Goal: Information Seeking & Learning: Learn about a topic

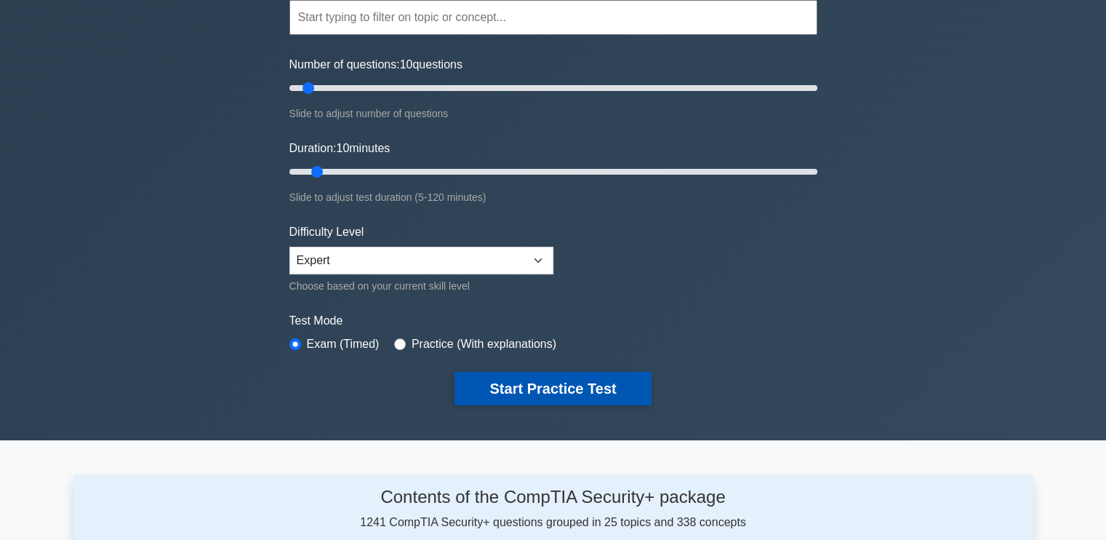
scroll to position [144, 0]
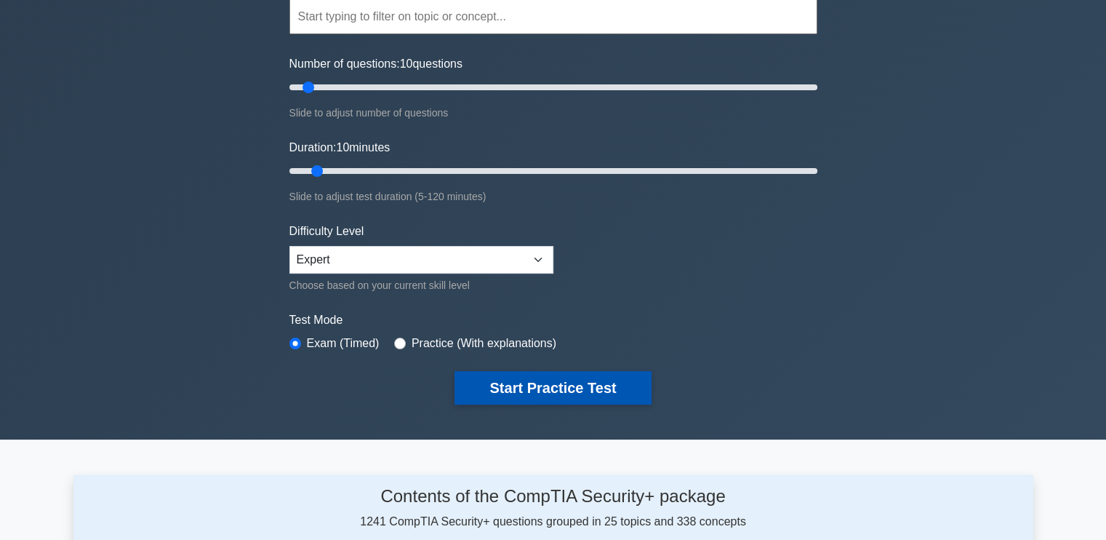
click at [573, 388] on button "Start Practice Test" at bounding box center [552, 387] width 196 height 33
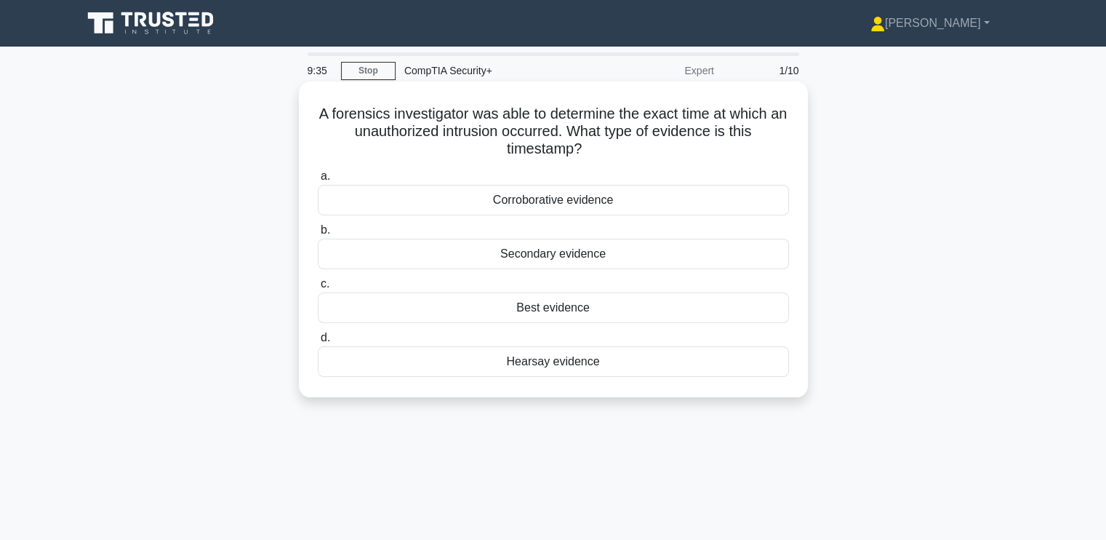
click at [556, 252] on div "Secondary evidence" at bounding box center [553, 254] width 471 height 31
click at [318, 235] on input "b. Secondary evidence" at bounding box center [318, 229] width 0 height 9
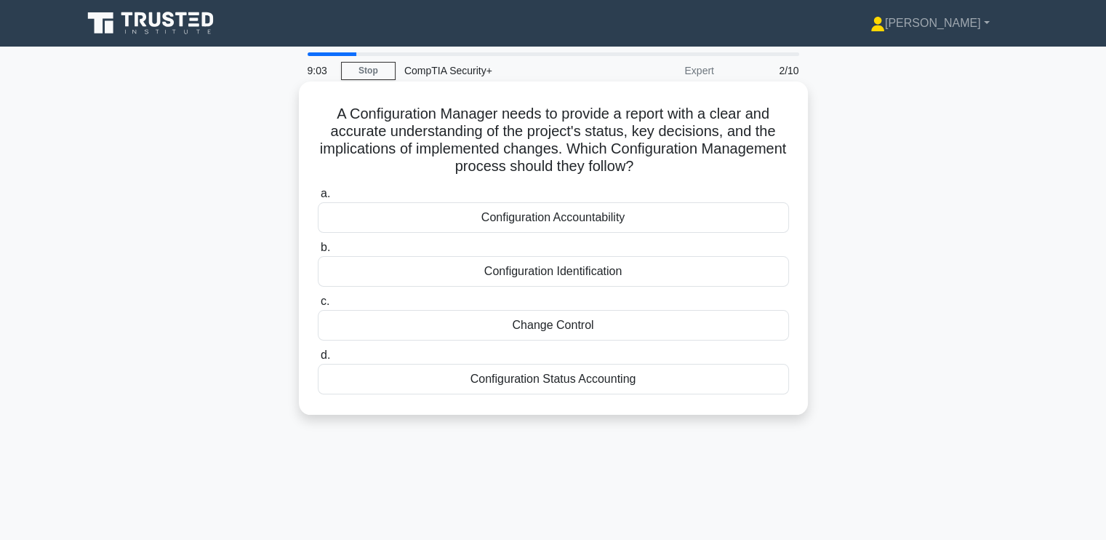
click at [493, 223] on div "Configuration Accountability" at bounding box center [553, 217] width 471 height 31
click at [318, 199] on input "a. Configuration Accountability" at bounding box center [318, 193] width 0 height 9
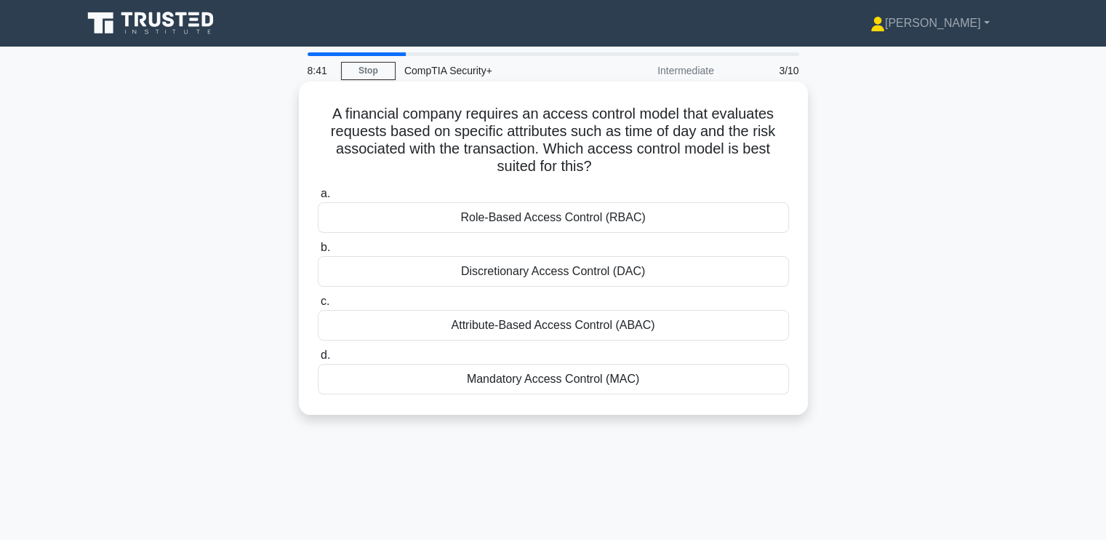
click at [574, 318] on div "Attribute-Based Access Control (ABAC)" at bounding box center [553, 325] width 471 height 31
click at [318, 306] on input "c. Attribute-Based Access Control (ABAC)" at bounding box center [318, 301] width 0 height 9
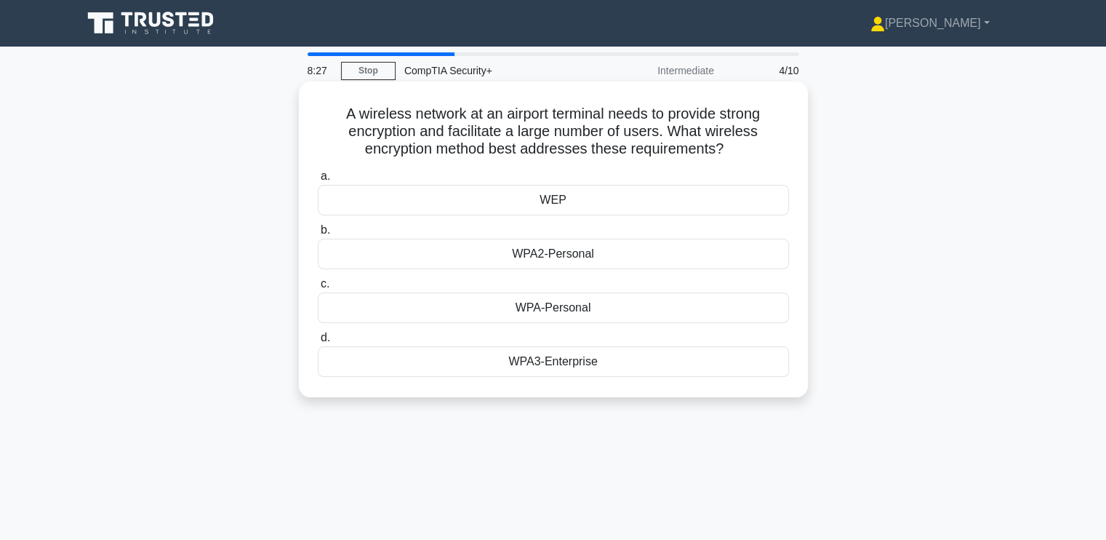
click at [553, 355] on div "WPA3-Enterprise" at bounding box center [553, 361] width 471 height 31
click at [318, 343] on input "d. WPA3-Enterprise" at bounding box center [318, 337] width 0 height 9
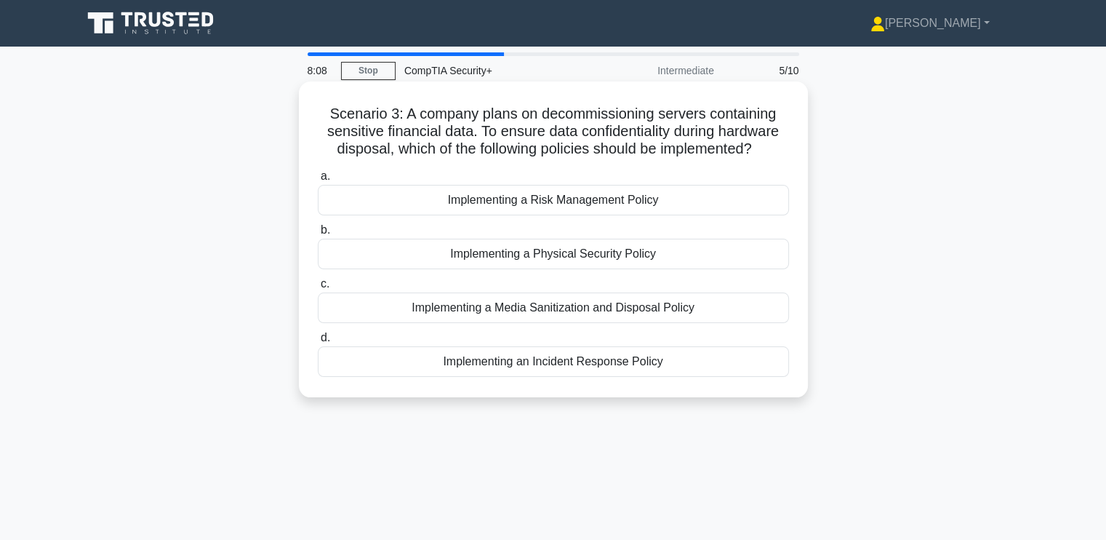
click at [568, 257] on div "Implementing a Physical Security Policy" at bounding box center [553, 254] width 471 height 31
click at [318, 235] on input "b. Implementing a Physical Security Policy" at bounding box center [318, 229] width 0 height 9
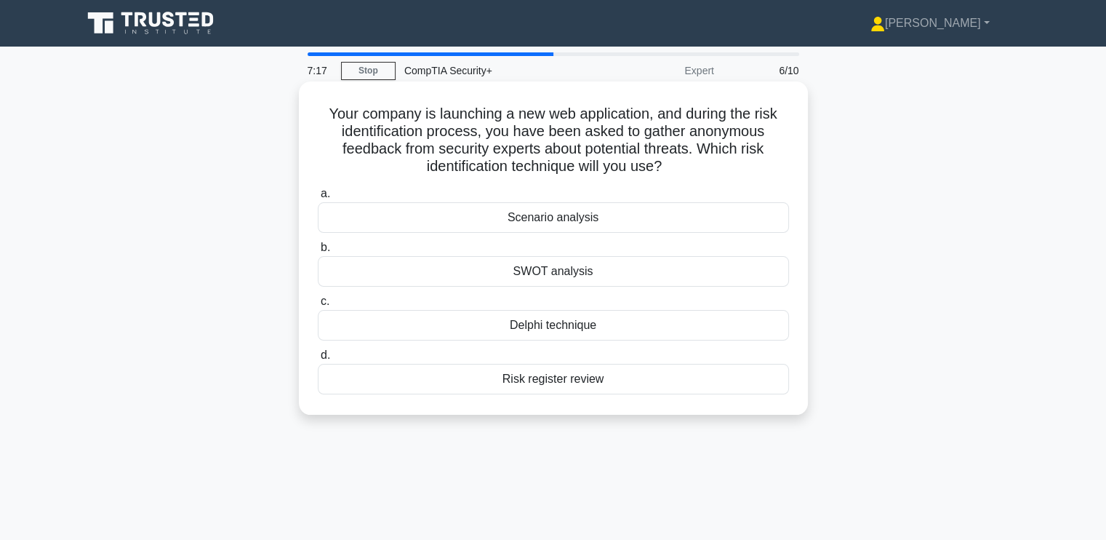
click at [558, 321] on div "Delphi technique" at bounding box center [553, 325] width 471 height 31
click at [318, 306] on input "c. Delphi technique" at bounding box center [318, 301] width 0 height 9
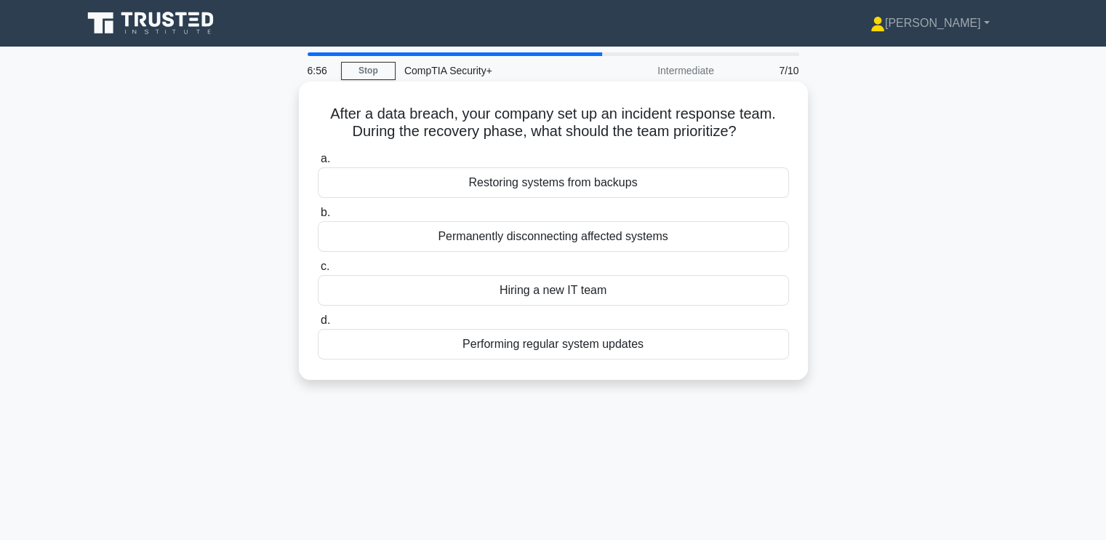
click at [439, 177] on div "Restoring systems from backups" at bounding box center [553, 182] width 471 height 31
click at [318, 164] on input "a. Restoring systems from backups" at bounding box center [318, 158] width 0 height 9
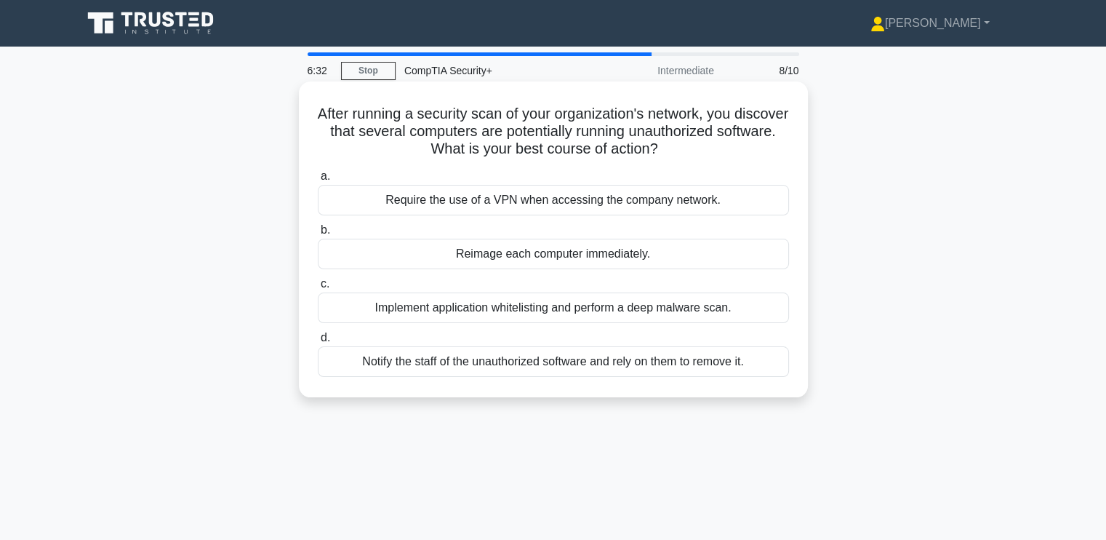
click at [370, 305] on div "Implement application whitelisting and perform a deep malware scan." at bounding box center [553, 307] width 471 height 31
click at [318, 289] on input "c. Implement application whitelisting and perform a deep malware scan." at bounding box center [318, 283] width 0 height 9
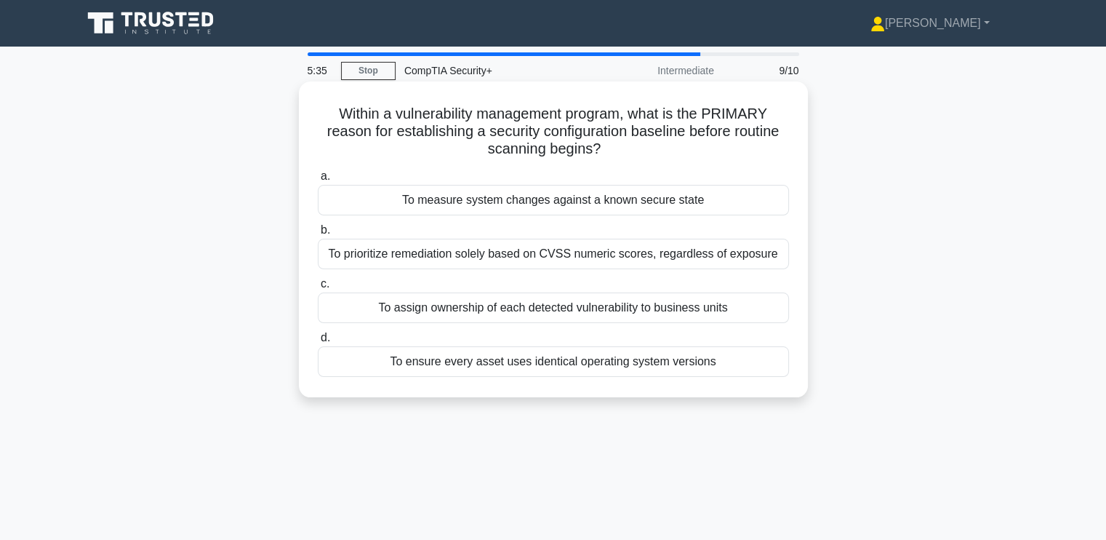
click at [509, 208] on div "To measure system changes against a known secure state" at bounding box center [553, 200] width 471 height 31
click at [431, 193] on div "To measure system changes against a known secure state" at bounding box center [553, 200] width 471 height 31
click at [318, 181] on input "a. To measure system changes against a known secure state" at bounding box center [318, 176] width 0 height 9
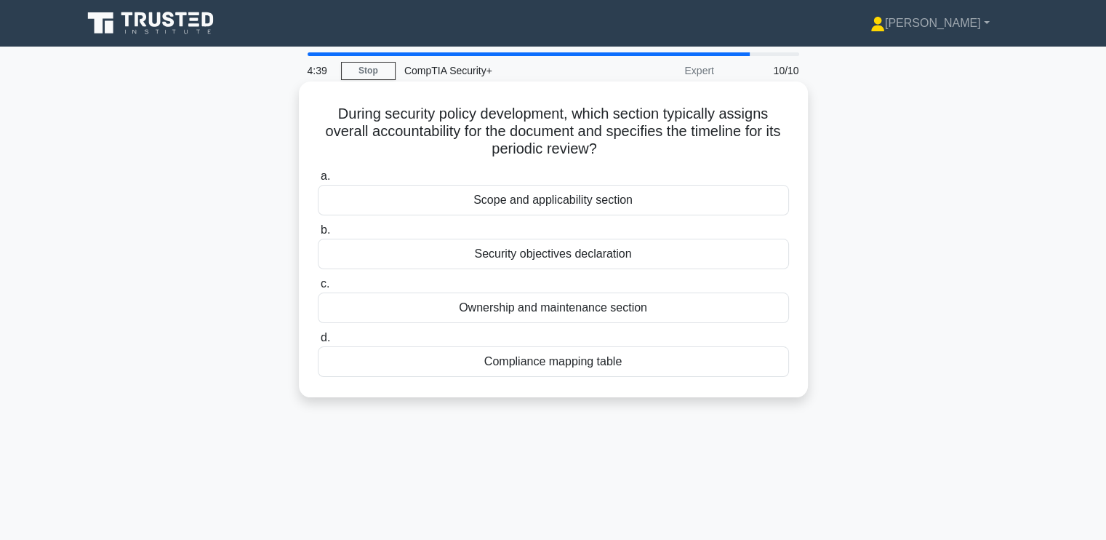
click at [450, 206] on div "Scope and applicability section" at bounding box center [553, 200] width 471 height 31
click at [318, 181] on input "a. Scope and applicability section" at bounding box center [318, 176] width 0 height 9
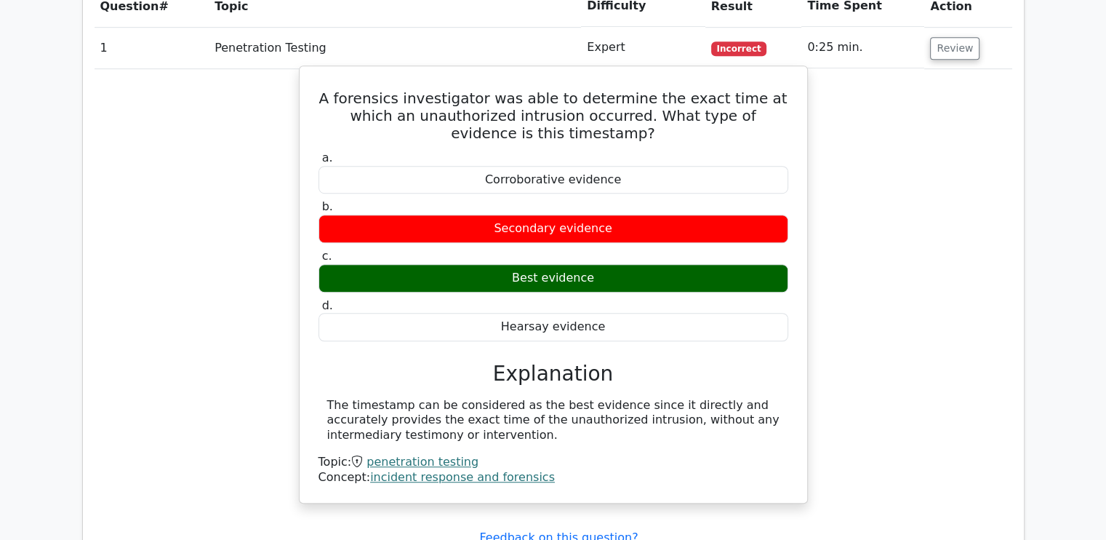
scroll to position [945, 0]
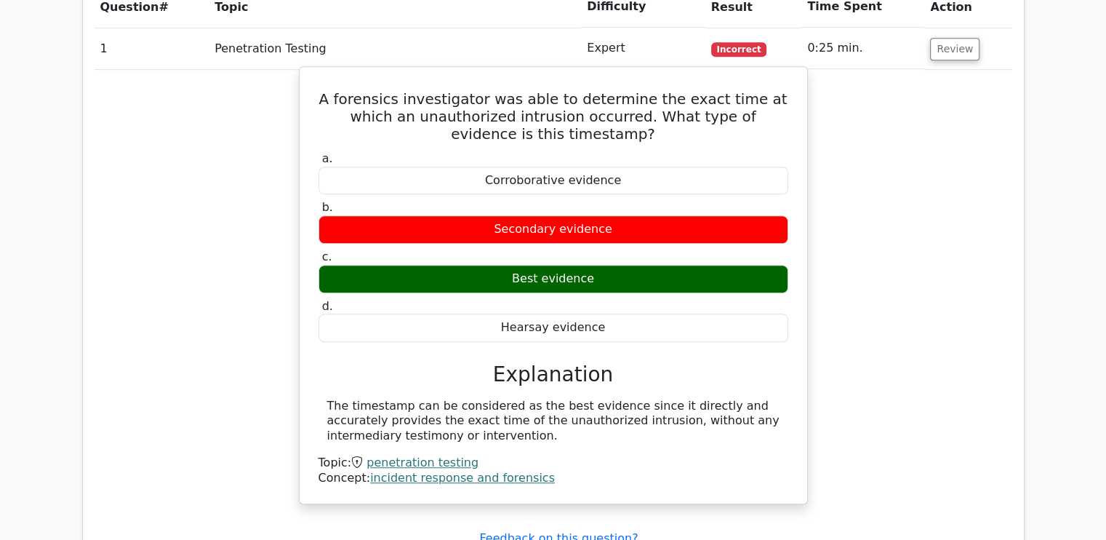
click at [396, 409] on div "The timestamp can be considered as the best evidence since it directly and accu…" at bounding box center [553, 420] width 452 height 45
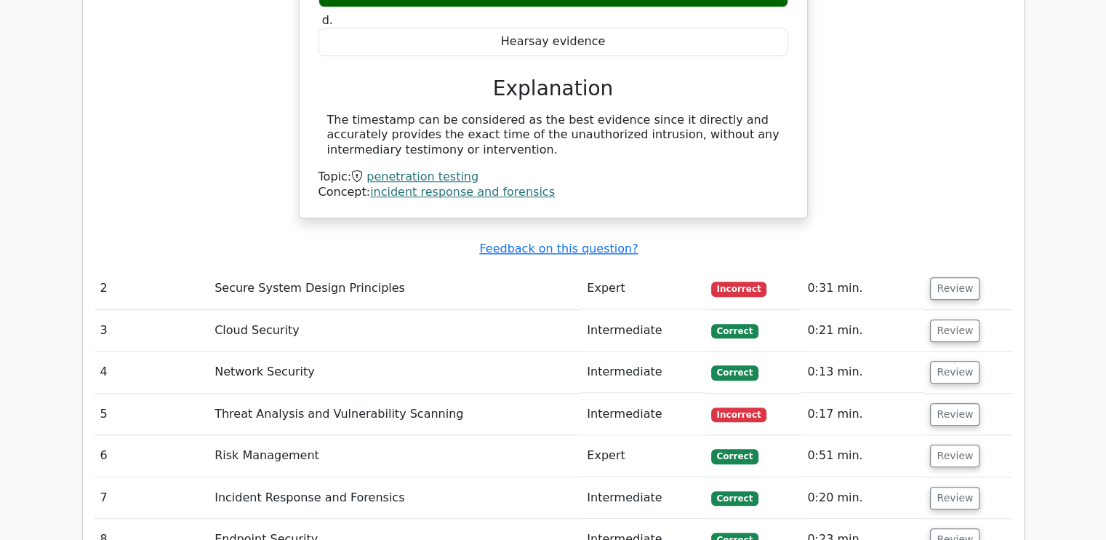
scroll to position [1235, 0]
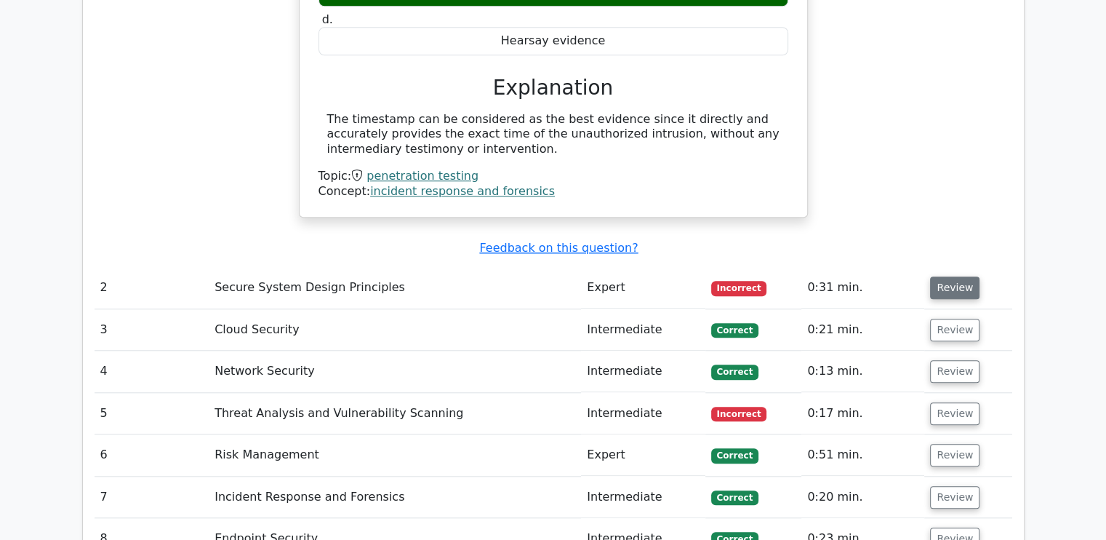
click at [951, 283] on button "Review" at bounding box center [954, 287] width 49 height 23
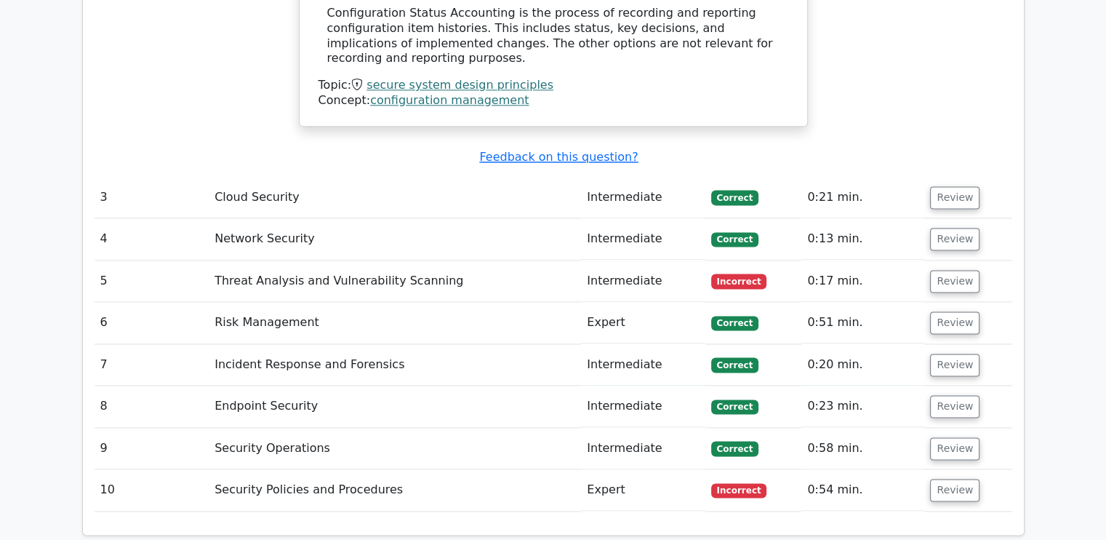
scroll to position [1889, 0]
click at [956, 269] on button "Review" at bounding box center [954, 280] width 49 height 23
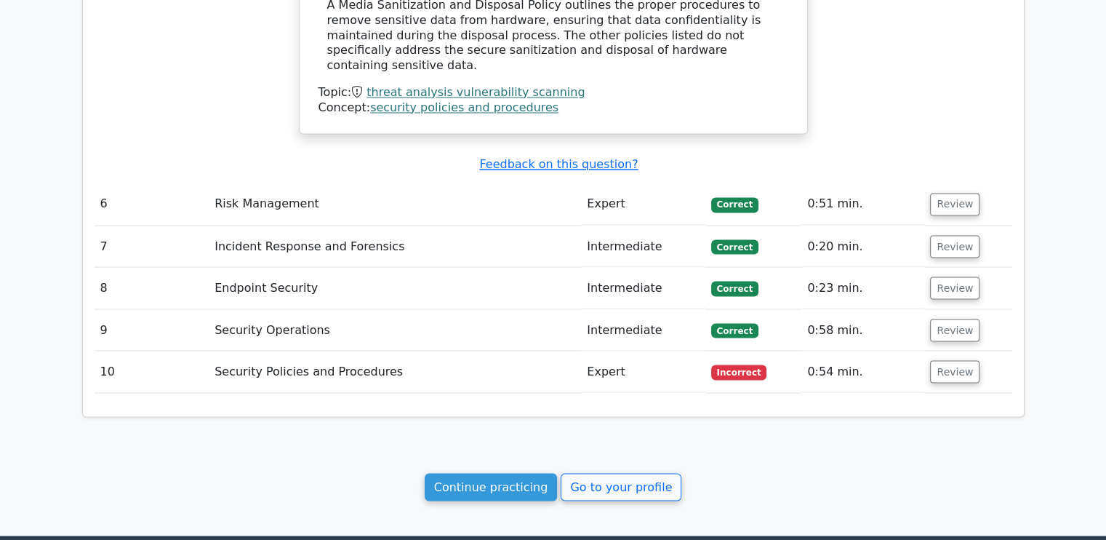
scroll to position [2543, 0]
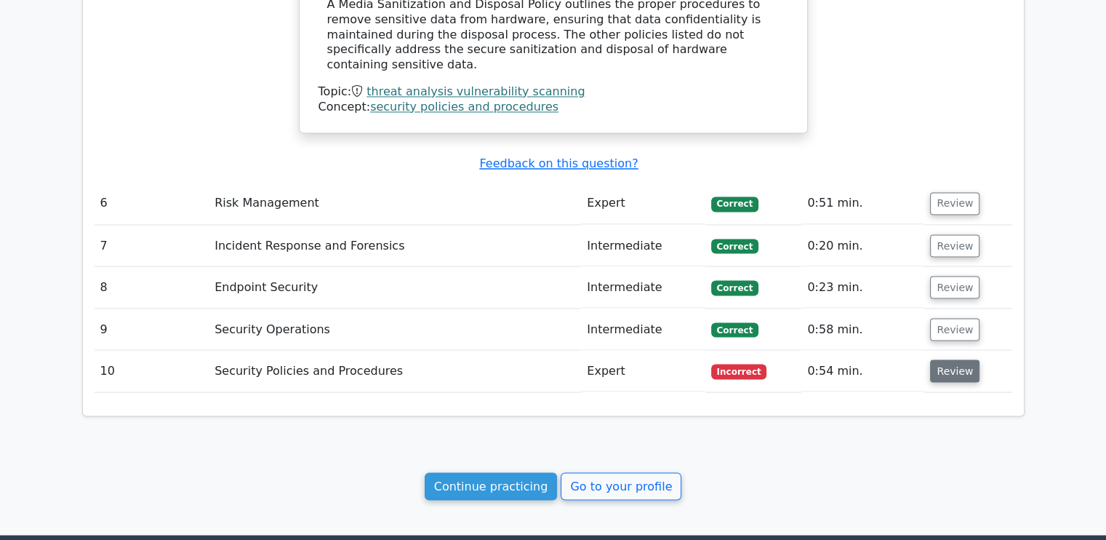
click at [948, 359] on button "Review" at bounding box center [954, 370] width 49 height 23
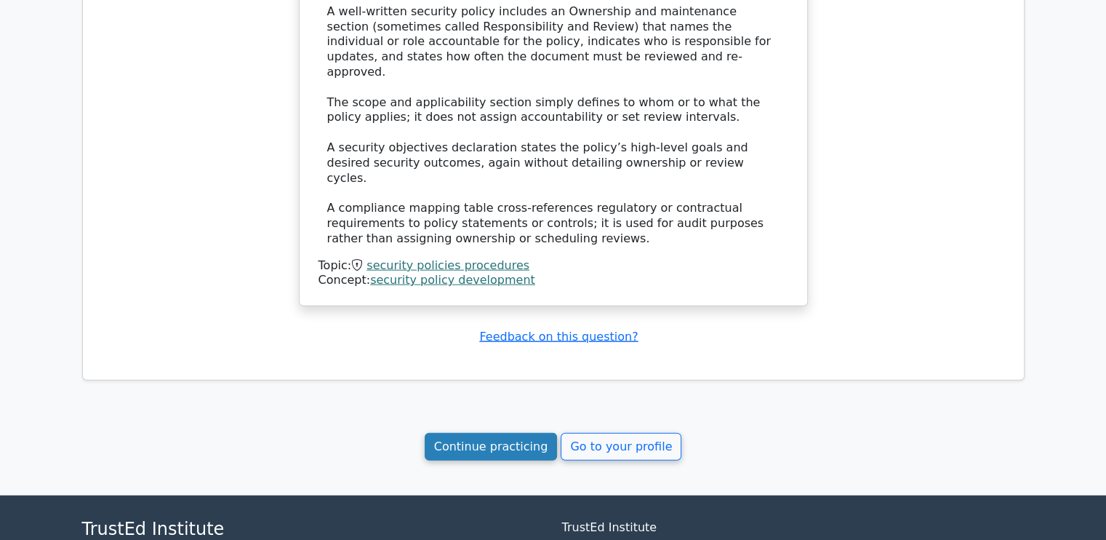
scroll to position [3267, 0]
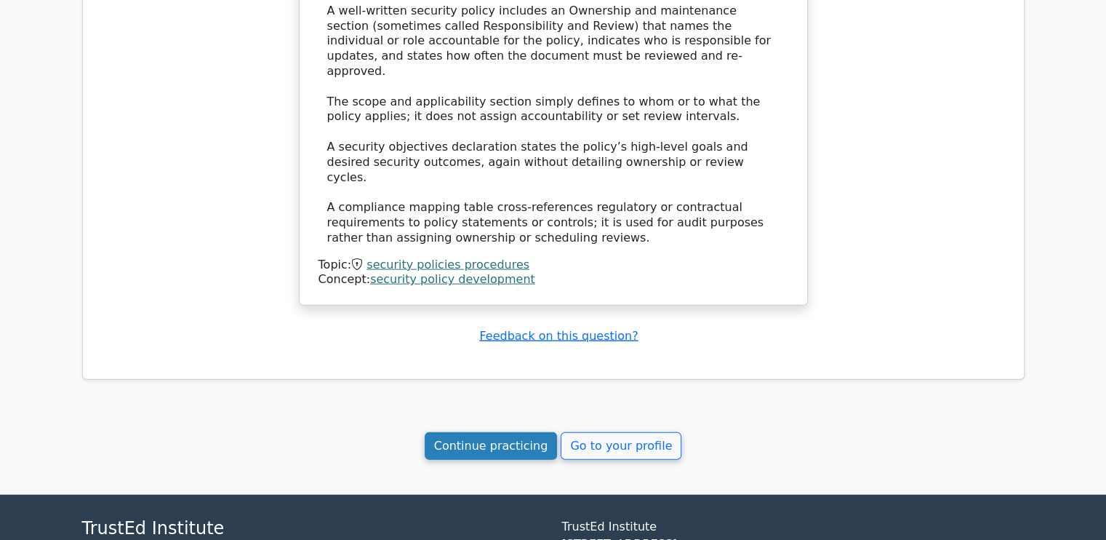
click at [475, 432] on link "Continue practicing" at bounding box center [491, 446] width 133 height 28
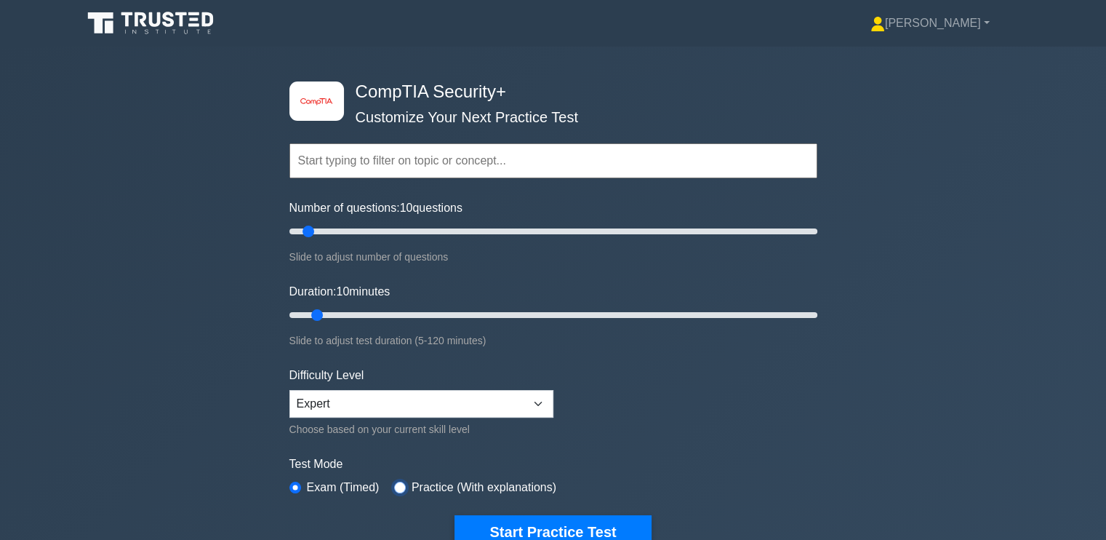
click at [399, 481] on input "radio" at bounding box center [400, 487] width 12 height 12
radio input "true"
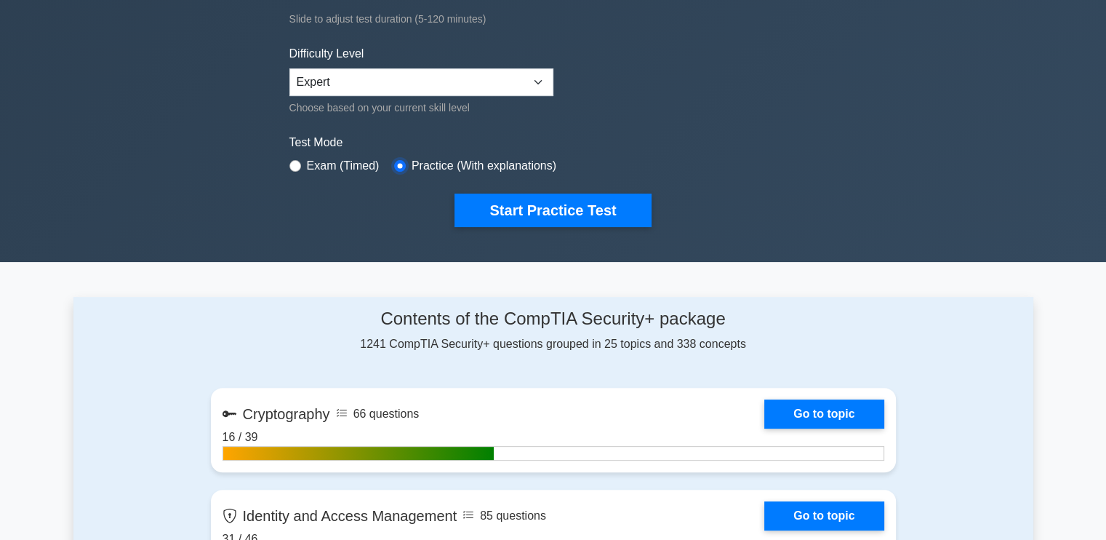
scroll to position [322, 0]
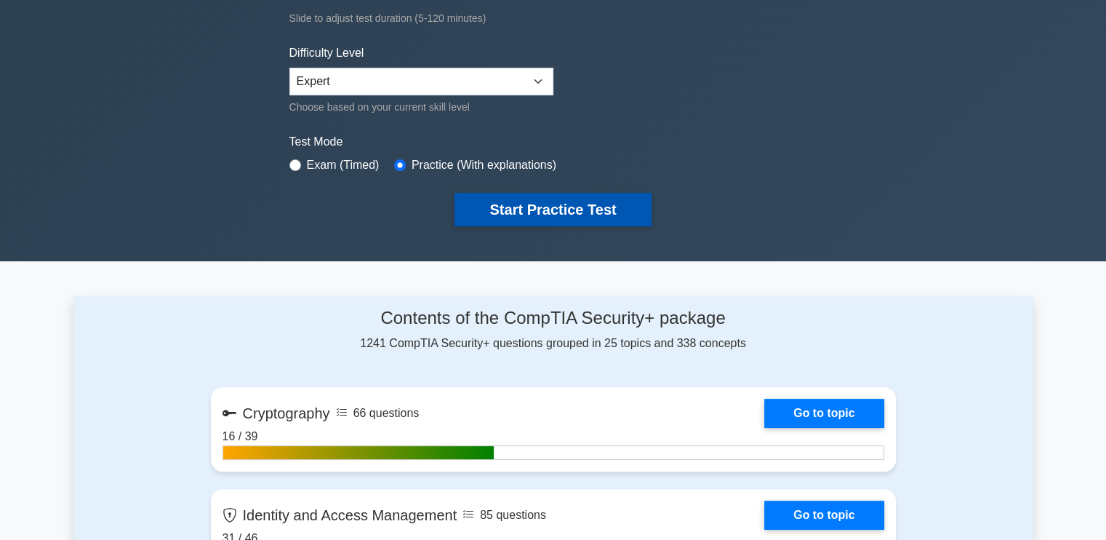
click at [582, 204] on button "Start Practice Test" at bounding box center [552, 209] width 196 height 33
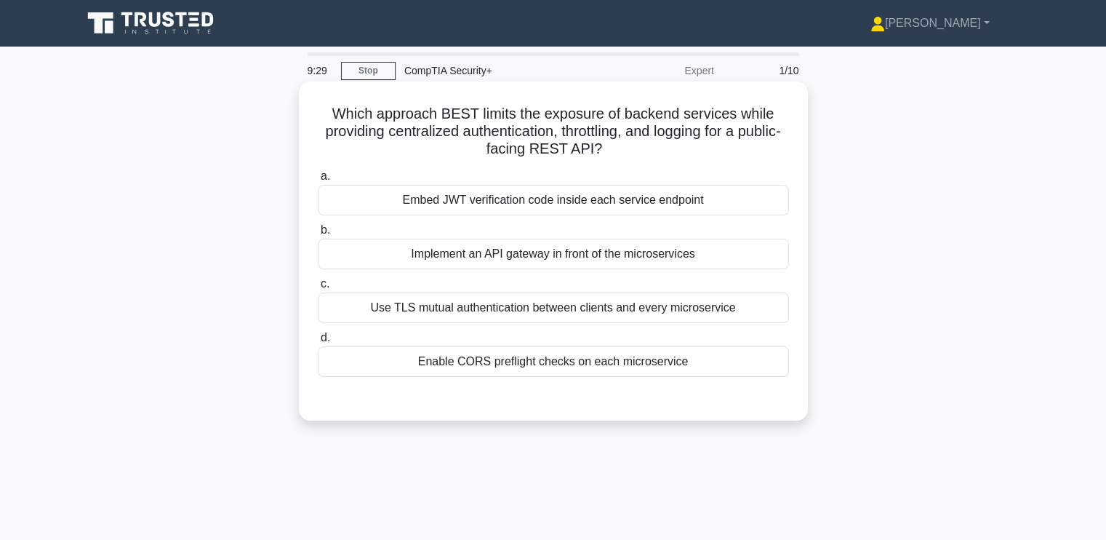
click at [402, 257] on div "Implement an API gateway in front of the microservices" at bounding box center [553, 254] width 471 height 31
click at [318, 235] on input "b. Implement an API gateway in front of the microservices" at bounding box center [318, 229] width 0 height 9
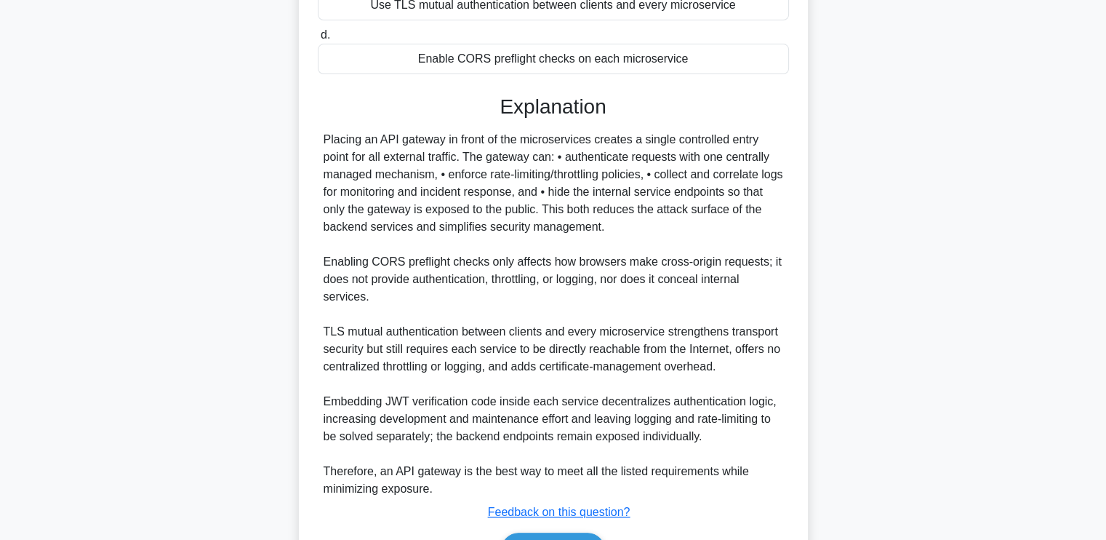
scroll to position [390, 0]
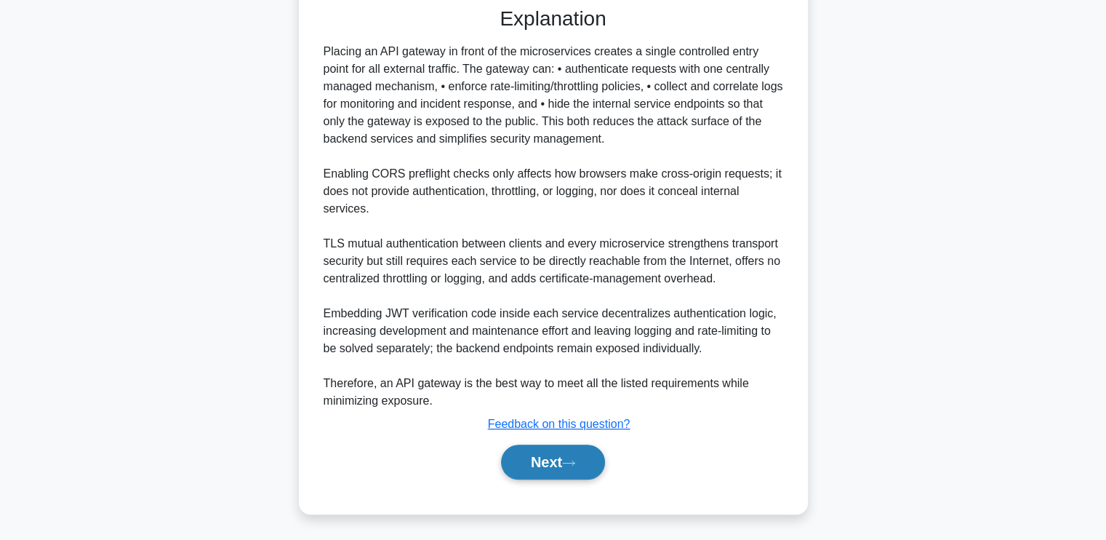
click at [570, 454] on button "Next" at bounding box center [553, 461] width 104 height 35
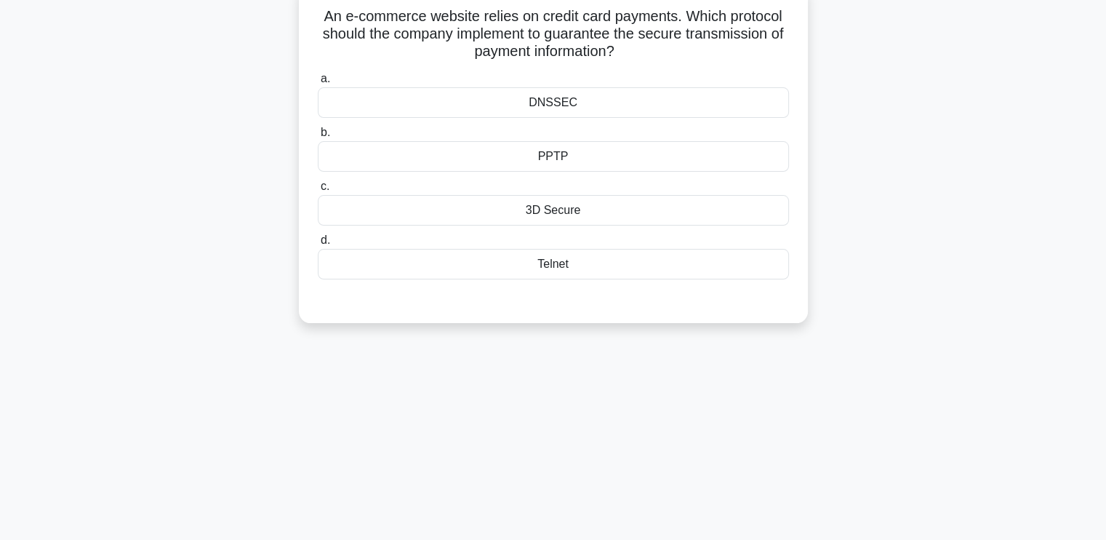
scroll to position [0, 0]
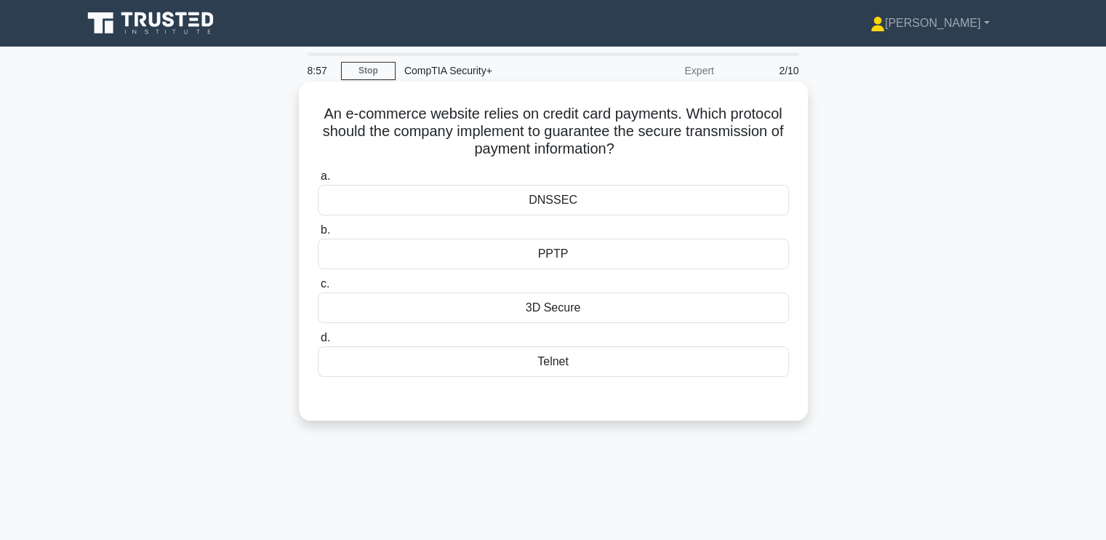
click at [548, 307] on div "3D Secure" at bounding box center [553, 307] width 471 height 31
click at [318, 289] on input "c. 3D Secure" at bounding box center [318, 283] width 0 height 9
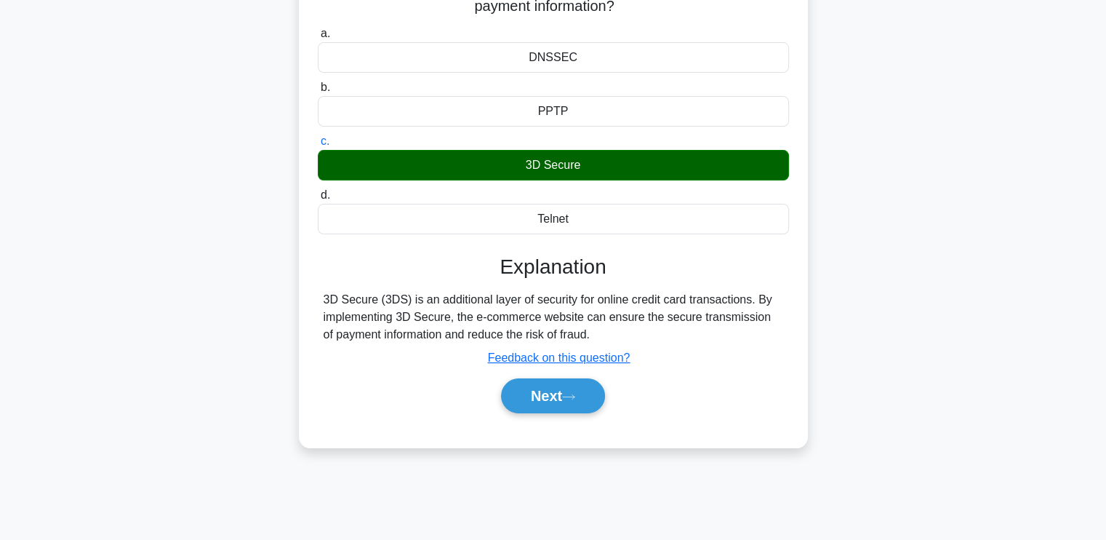
scroll to position [145, 0]
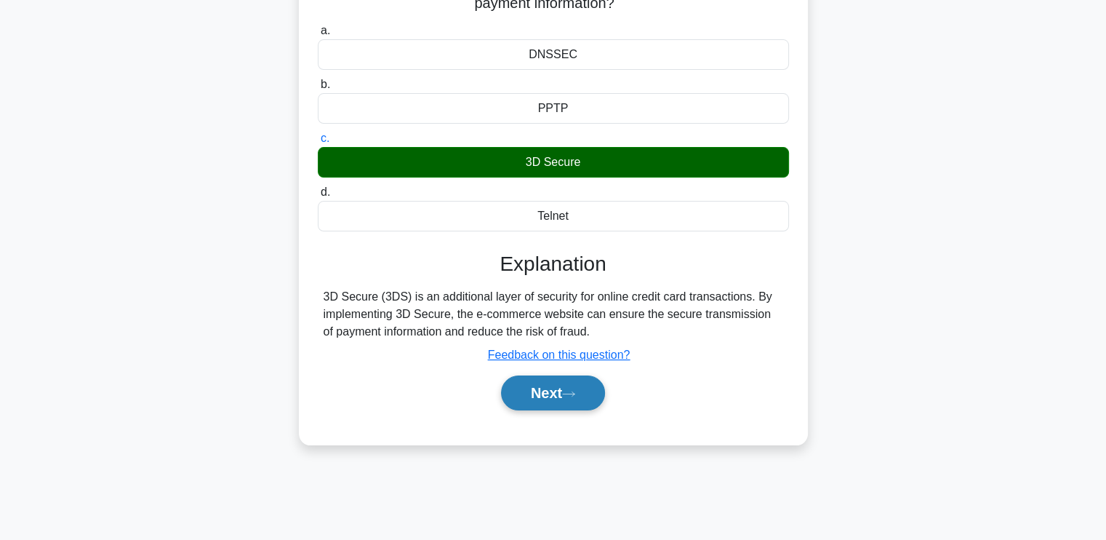
click at [567, 388] on button "Next" at bounding box center [553, 392] width 104 height 35
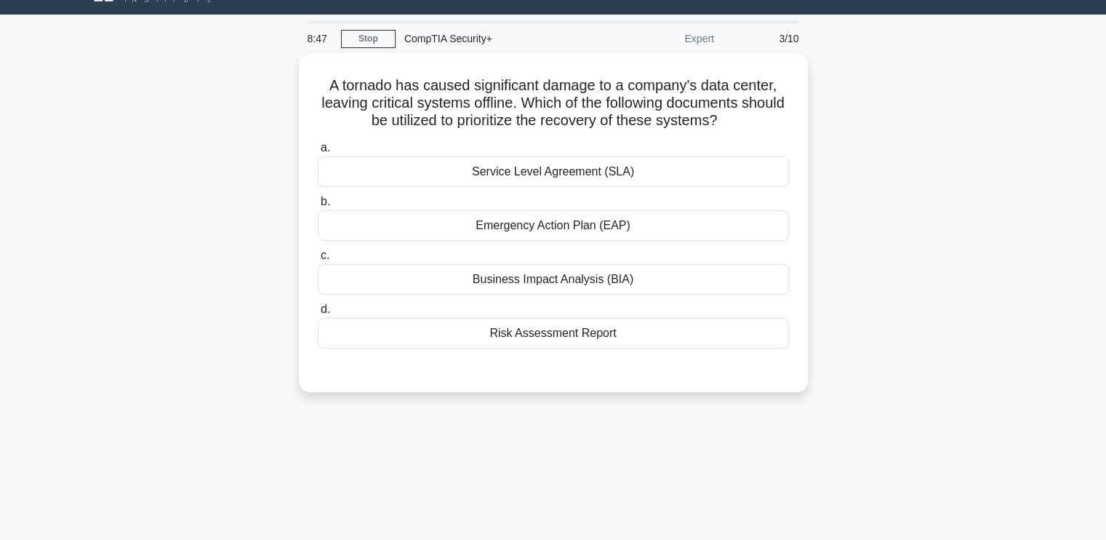
scroll to position [0, 0]
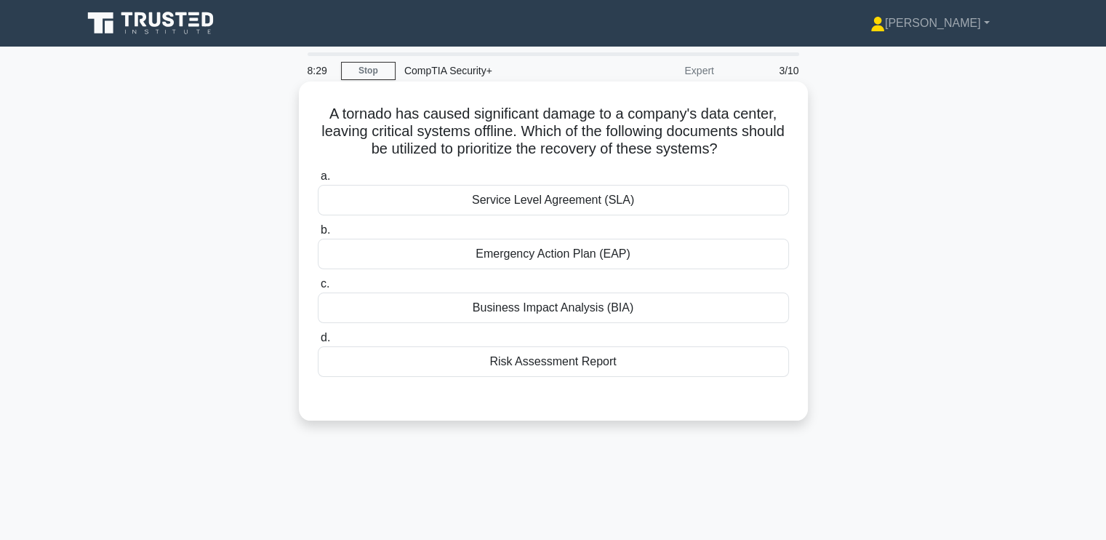
click at [537, 249] on div "Emergency Action Plan (EAP)" at bounding box center [553, 254] width 471 height 31
click at [318, 235] on input "b. Emergency Action Plan (EAP)" at bounding box center [318, 229] width 0 height 9
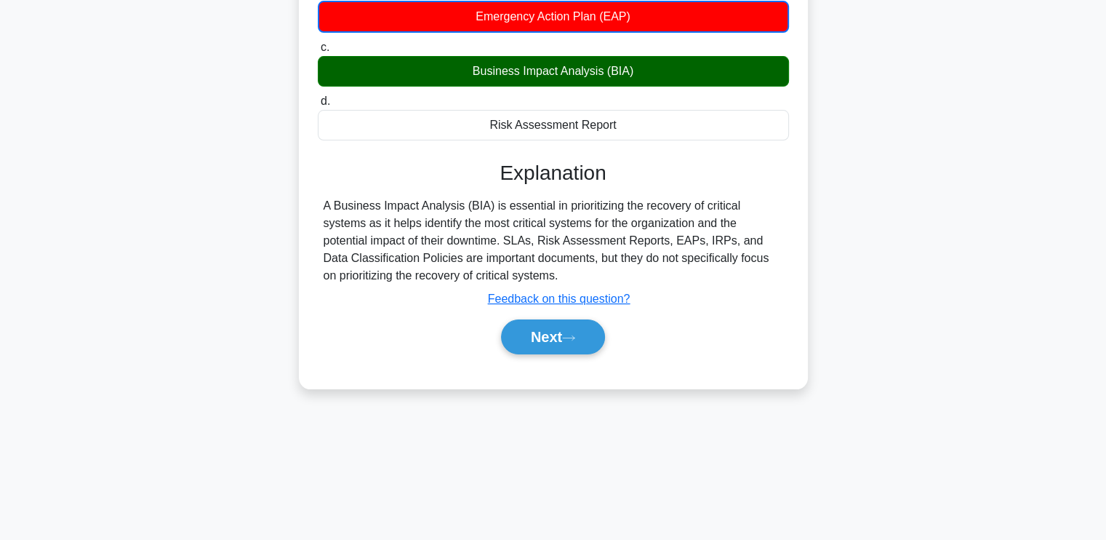
scroll to position [246, 0]
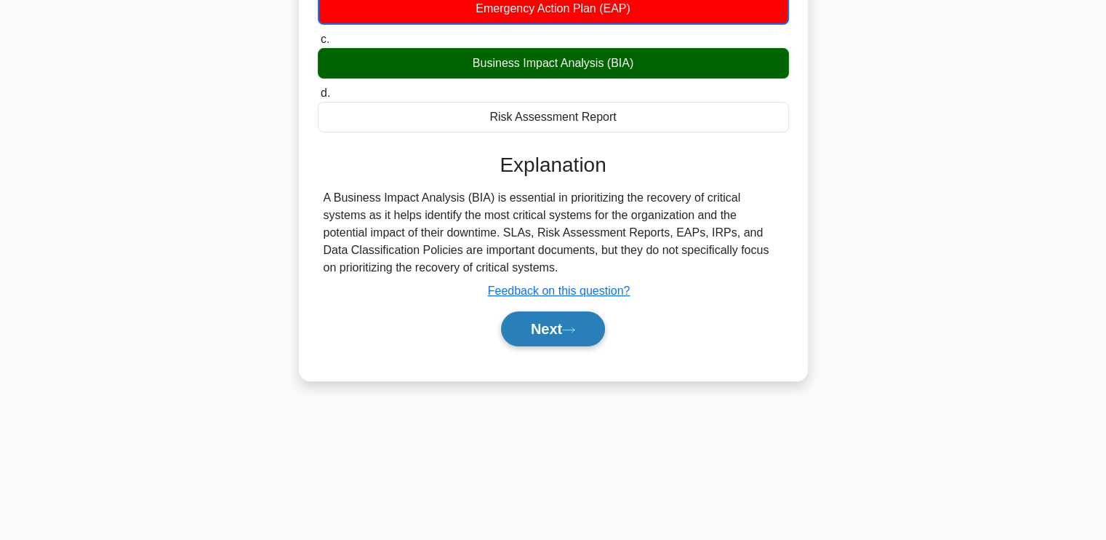
click at [549, 321] on button "Next" at bounding box center [553, 328] width 104 height 35
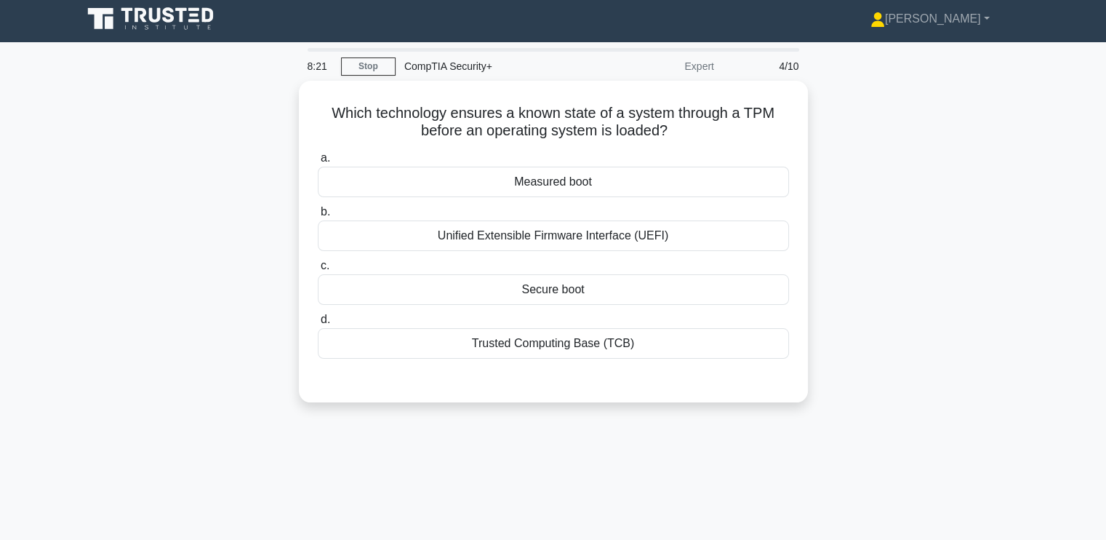
scroll to position [0, 0]
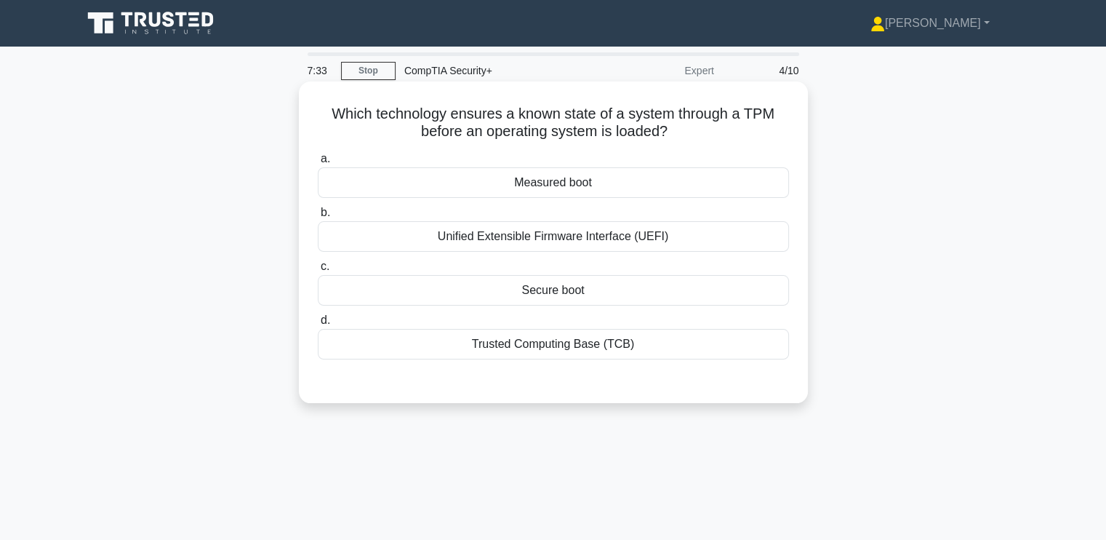
click at [474, 223] on div "Unified Extensible Firmware Interface (UEFI)" at bounding box center [553, 236] width 471 height 31
click at [318, 217] on input "b. Unified Extensible Firmware Interface (UEFI)" at bounding box center [318, 212] width 0 height 9
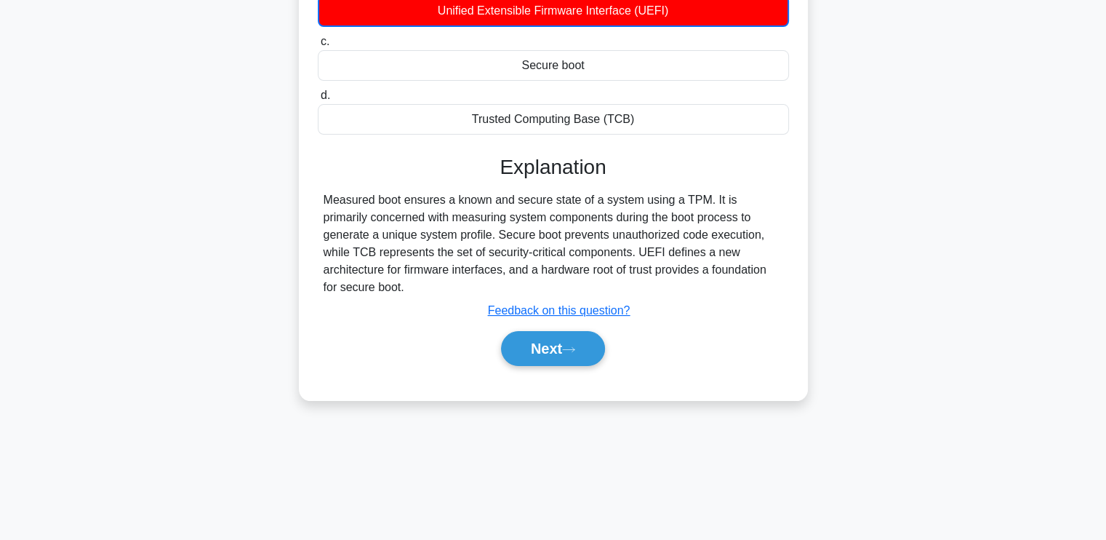
scroll to position [246, 0]
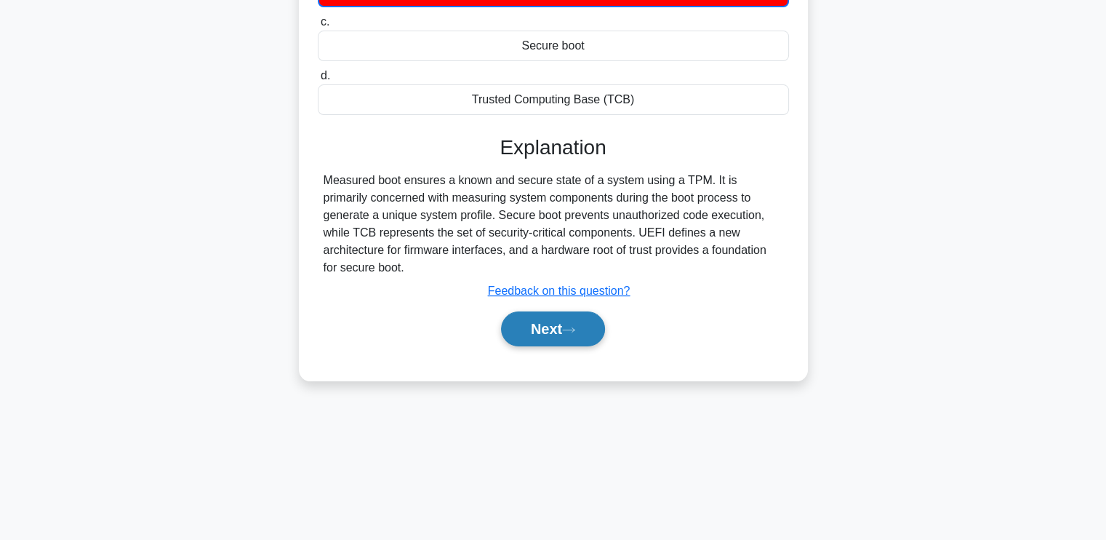
click at [566, 312] on button "Next" at bounding box center [553, 328] width 104 height 35
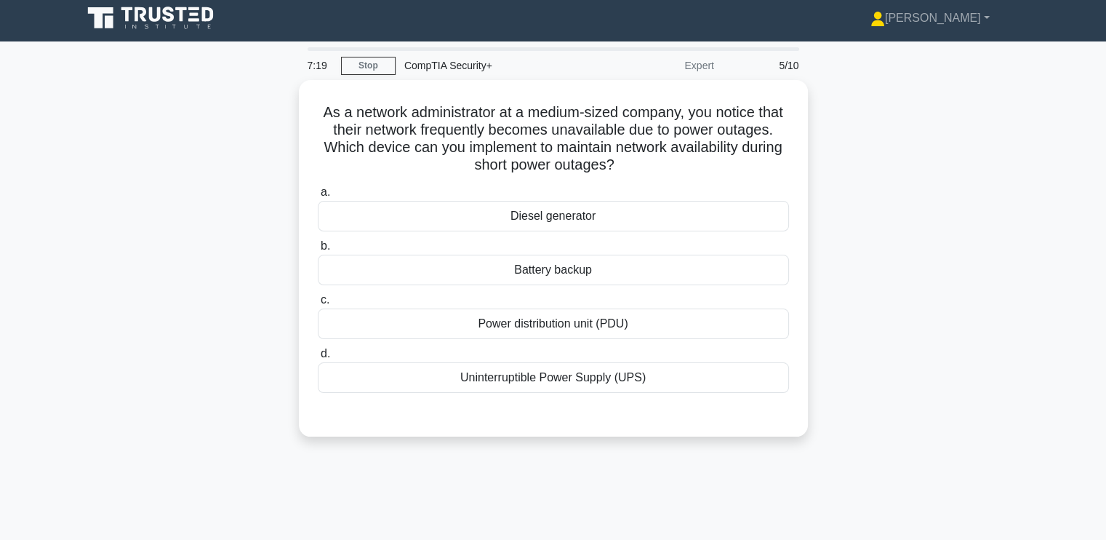
scroll to position [0, 0]
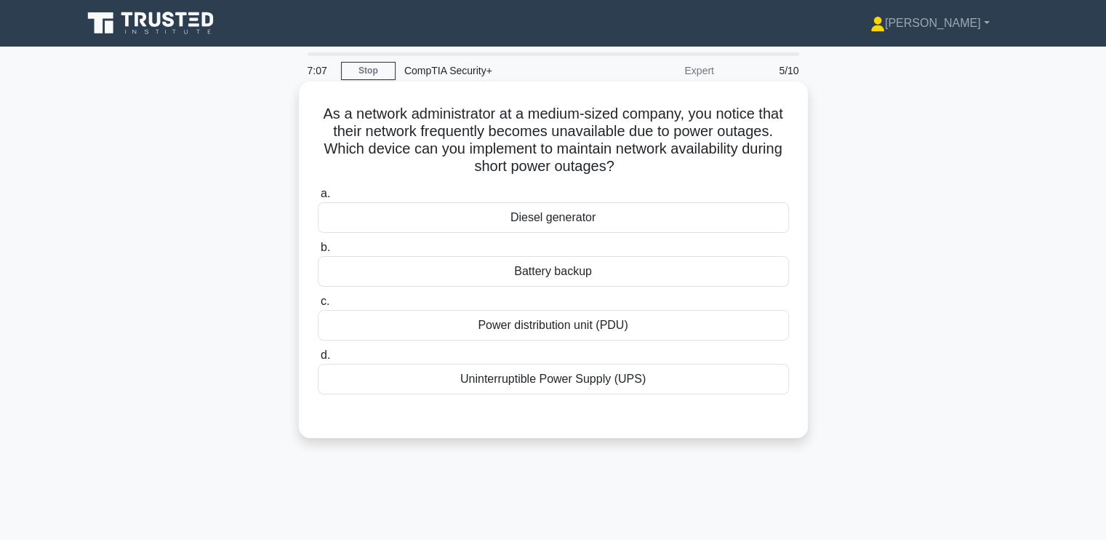
click at [468, 279] on div "Battery backup" at bounding box center [553, 271] width 471 height 31
click at [318, 252] on input "b. Battery backup" at bounding box center [318, 247] width 0 height 9
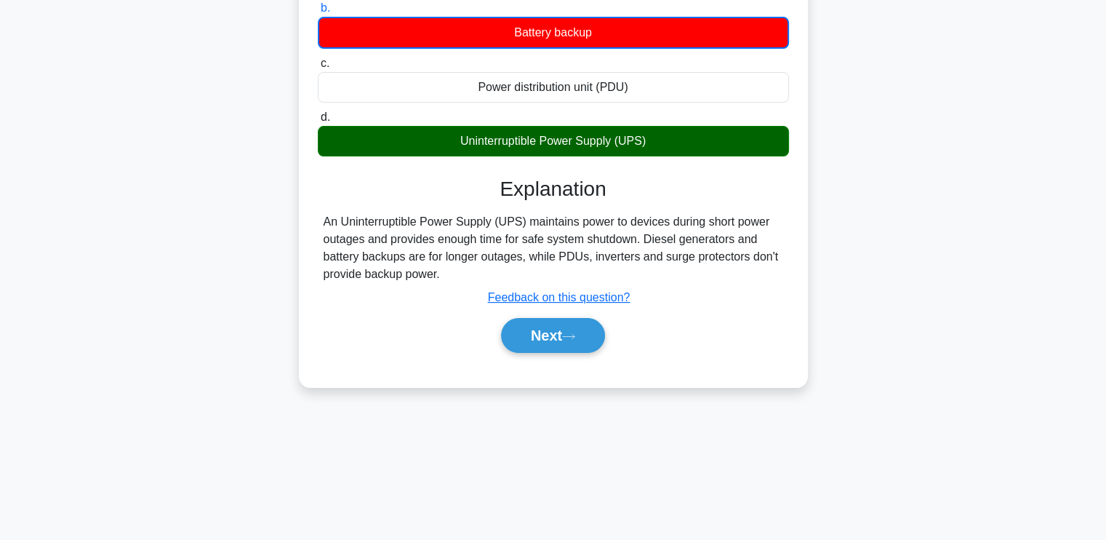
scroll to position [246, 0]
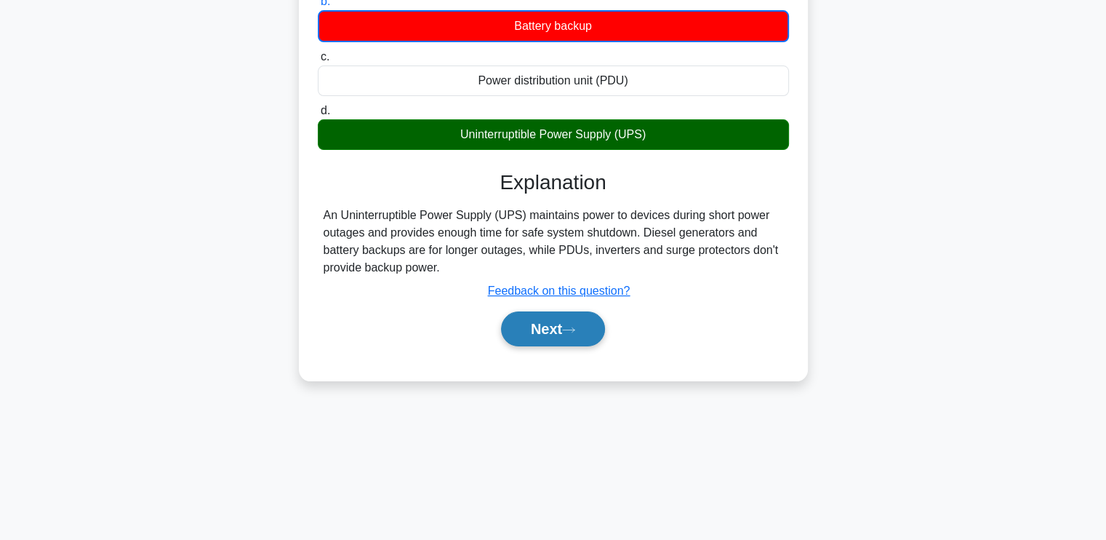
click at [563, 329] on button "Next" at bounding box center [553, 328] width 104 height 35
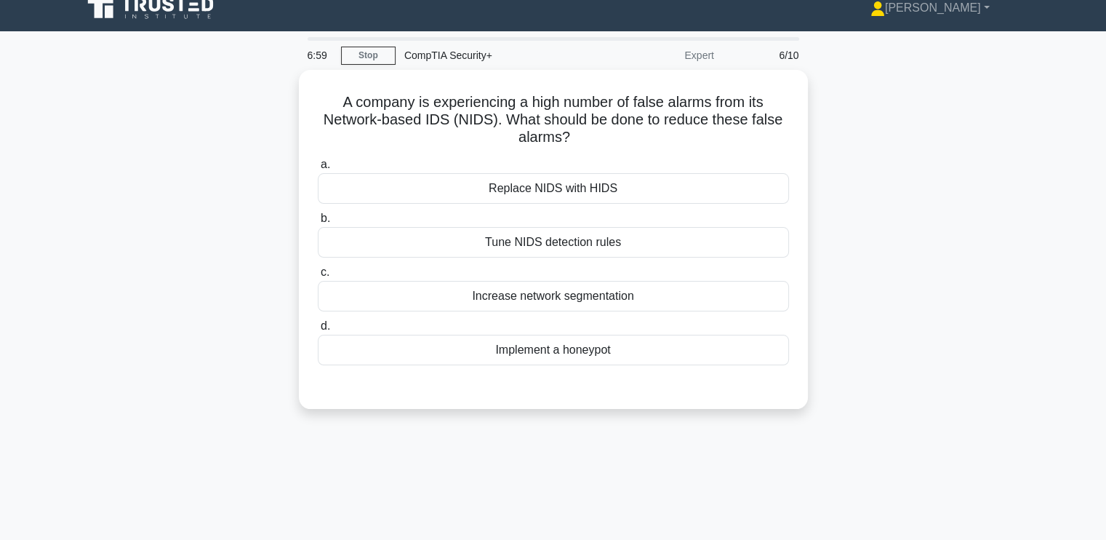
scroll to position [15, 0]
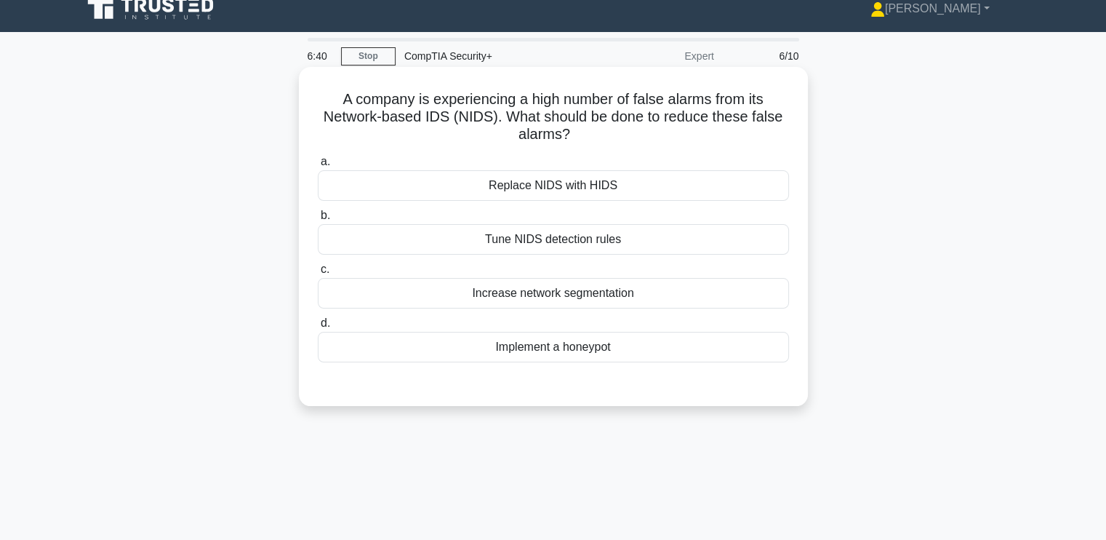
click at [481, 232] on div "Tune NIDS detection rules" at bounding box center [553, 239] width 471 height 31
click at [318, 220] on input "b. Tune NIDS detection rules" at bounding box center [318, 215] width 0 height 9
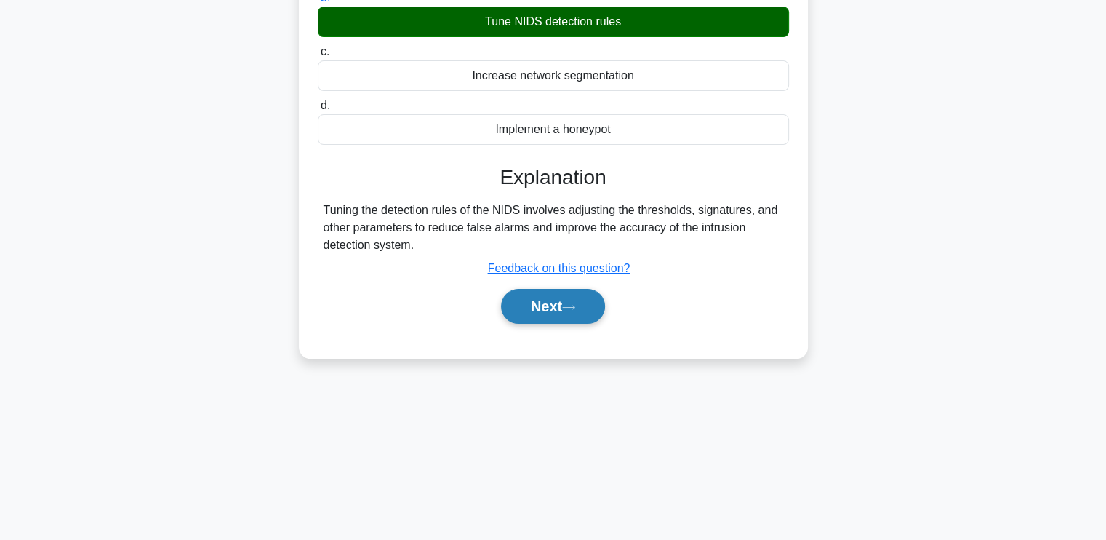
scroll to position [233, 0]
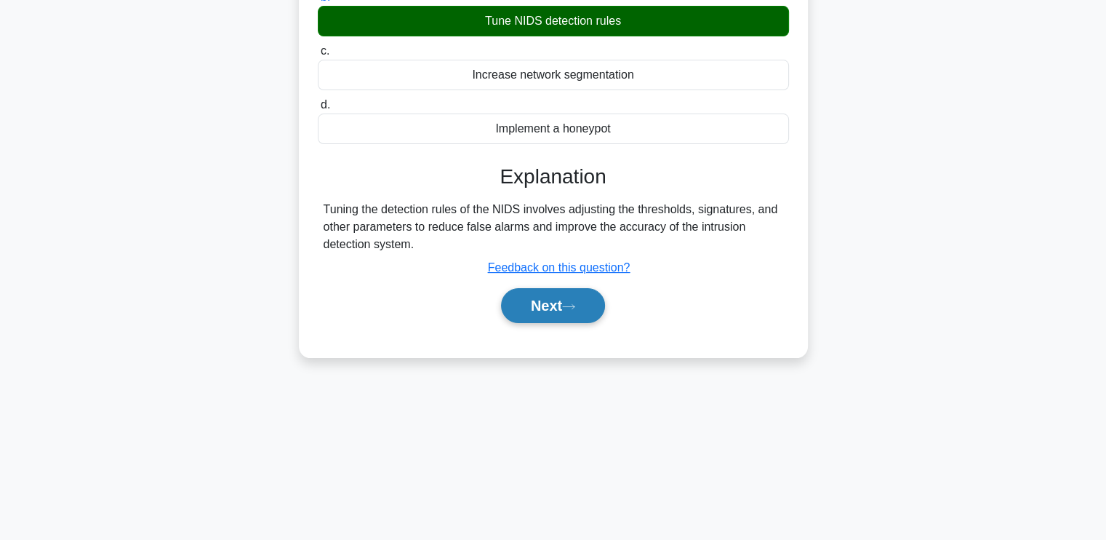
click at [596, 305] on button "Next" at bounding box center [553, 305] width 104 height 35
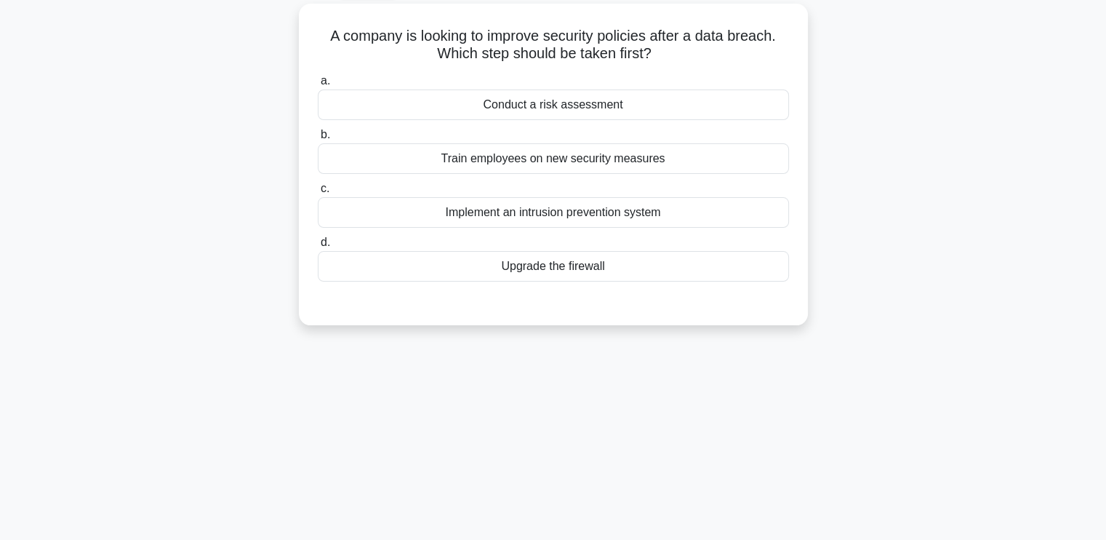
scroll to position [0, 0]
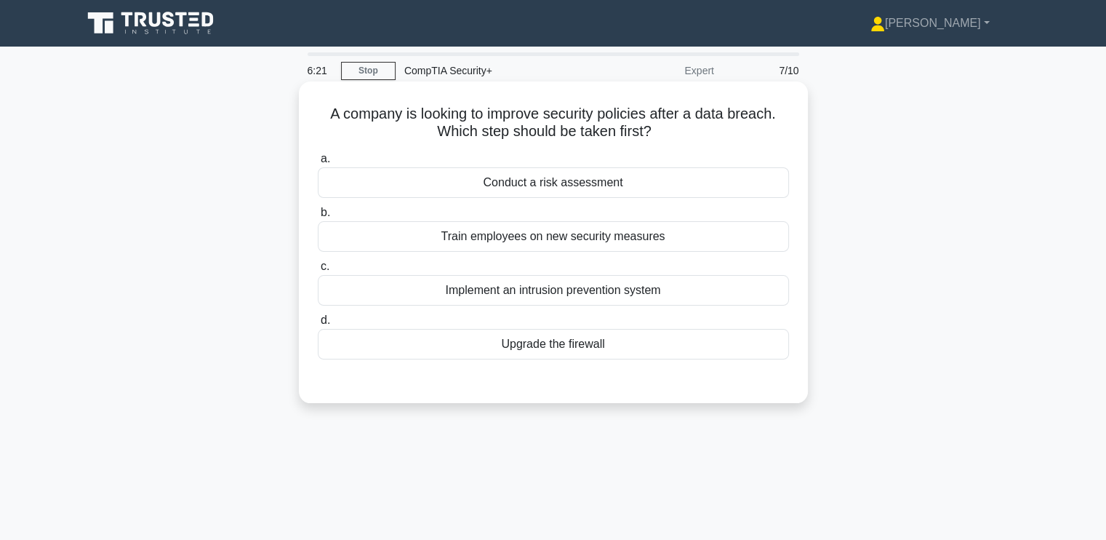
click at [546, 181] on div "Conduct a risk assessment" at bounding box center [553, 182] width 471 height 31
click at [318, 164] on input "a. Conduct a risk assessment" at bounding box center [318, 158] width 0 height 9
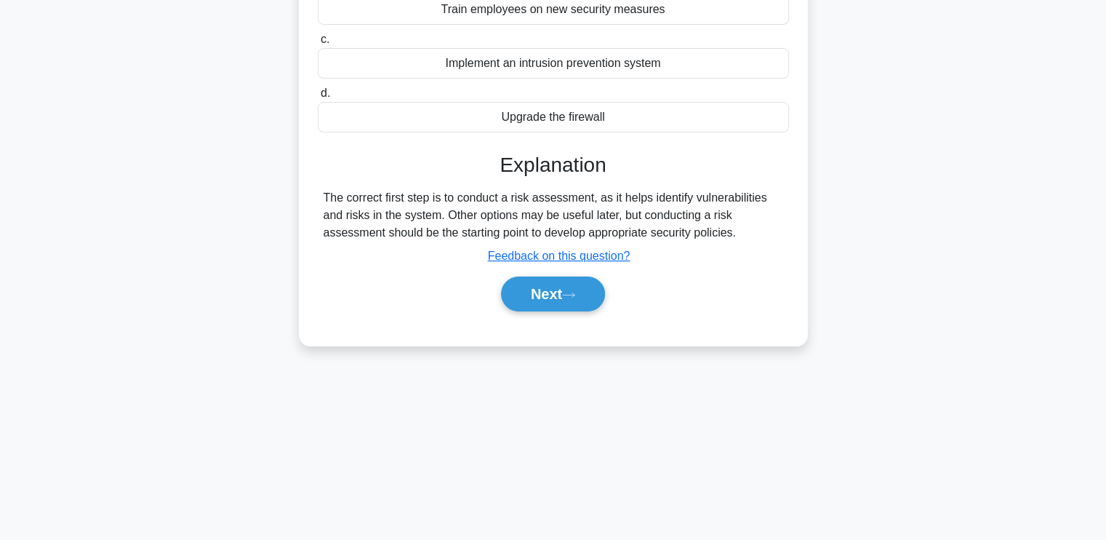
scroll to position [246, 0]
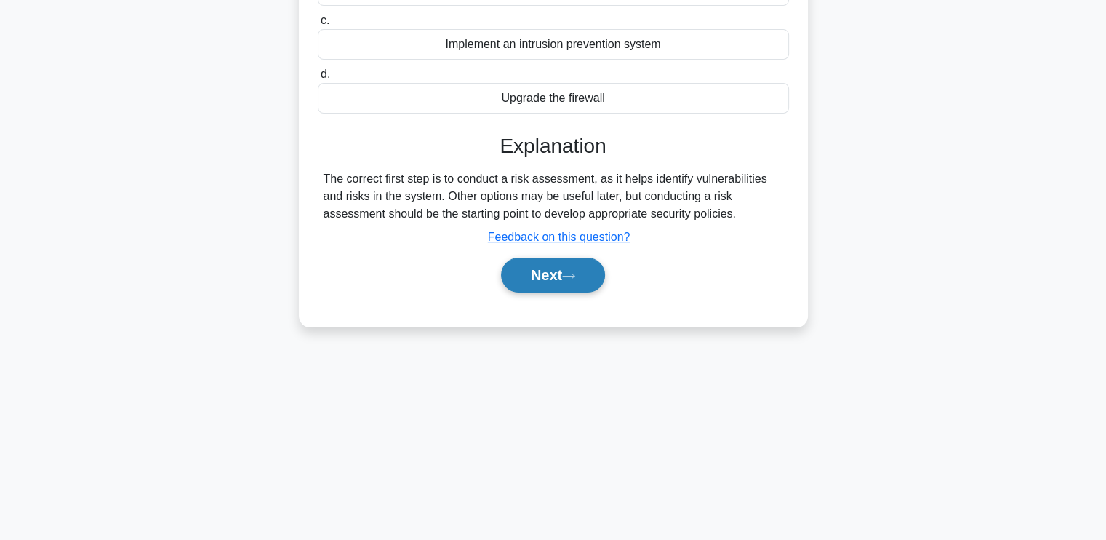
click at [553, 271] on button "Next" at bounding box center [553, 274] width 104 height 35
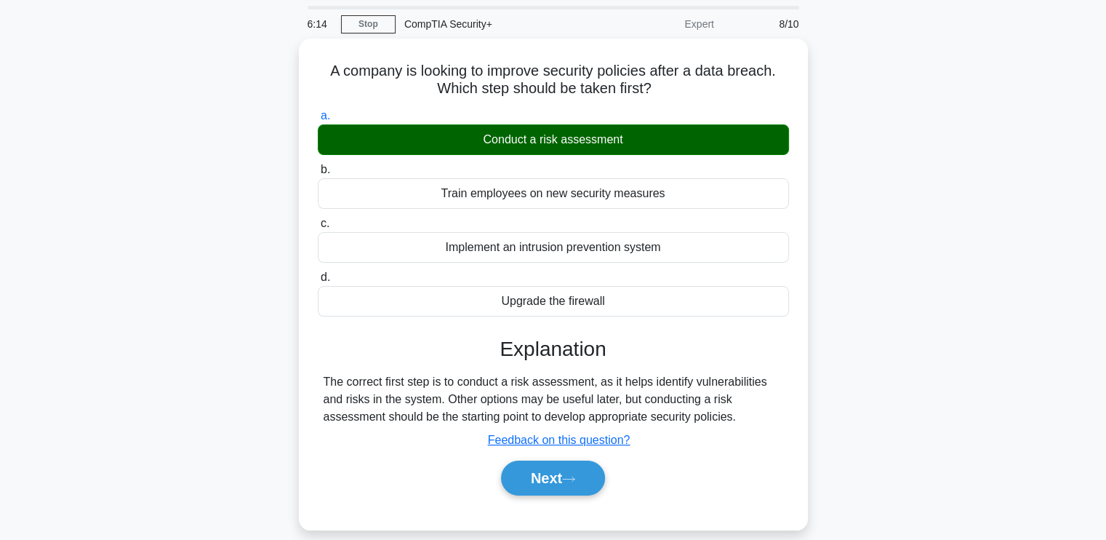
scroll to position [45, 0]
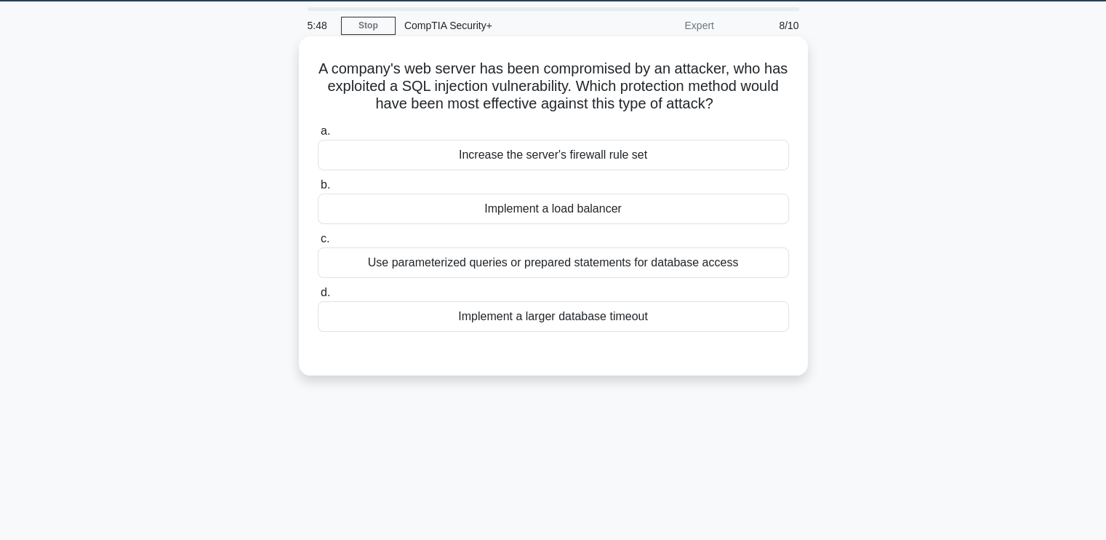
click at [350, 256] on div "Use parameterized queries or prepared statements for database access" at bounding box center [553, 262] width 471 height 31
click at [318, 244] on input "c. Use parameterized queries or prepared statements for database access" at bounding box center [318, 238] width 0 height 9
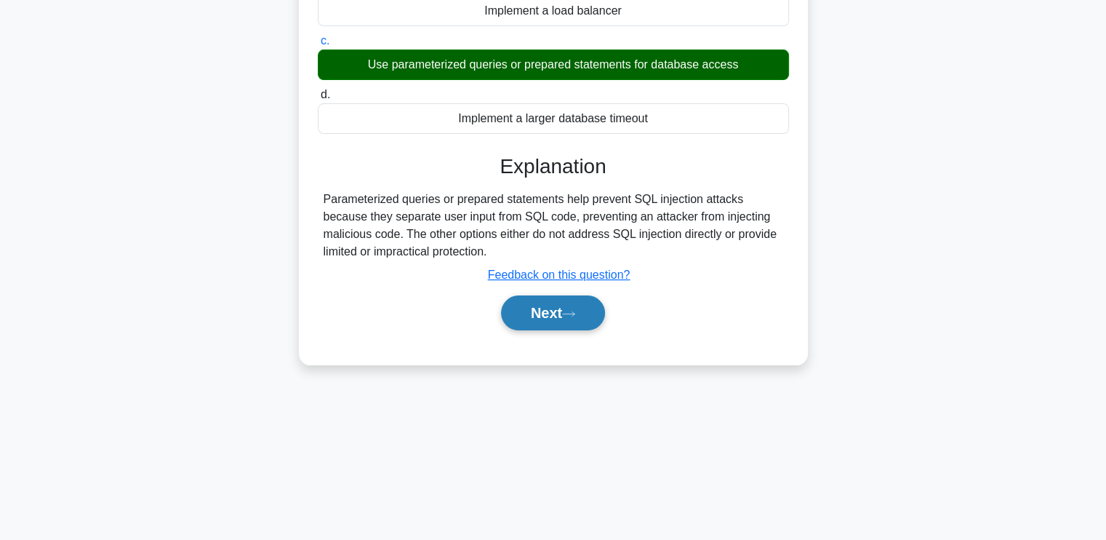
scroll to position [244, 0]
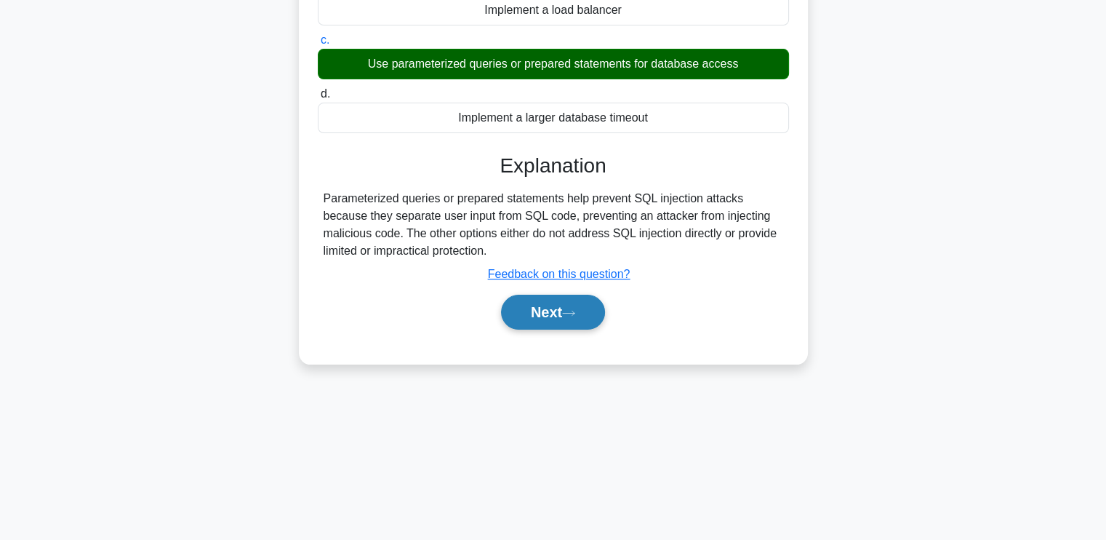
click at [571, 303] on button "Next" at bounding box center [553, 312] width 104 height 35
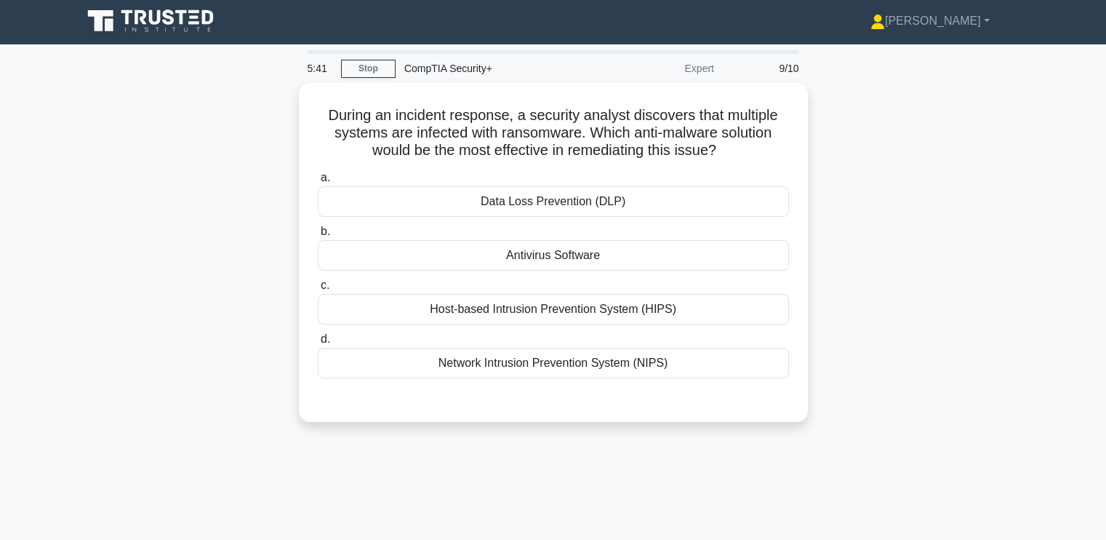
scroll to position [0, 0]
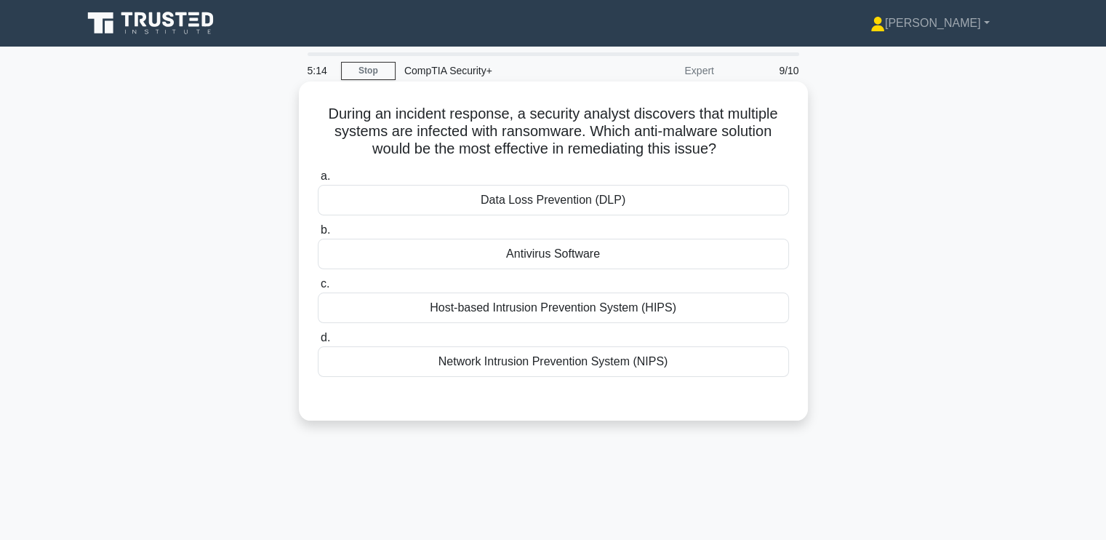
click at [567, 252] on div "Antivirus Software" at bounding box center [553, 254] width 471 height 31
click at [318, 235] on input "b. Antivirus Software" at bounding box center [318, 229] width 0 height 9
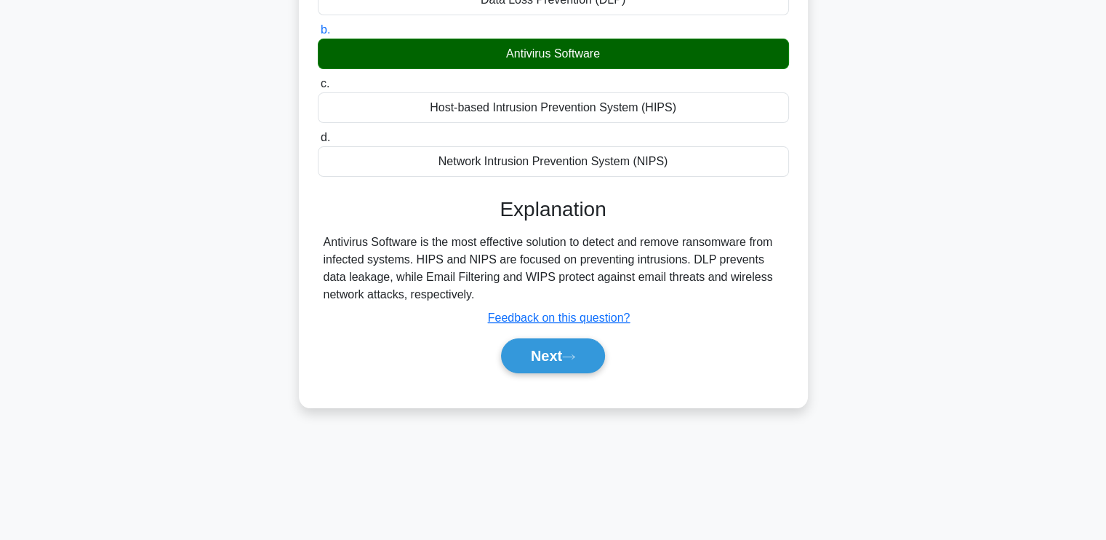
scroll to position [201, 0]
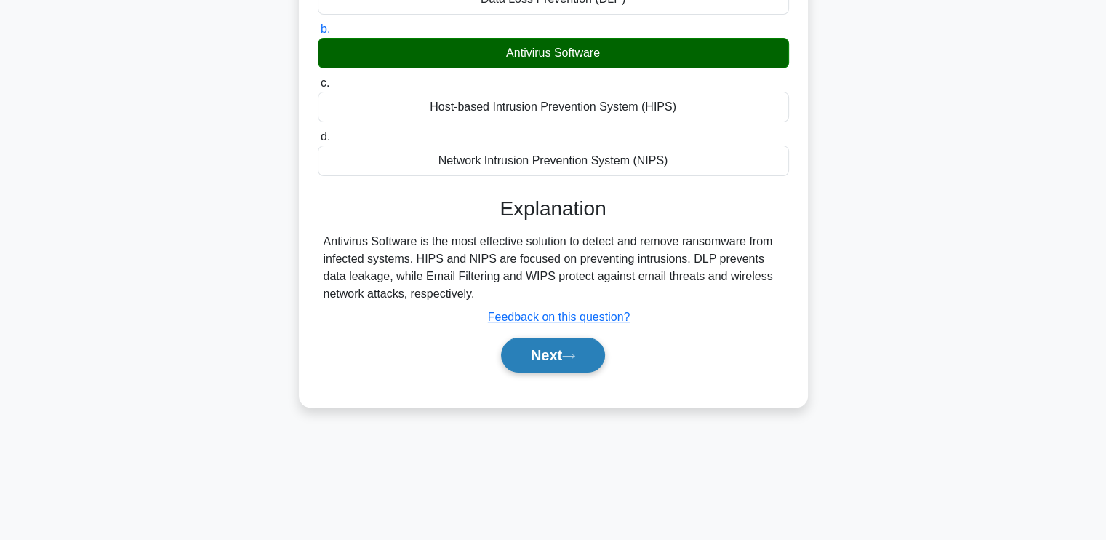
click at [561, 356] on button "Next" at bounding box center [553, 354] width 104 height 35
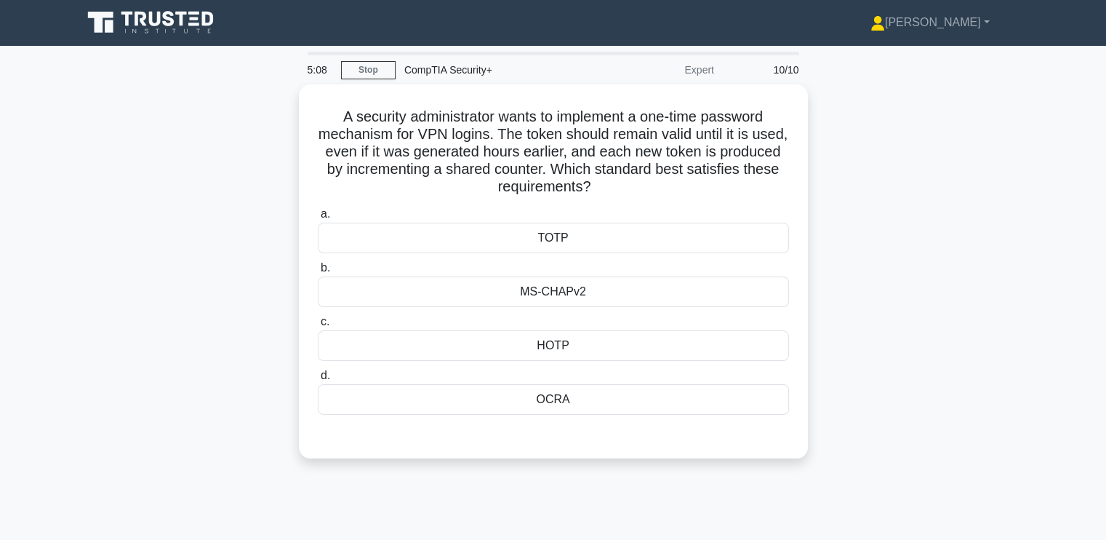
scroll to position [0, 0]
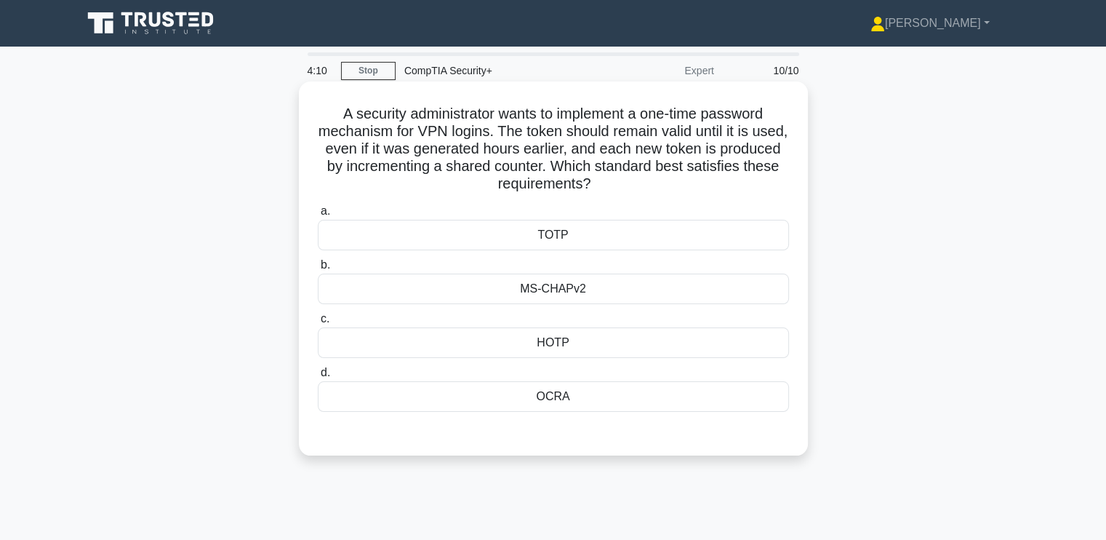
click at [468, 229] on div "TOTP" at bounding box center [553, 235] width 471 height 31
click at [318, 216] on input "a. TOTP" at bounding box center [318, 211] width 0 height 9
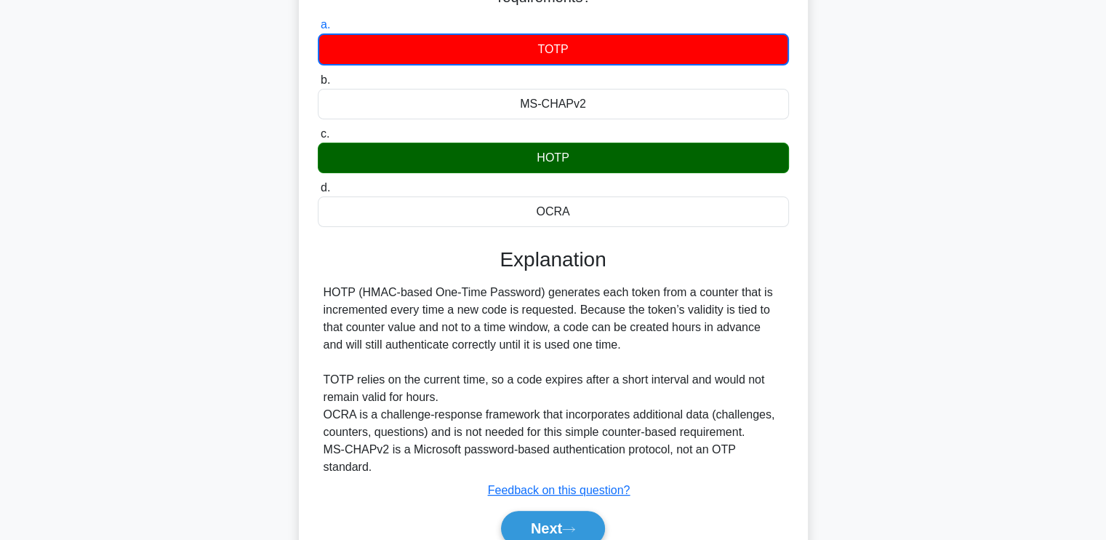
scroll to position [191, 0]
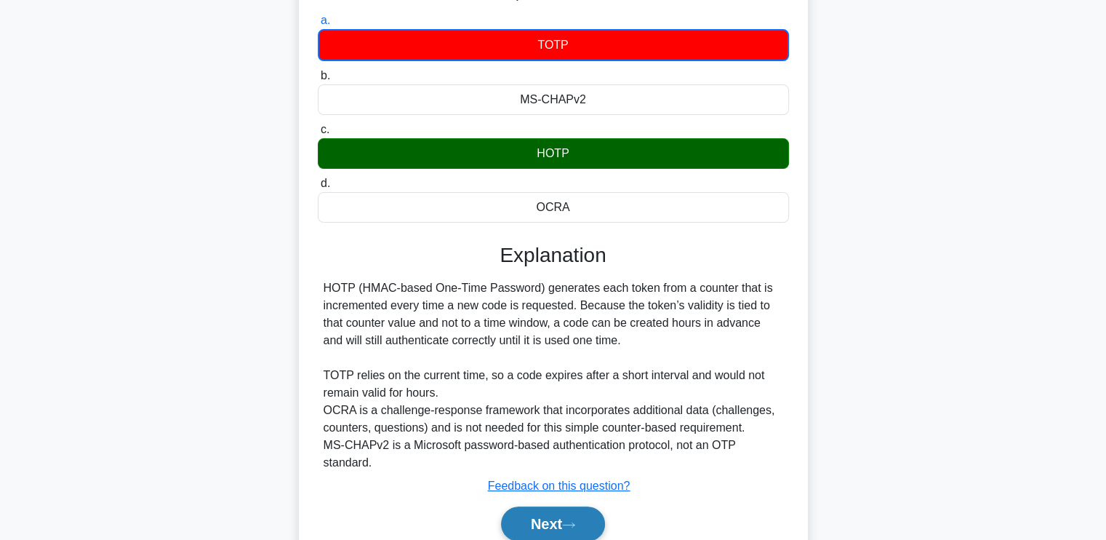
click at [541, 506] on button "Next" at bounding box center [553, 523] width 104 height 35
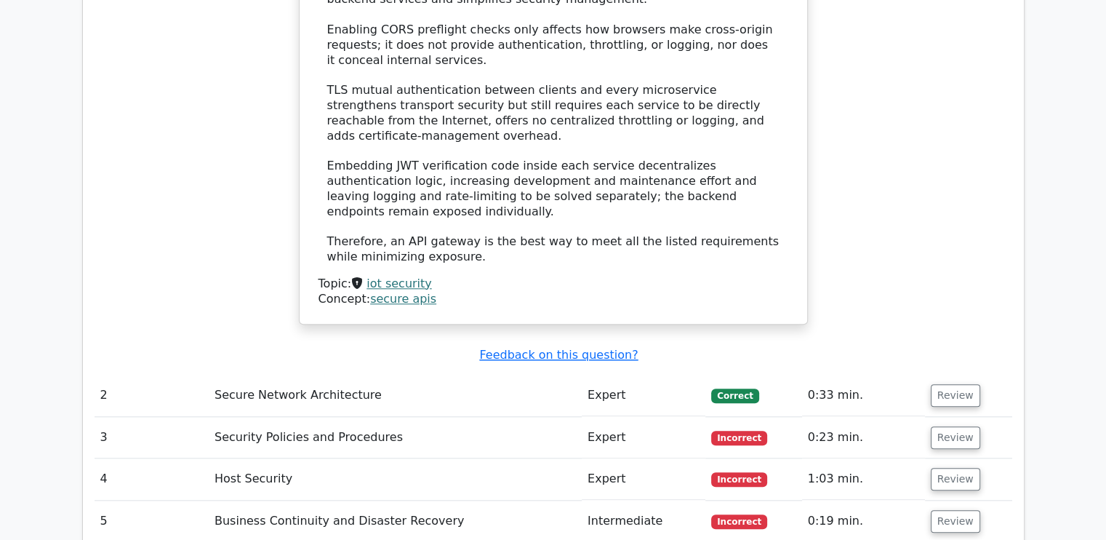
scroll to position [1368, 0]
click at [950, 425] on button "Review" at bounding box center [955, 436] width 49 height 23
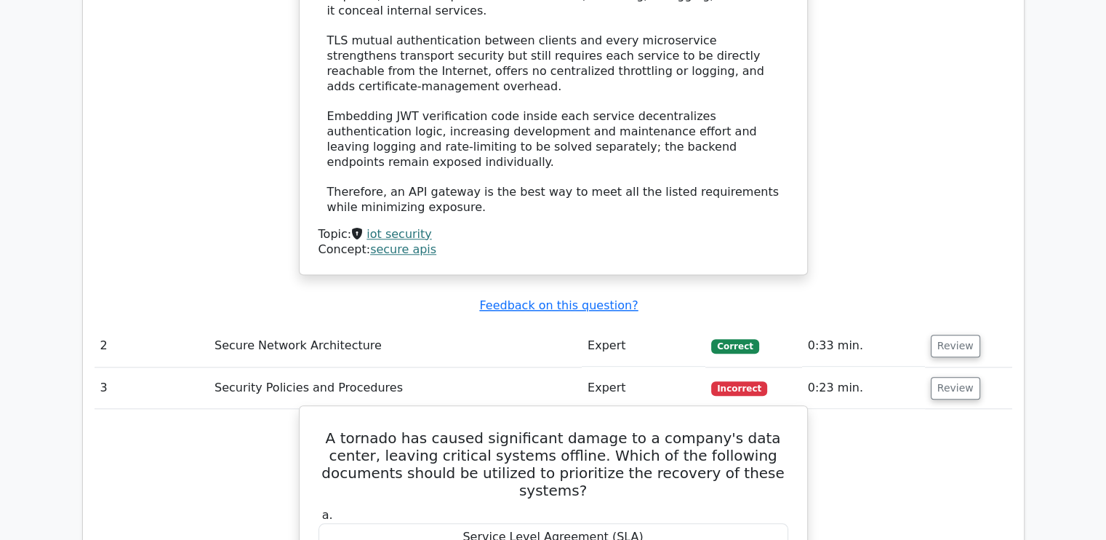
scroll to position [1416, 0]
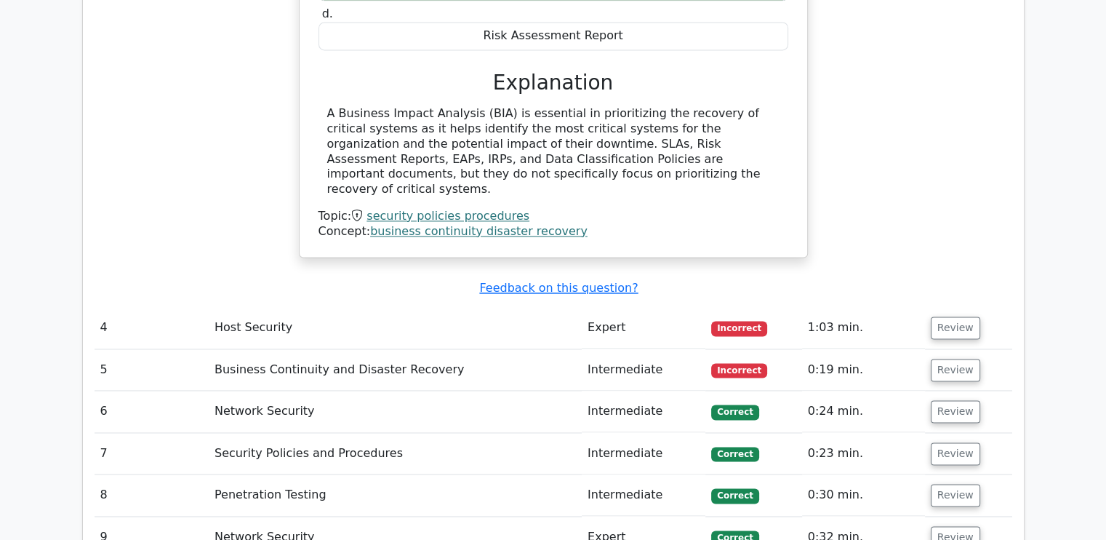
scroll to position [2070, 0]
click at [956, 316] on button "Review" at bounding box center [955, 327] width 49 height 23
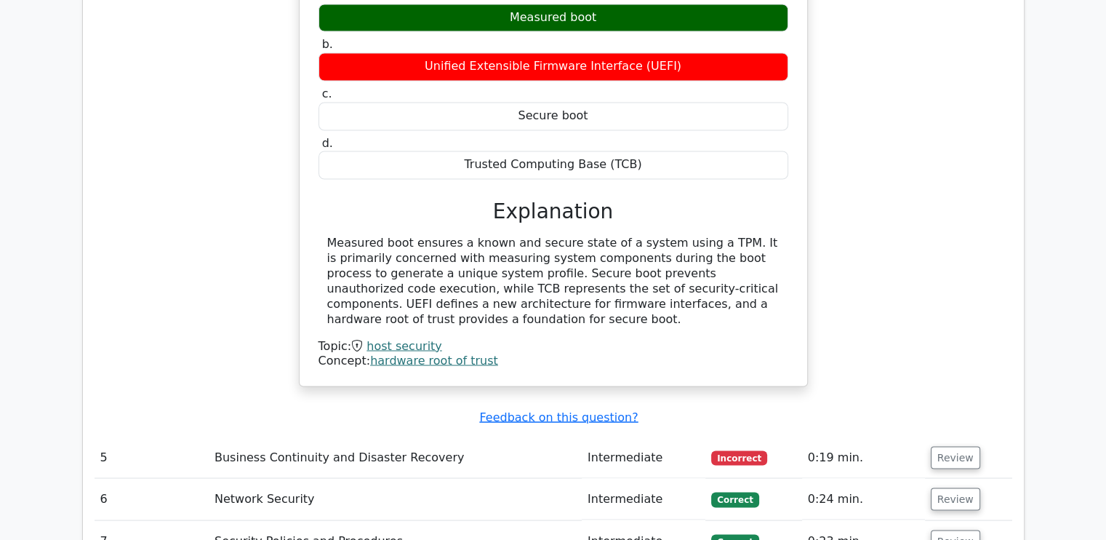
scroll to position [2499, 0]
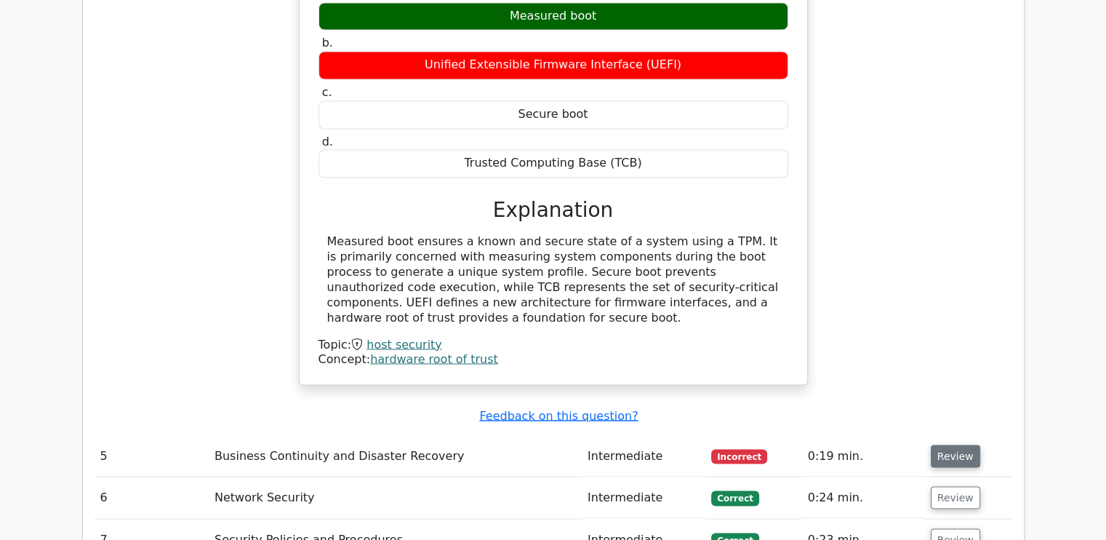
click at [958, 444] on button "Review" at bounding box center [955, 455] width 49 height 23
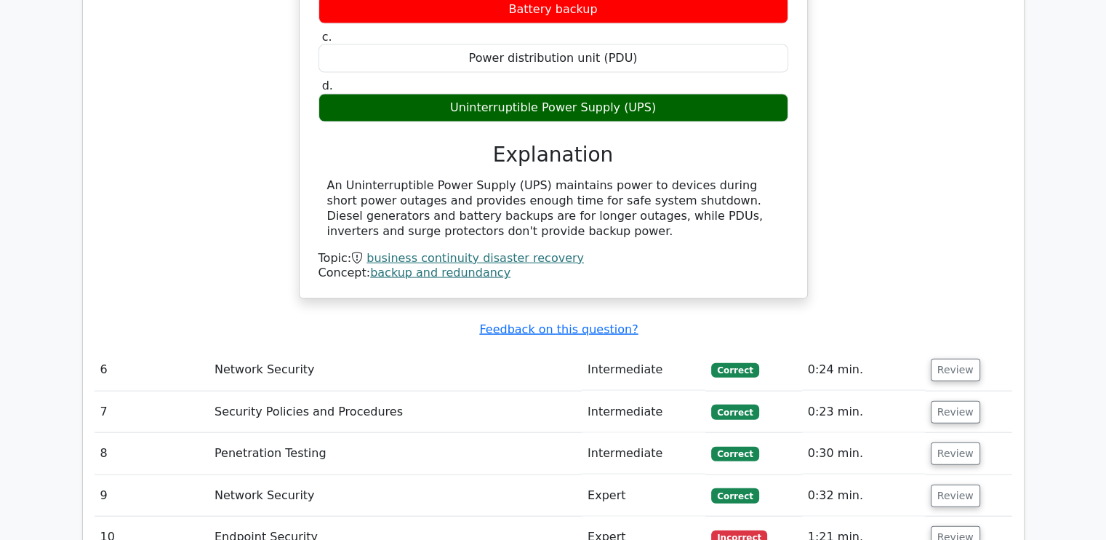
scroll to position [3147, 0]
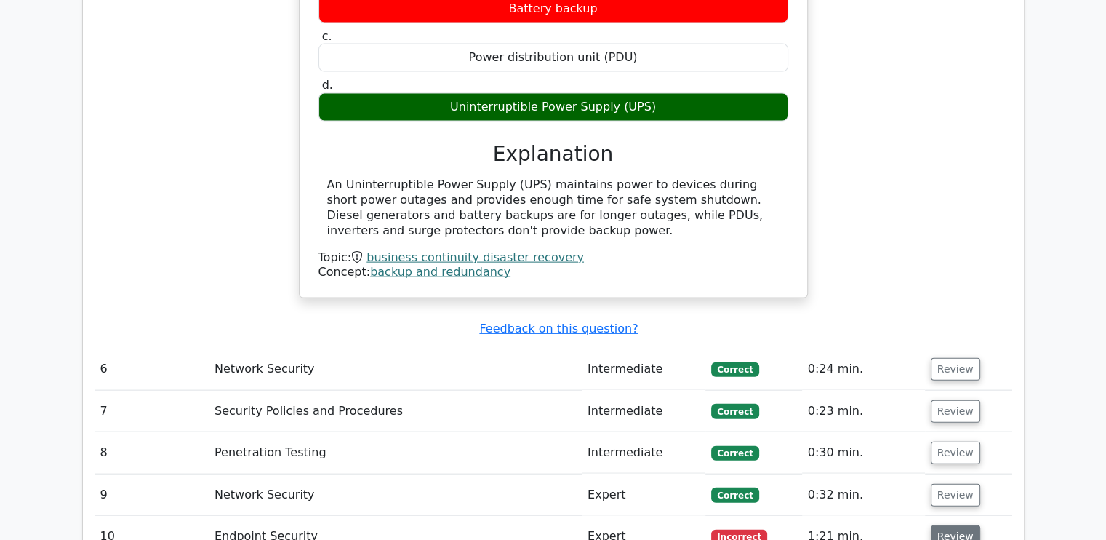
click at [953, 525] on button "Review" at bounding box center [955, 536] width 49 height 23
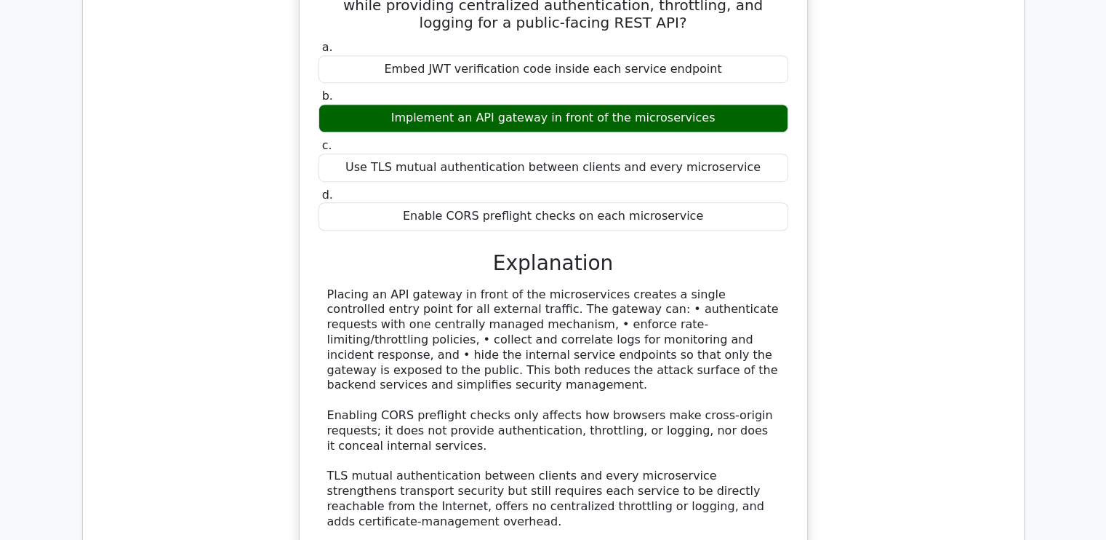
scroll to position [982, 0]
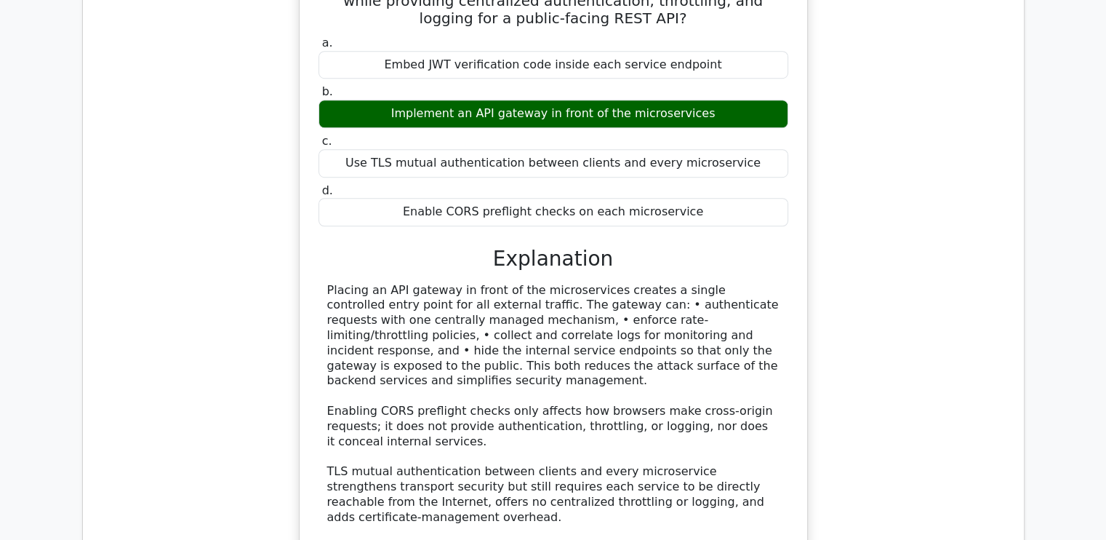
click at [345, 326] on div "Placing an API gateway in front of the microservices creates a single controlle…" at bounding box center [553, 464] width 452 height 363
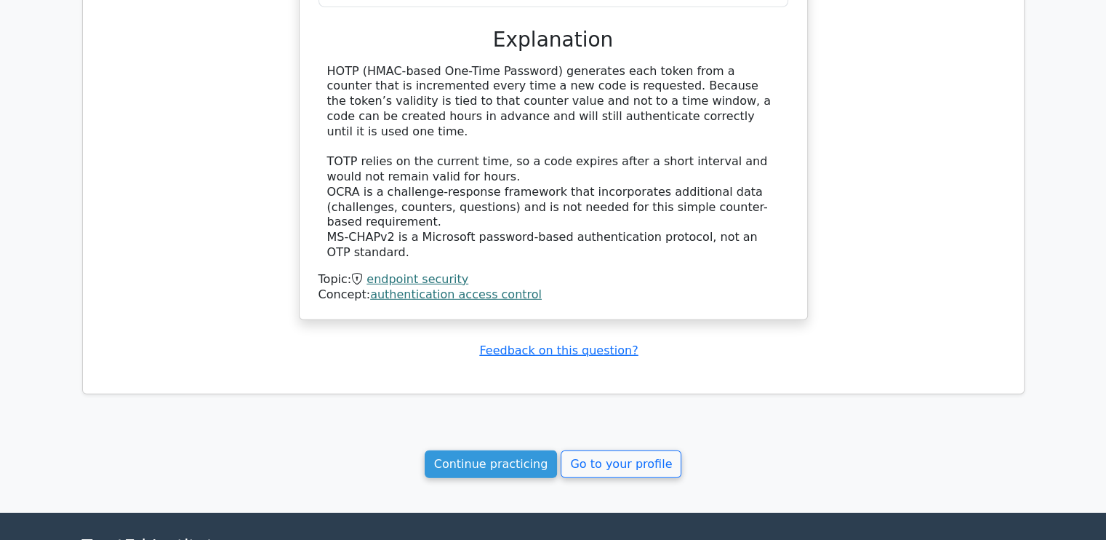
scroll to position [4045, 0]
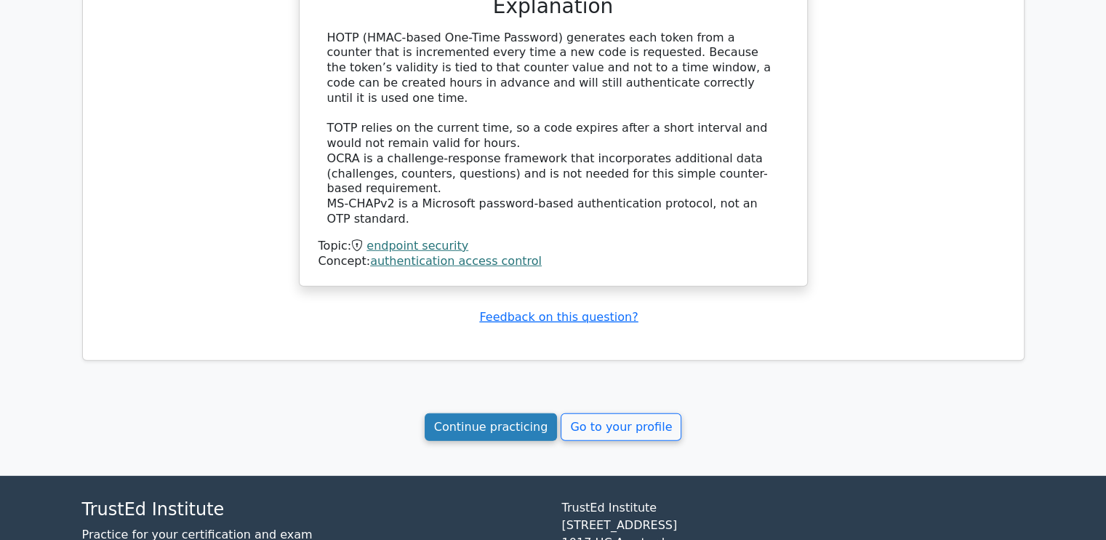
click at [489, 413] on link "Continue practicing" at bounding box center [491, 427] width 133 height 28
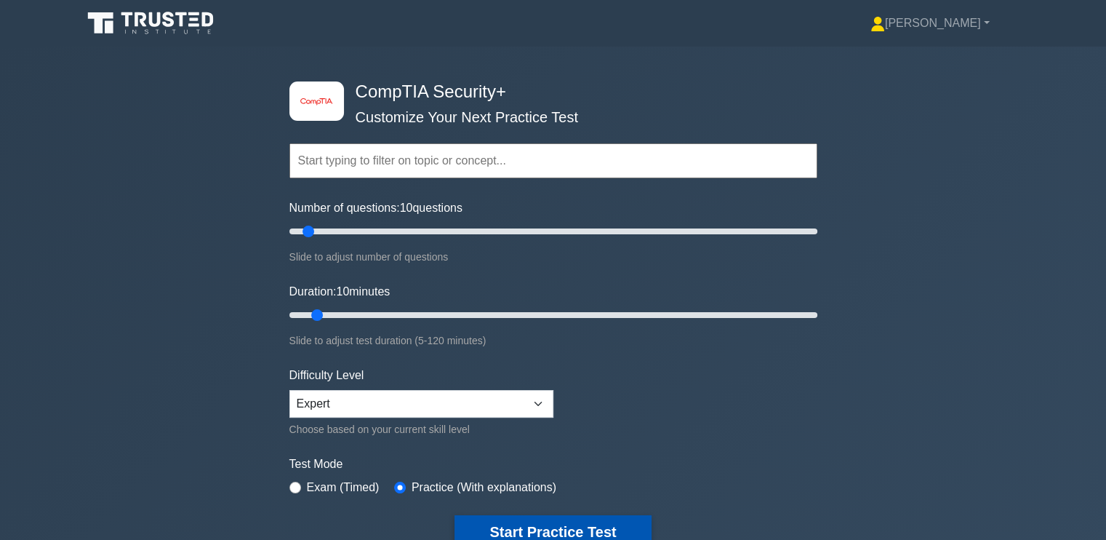
click at [542, 529] on button "Start Practice Test" at bounding box center [552, 531] width 196 height 33
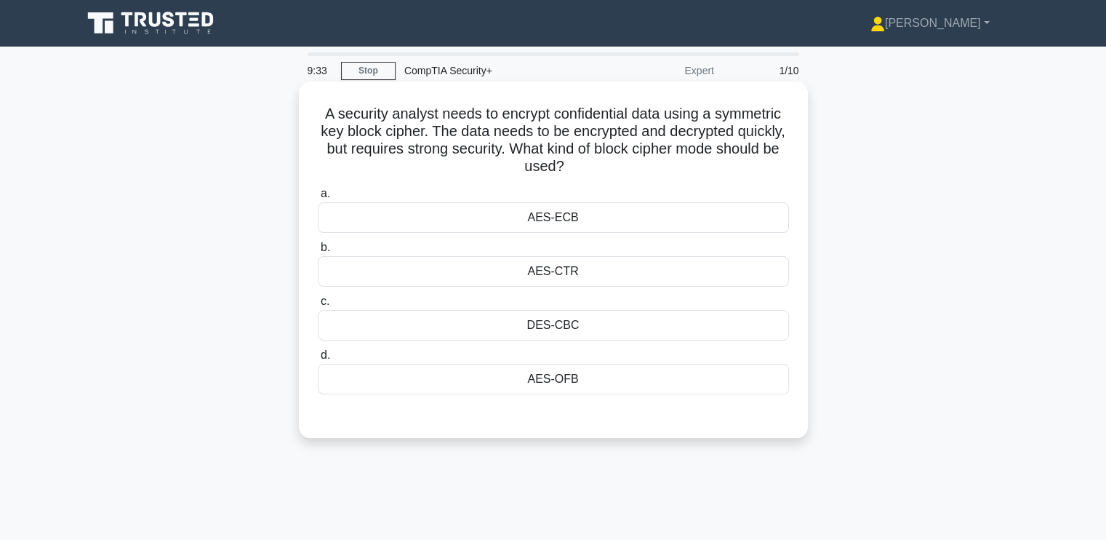
click at [529, 218] on div "AES-ECB" at bounding box center [553, 217] width 471 height 31
click at [318, 199] on input "a. AES-ECB" at bounding box center [318, 193] width 0 height 9
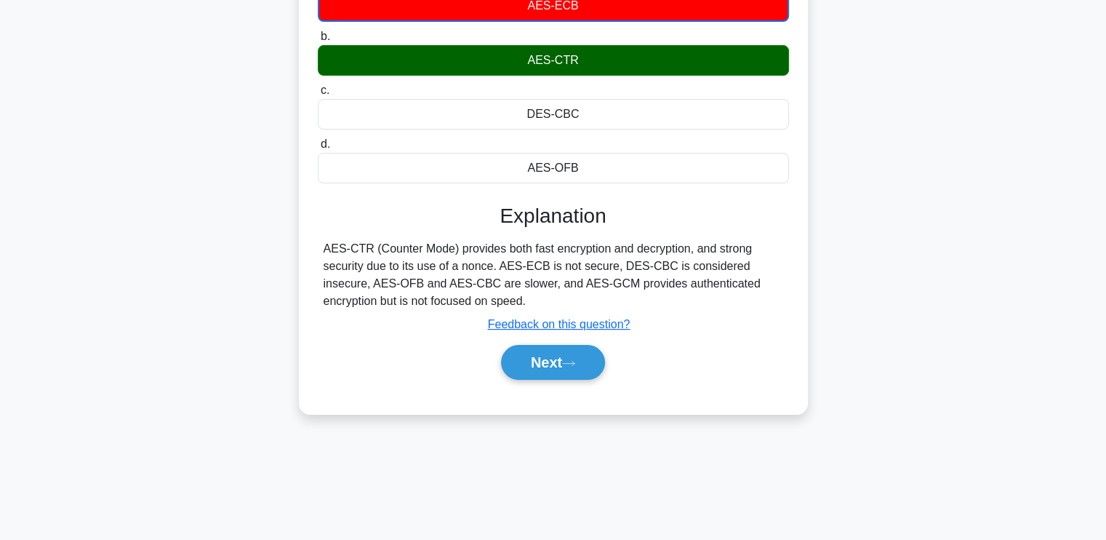
scroll to position [217, 0]
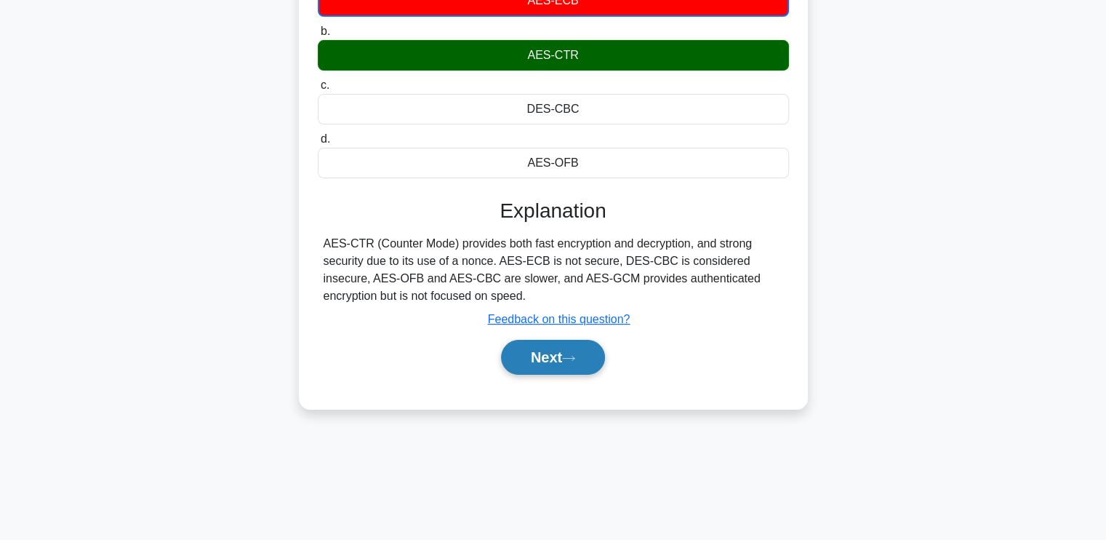
click at [533, 350] on button "Next" at bounding box center [553, 357] width 104 height 35
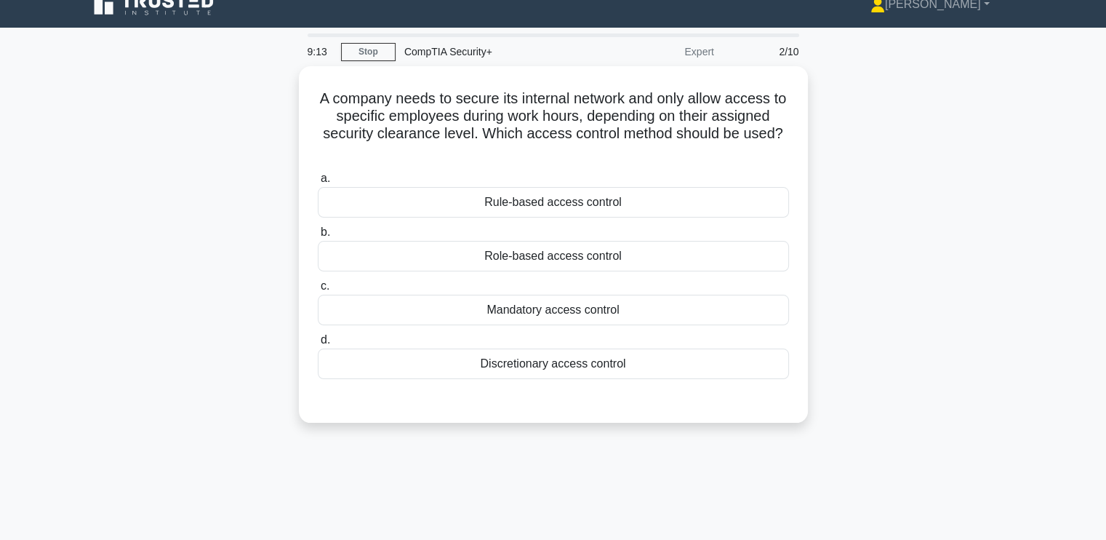
scroll to position [0, 0]
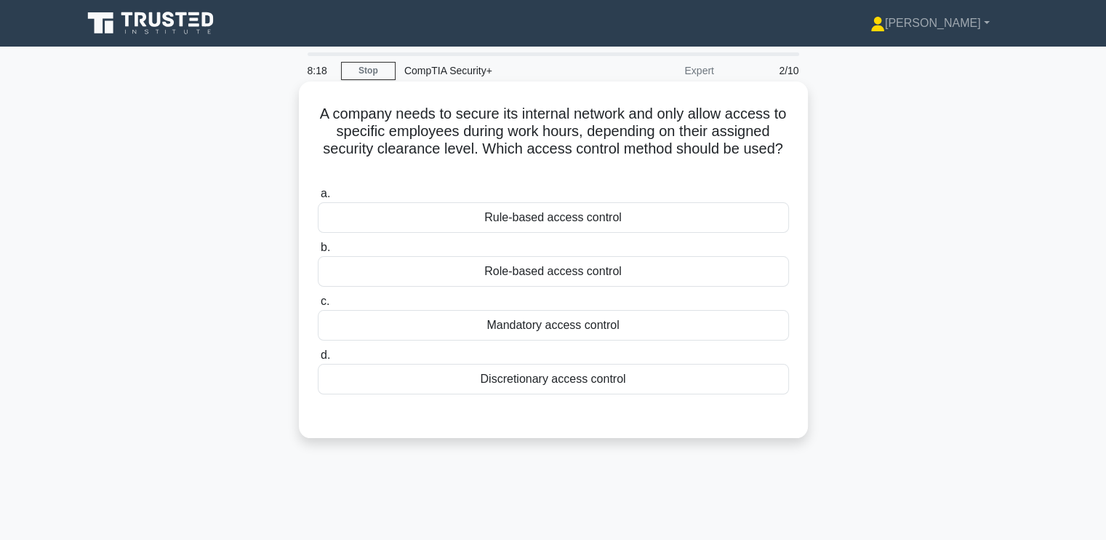
click at [505, 208] on div "Rule-based access control" at bounding box center [553, 217] width 471 height 31
click at [318, 199] on input "a. Rule-based access control" at bounding box center [318, 193] width 0 height 9
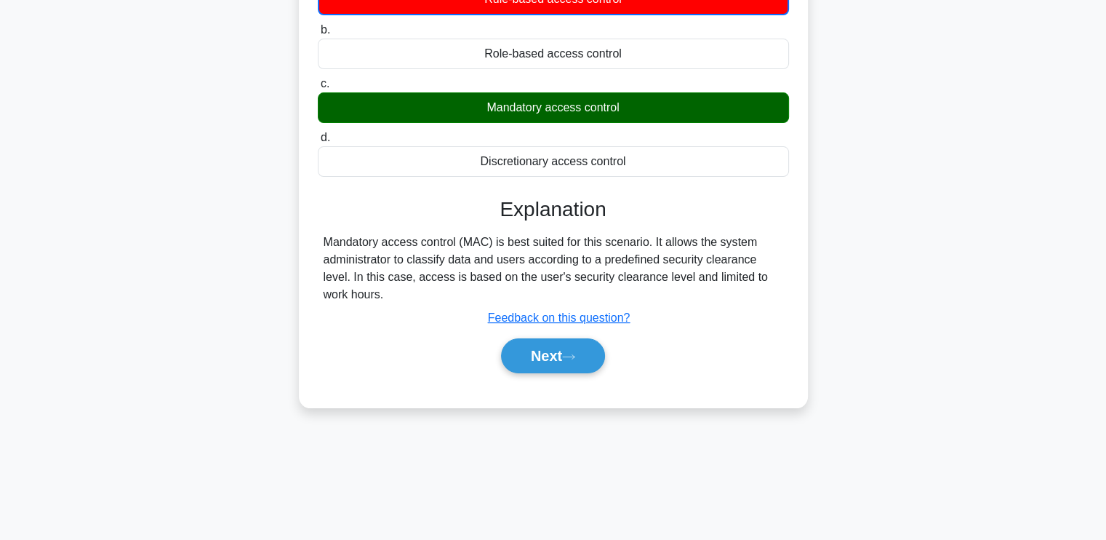
scroll to position [246, 0]
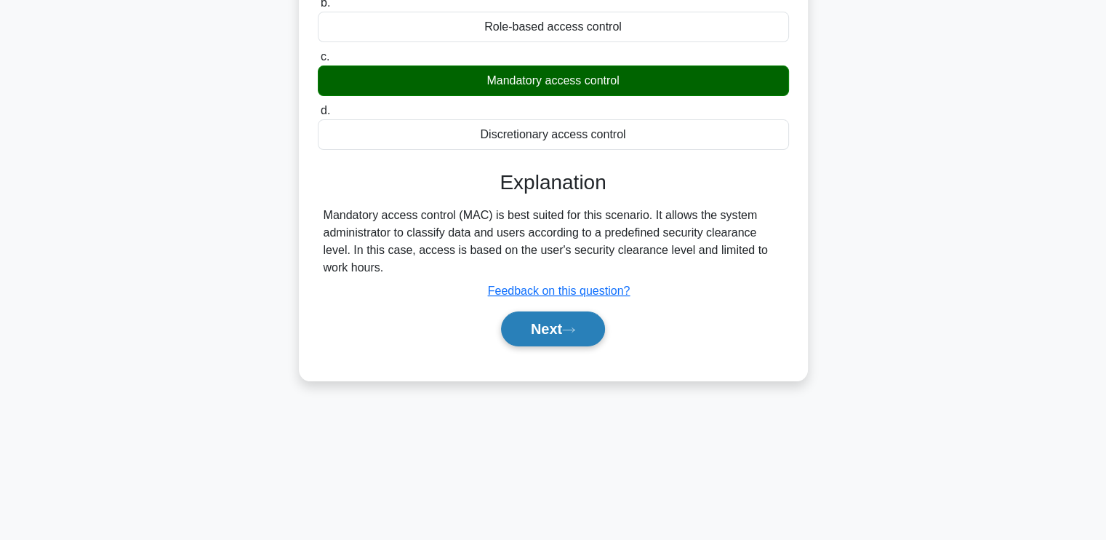
click at [557, 313] on button "Next" at bounding box center [553, 328] width 104 height 35
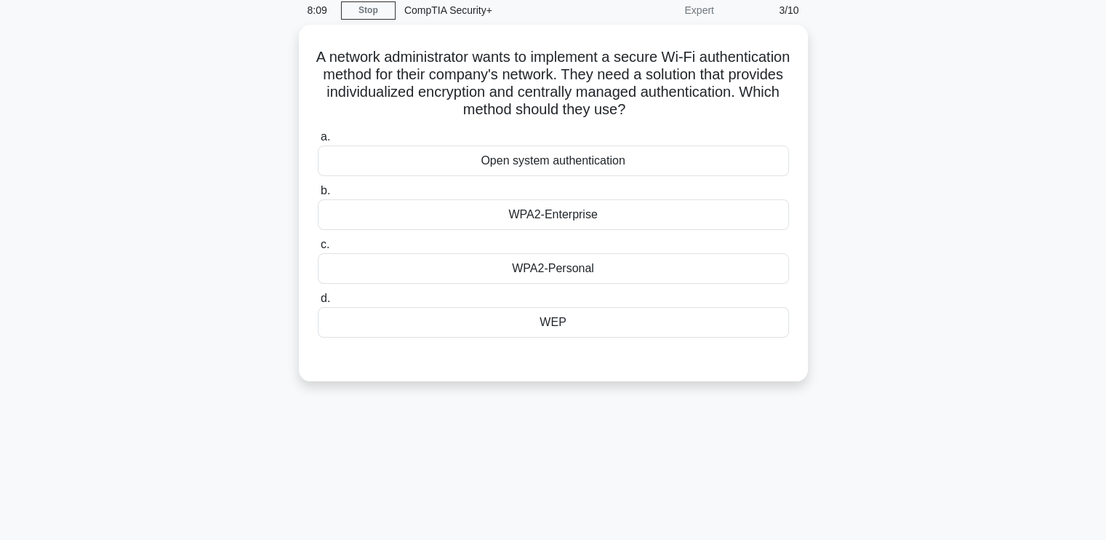
scroll to position [0, 0]
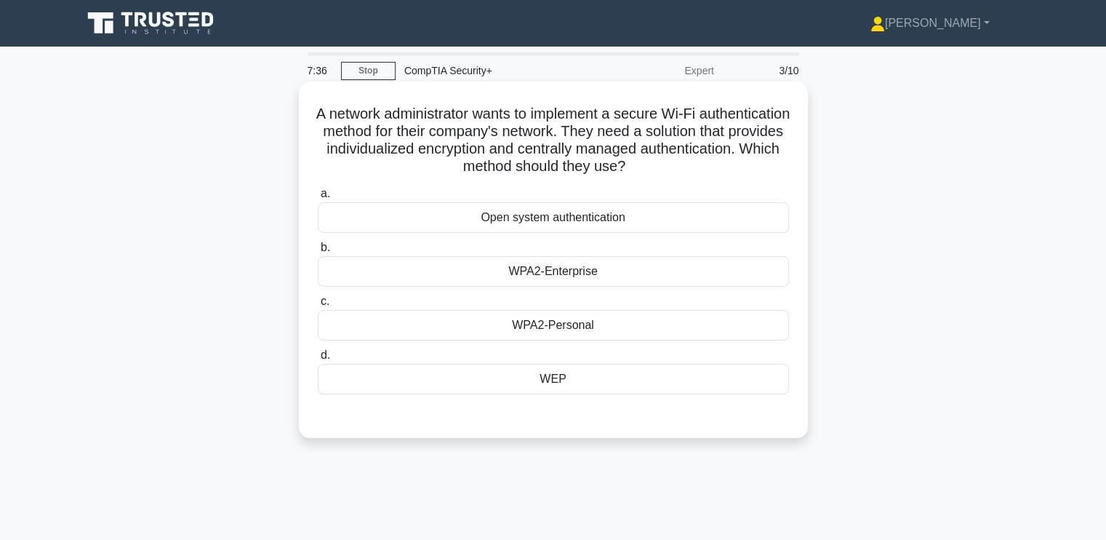
click at [595, 271] on div "WPA2-Enterprise" at bounding box center [553, 271] width 471 height 31
click at [318, 252] on input "b. WPA2-Enterprise" at bounding box center [318, 247] width 0 height 9
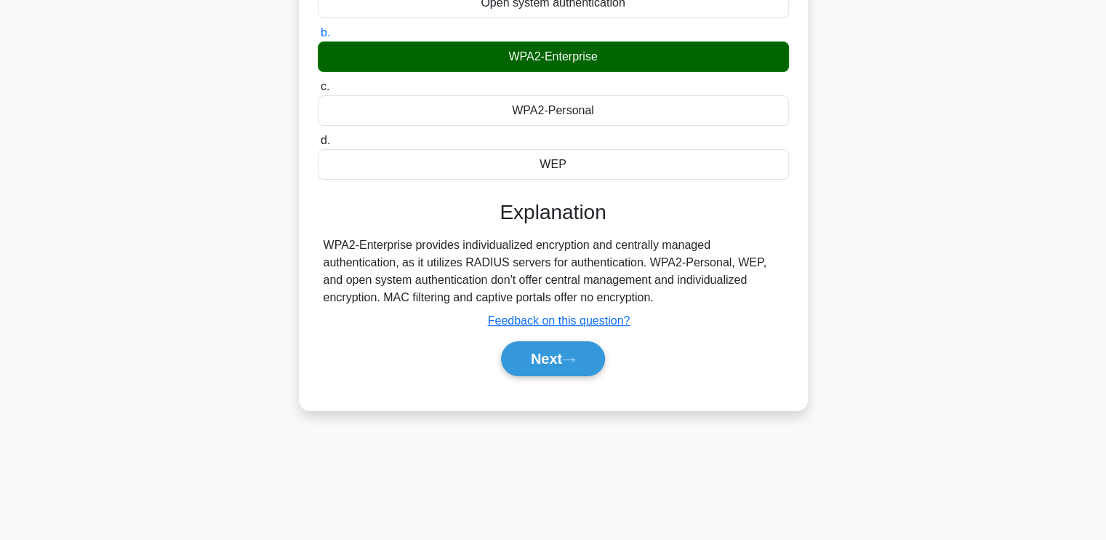
scroll to position [246, 0]
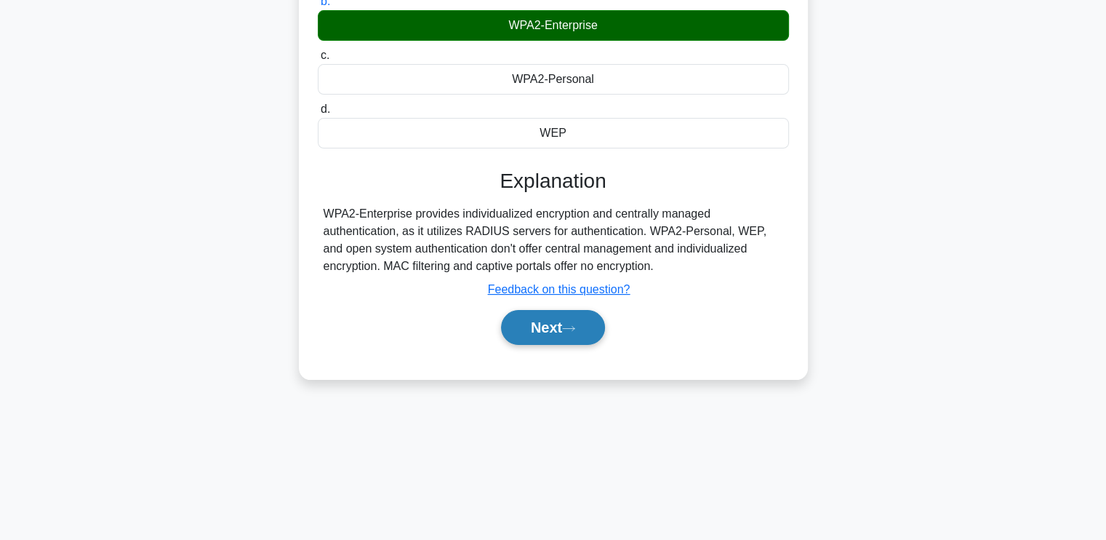
drag, startPoint x: 538, startPoint y: 322, endPoint x: 520, endPoint y: 334, distance: 21.6
click at [538, 322] on button "Next" at bounding box center [553, 327] width 104 height 35
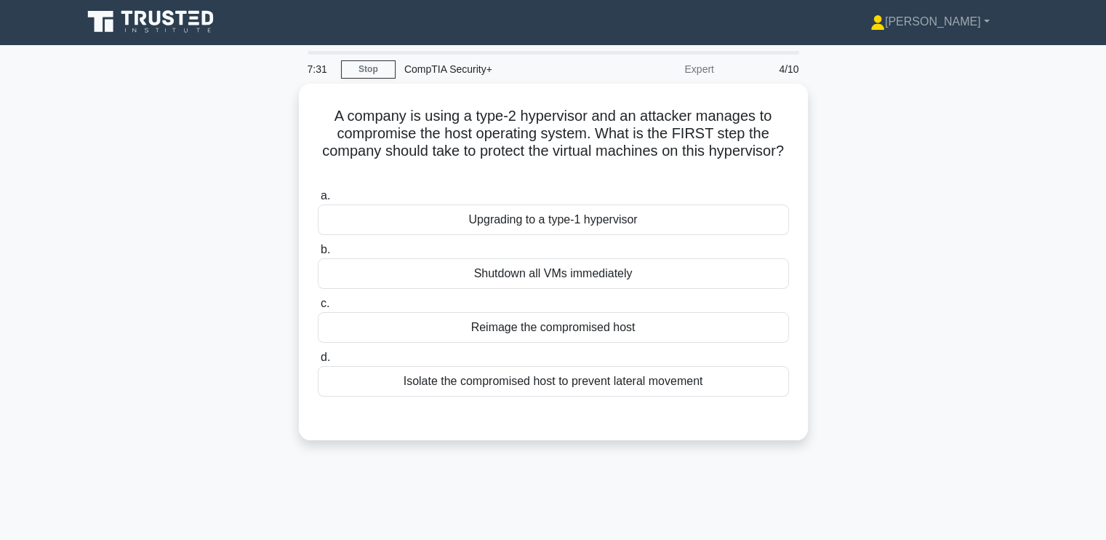
scroll to position [0, 0]
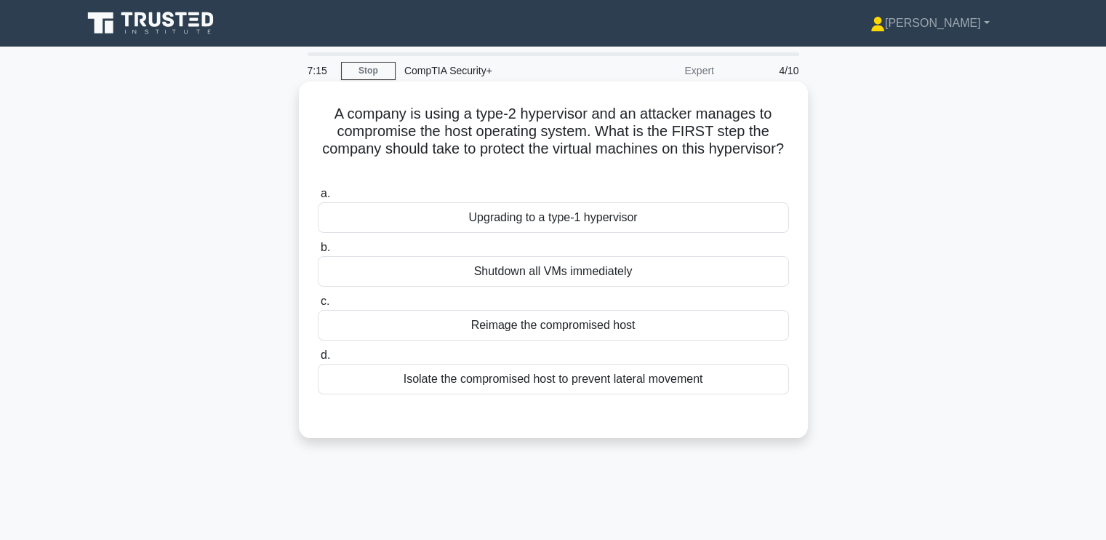
click at [363, 385] on div "Isolate the compromised host to prevent lateral movement" at bounding box center [553, 379] width 471 height 31
click at [318, 360] on input "d. Isolate the compromised host to prevent lateral movement" at bounding box center [318, 355] width 0 height 9
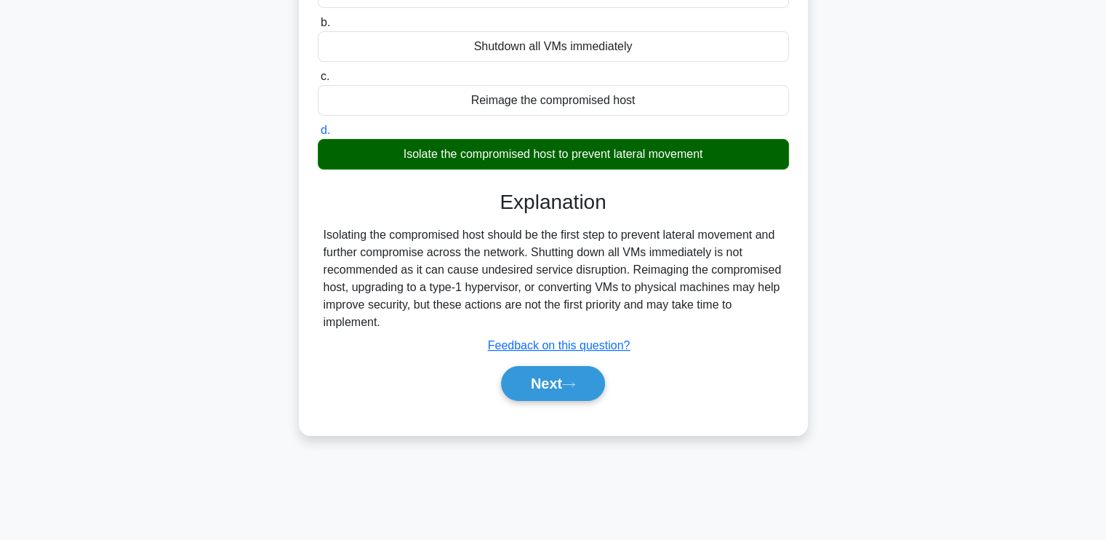
scroll to position [246, 0]
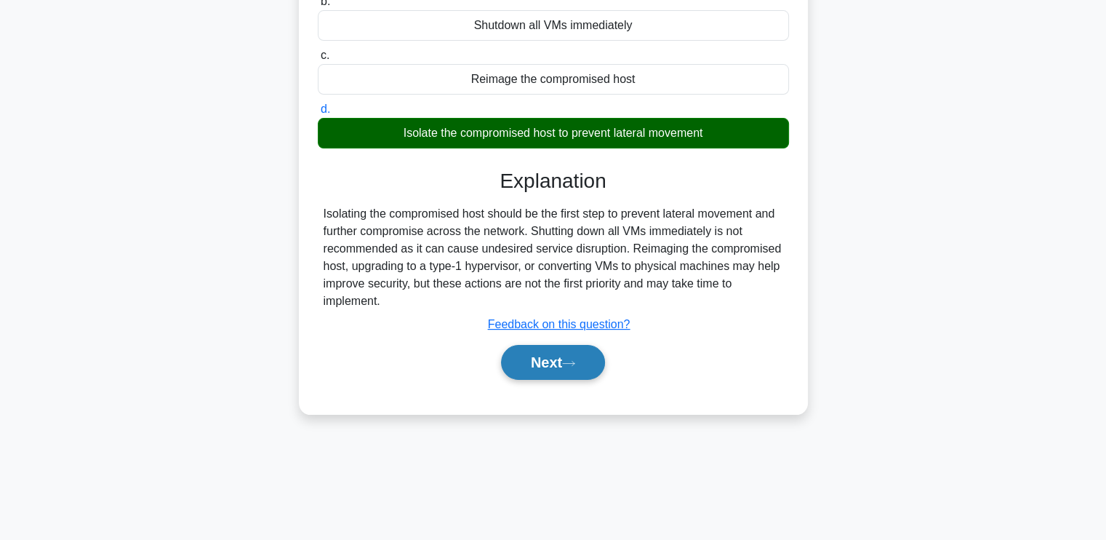
click at [572, 359] on icon at bounding box center [568, 363] width 13 height 8
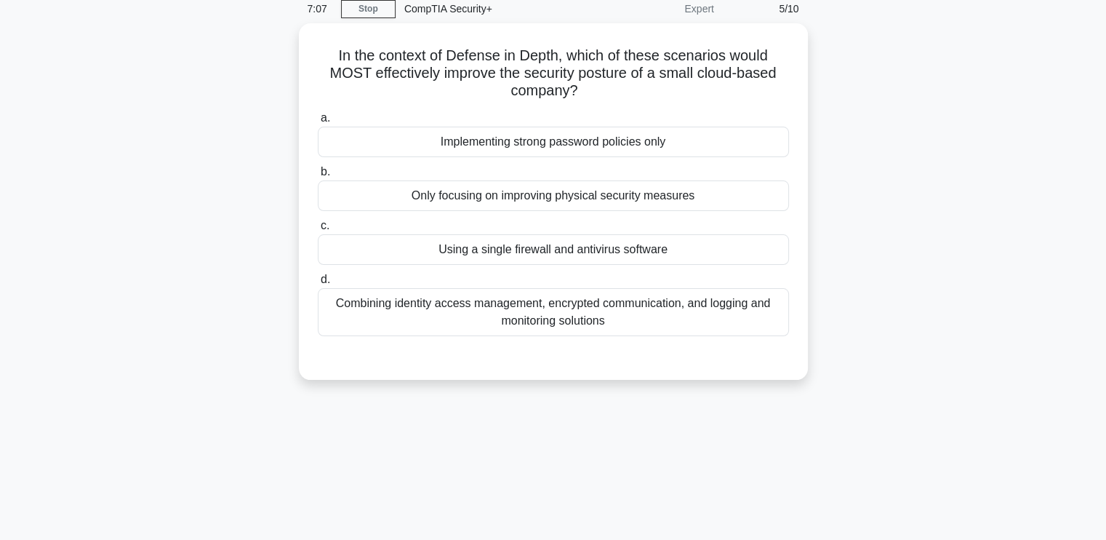
scroll to position [63, 0]
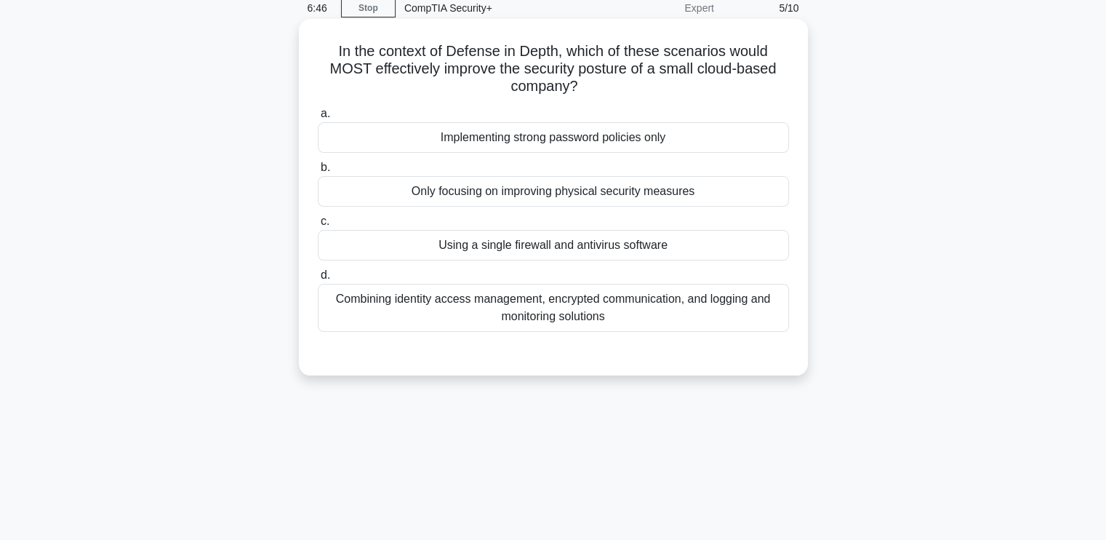
click at [452, 305] on div "Combining identity access management, encrypted communication, and logging and …" at bounding box center [553, 308] width 471 height 48
click at [318, 280] on input "d. Combining identity access management, encrypted communication, and logging a…" at bounding box center [318, 275] width 0 height 9
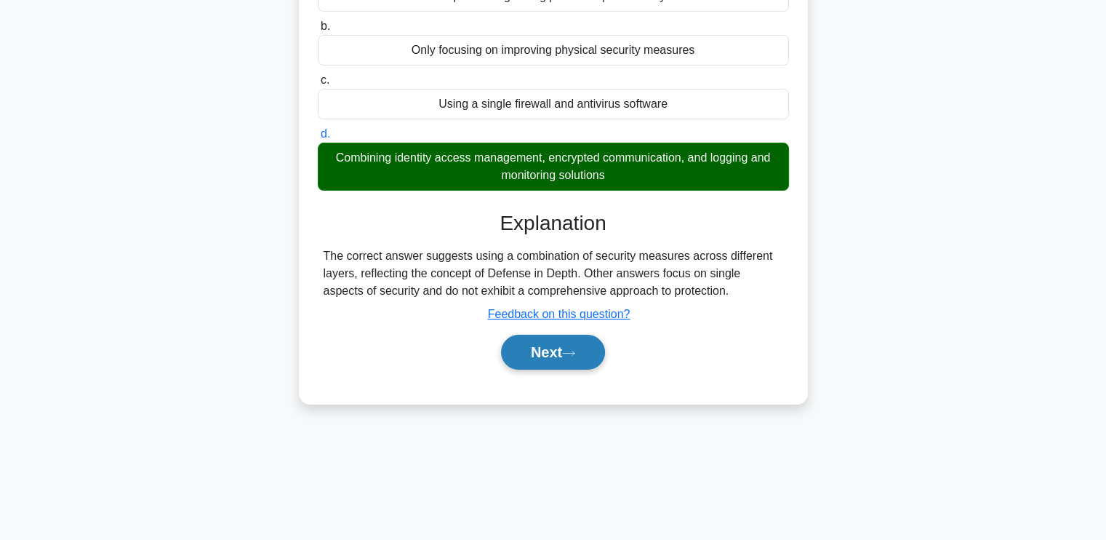
scroll to position [204, 0]
click at [550, 343] on button "Next" at bounding box center [553, 352] width 104 height 35
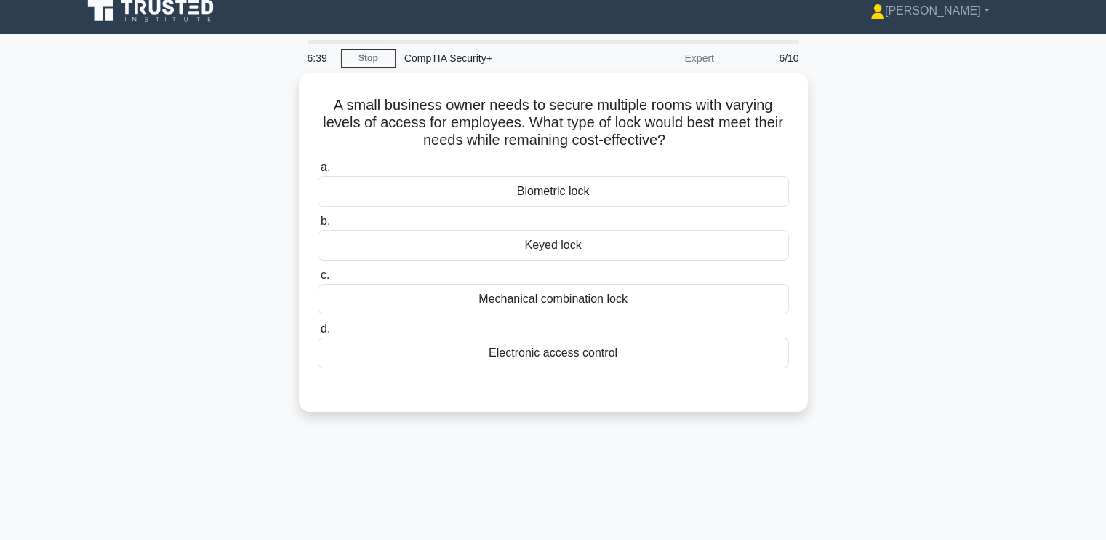
scroll to position [0, 0]
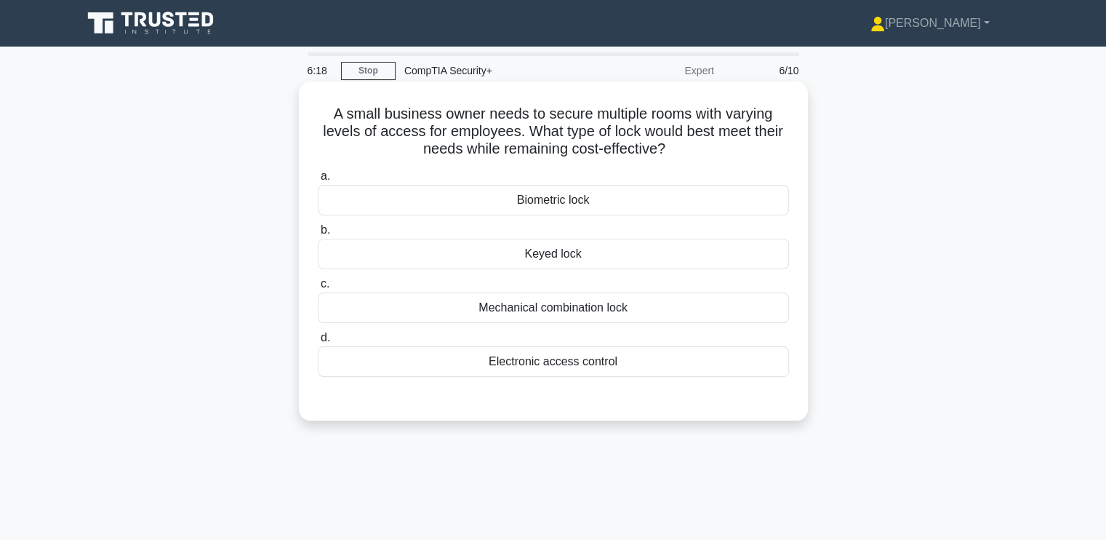
click at [524, 204] on div "Biometric lock" at bounding box center [553, 200] width 471 height 31
click at [318, 181] on input "a. Biometric lock" at bounding box center [318, 176] width 0 height 9
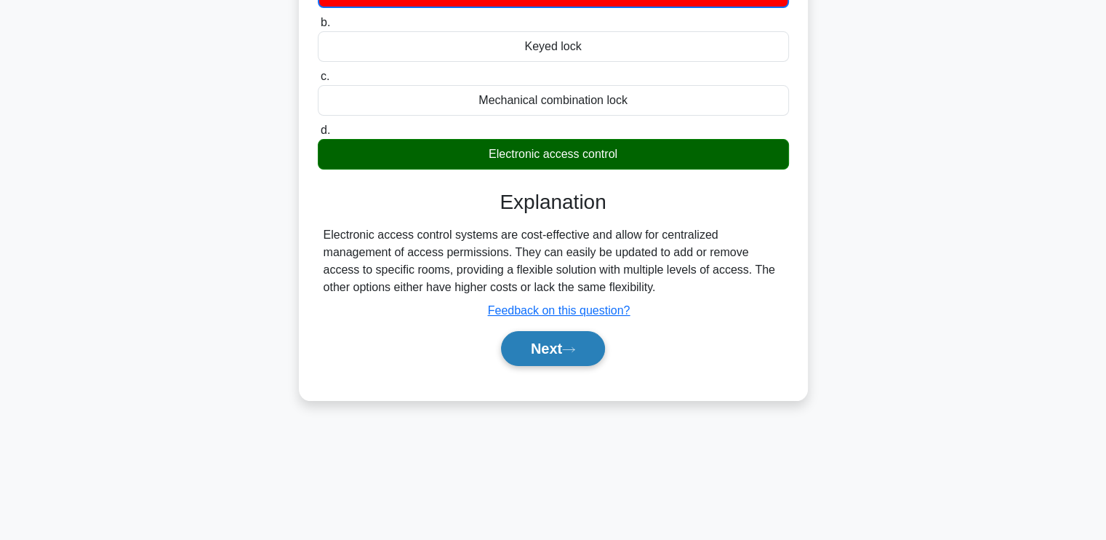
scroll to position [209, 0]
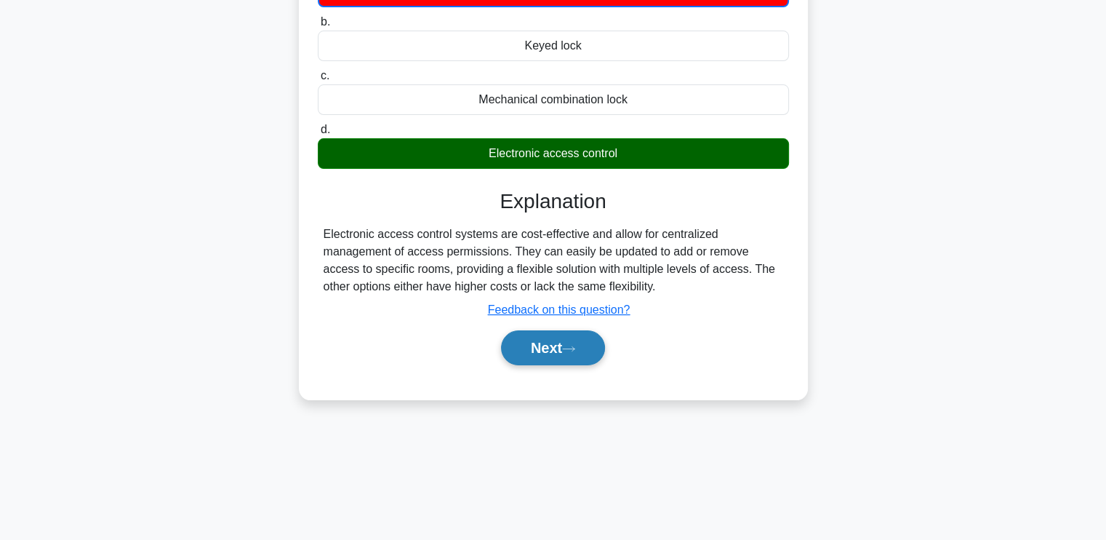
click at [557, 357] on button "Next" at bounding box center [553, 347] width 104 height 35
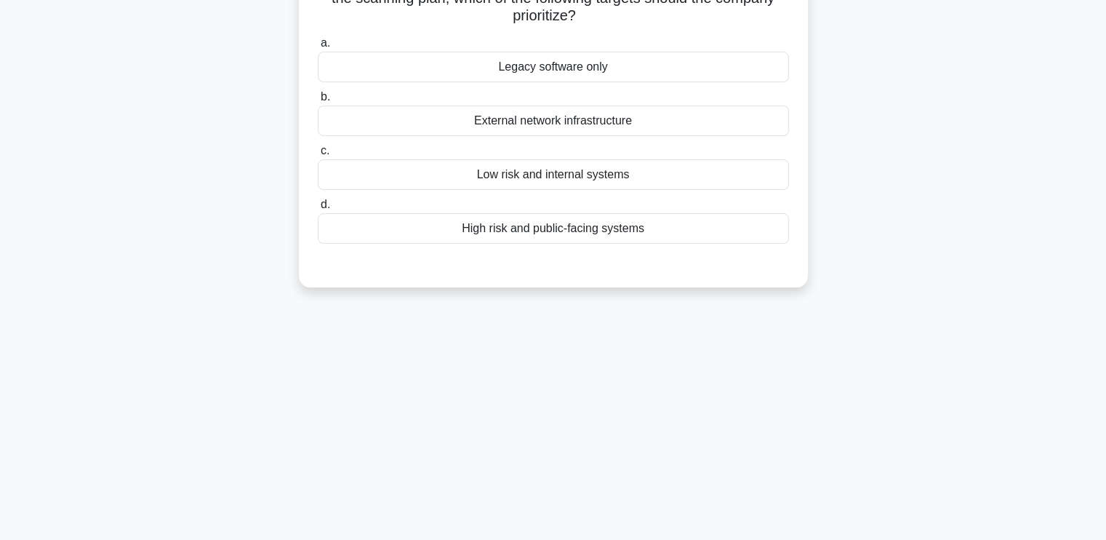
scroll to position [0, 0]
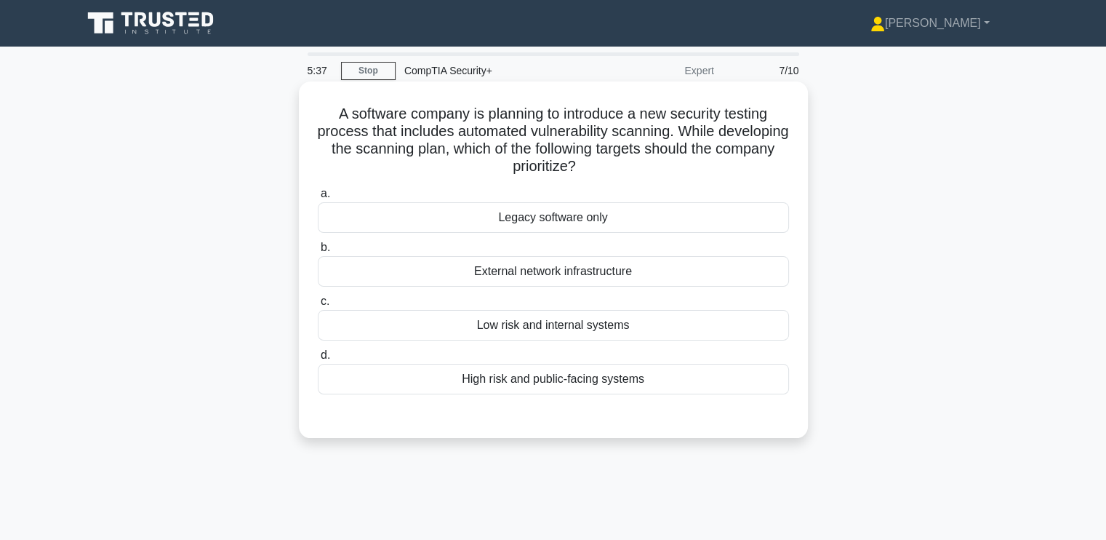
click at [486, 382] on div "High risk and public-facing systems" at bounding box center [553, 379] width 471 height 31
click at [318, 360] on input "d. High risk and public-facing systems" at bounding box center [318, 355] width 0 height 9
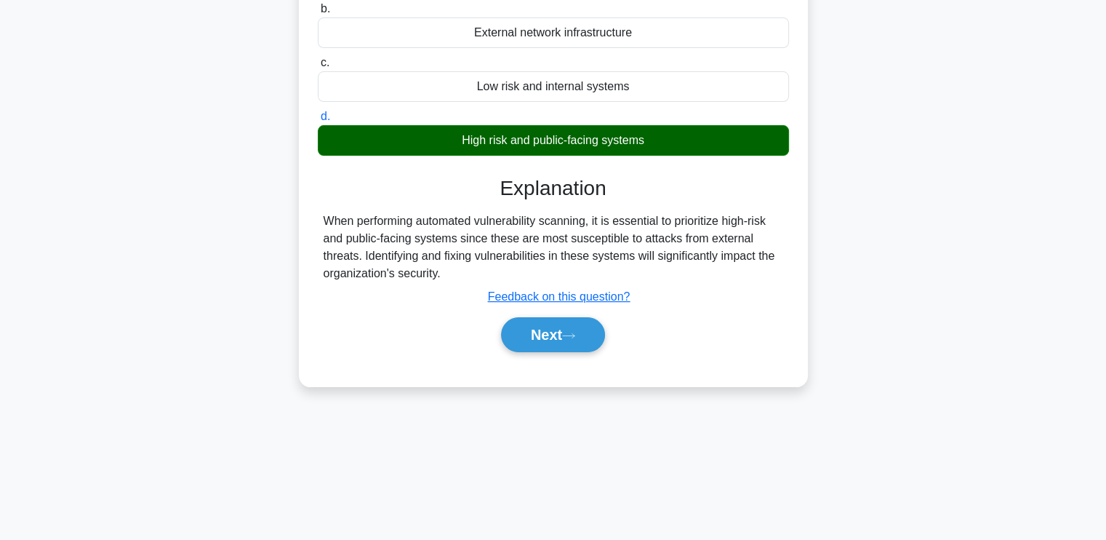
scroll to position [246, 0]
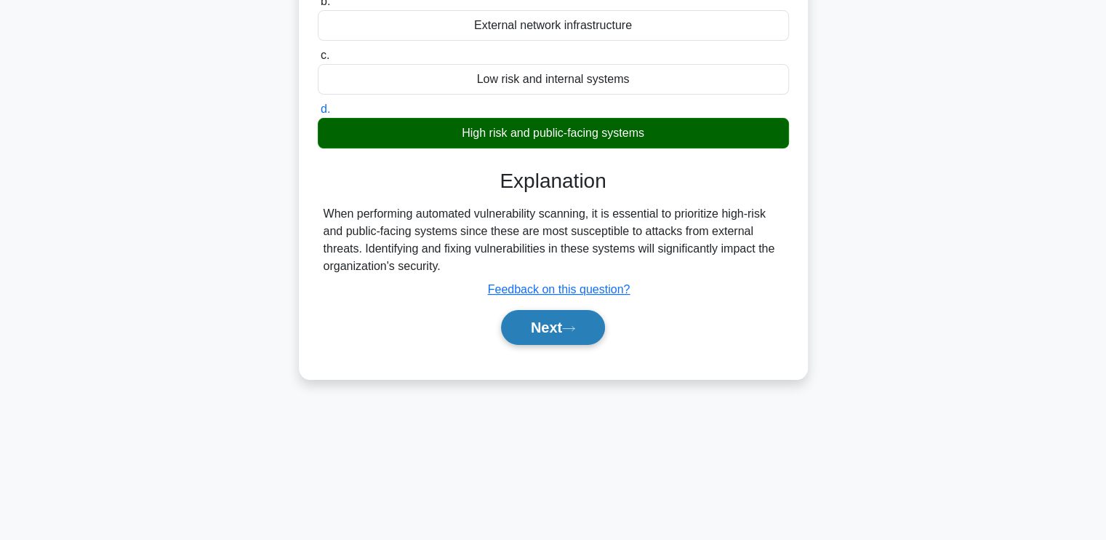
click at [593, 319] on button "Next" at bounding box center [553, 327] width 104 height 35
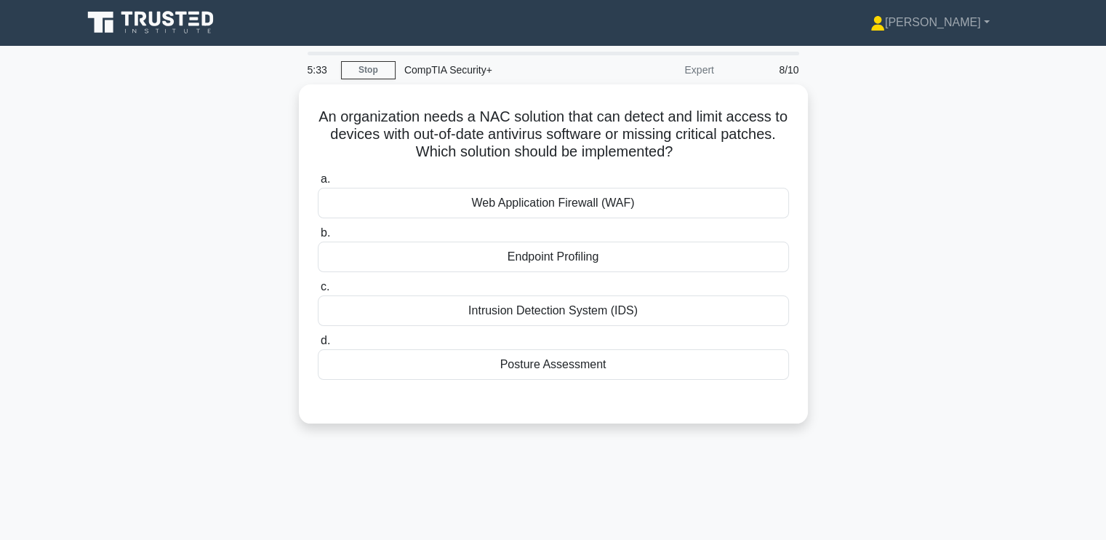
scroll to position [0, 0]
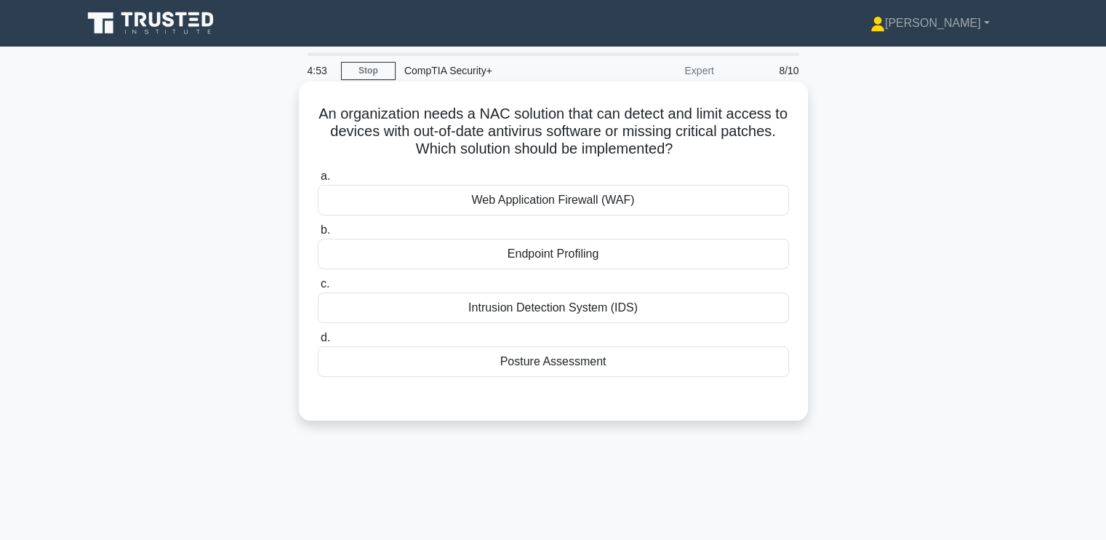
click at [502, 252] on div "Endpoint Profiling" at bounding box center [553, 254] width 471 height 31
click at [318, 235] on input "b. Endpoint Profiling" at bounding box center [318, 229] width 0 height 9
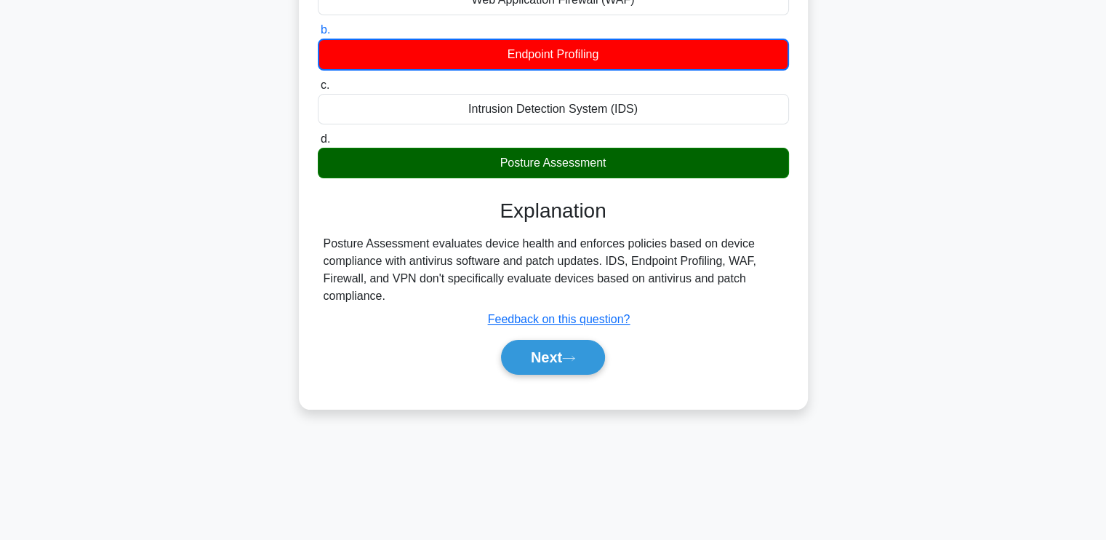
scroll to position [201, 0]
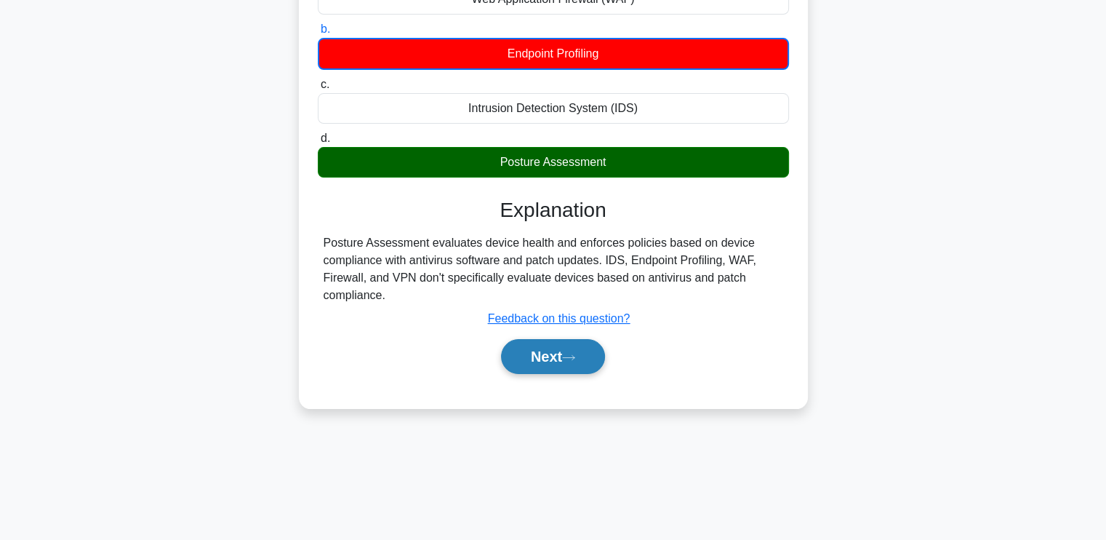
click at [566, 358] on button "Next" at bounding box center [553, 356] width 104 height 35
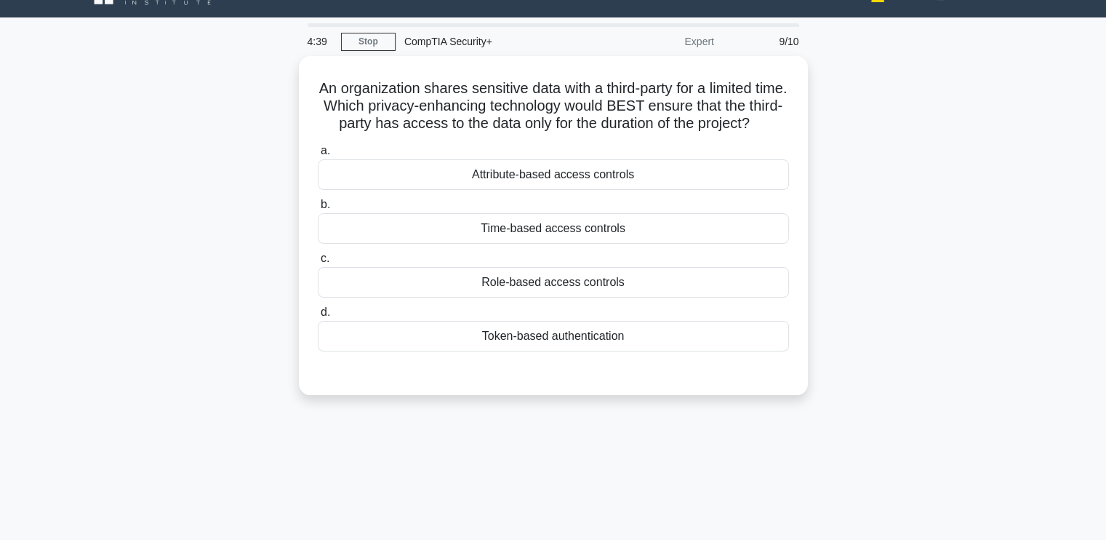
scroll to position [0, 0]
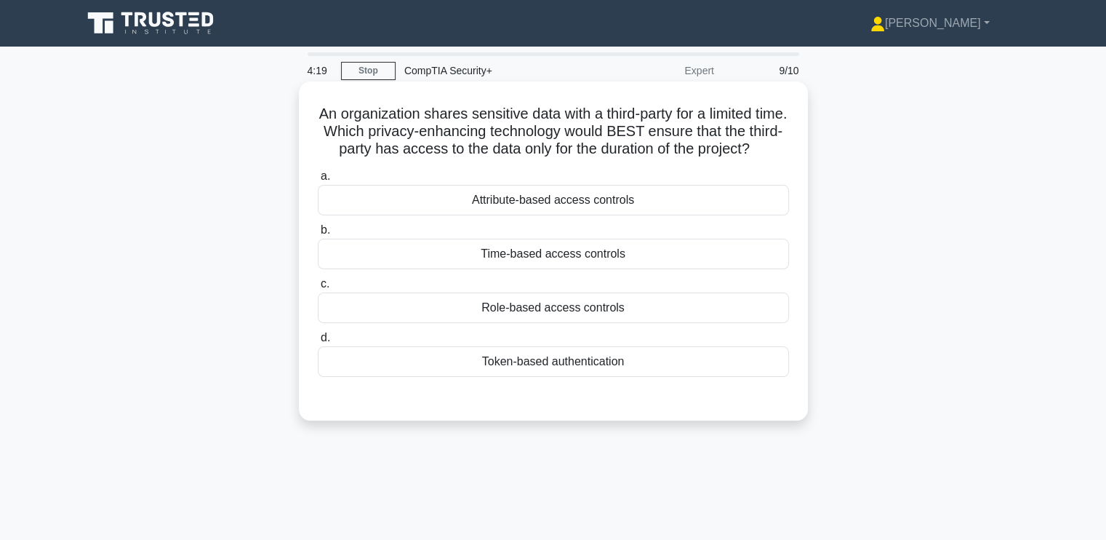
click at [422, 269] on div "Time-based access controls" at bounding box center [553, 254] width 471 height 31
click at [318, 235] on input "b. Time-based access controls" at bounding box center [318, 229] width 0 height 9
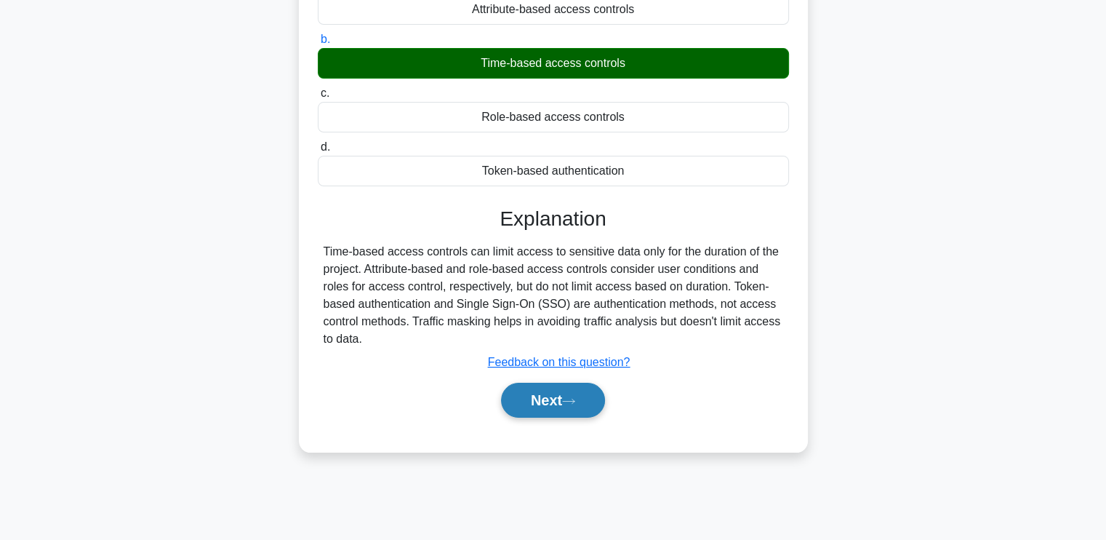
scroll to position [192, 0]
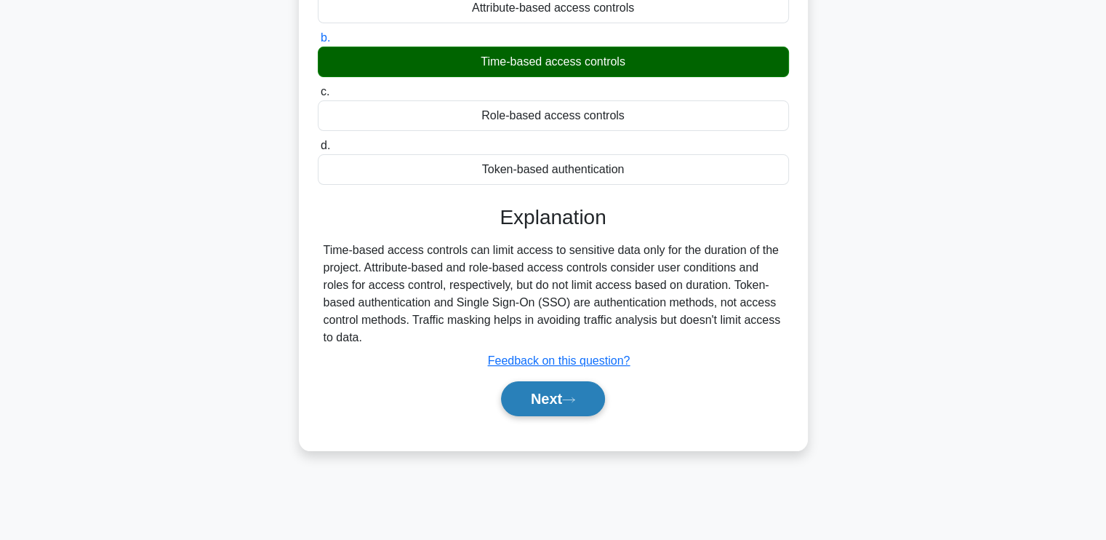
click at [540, 406] on button "Next" at bounding box center [553, 398] width 104 height 35
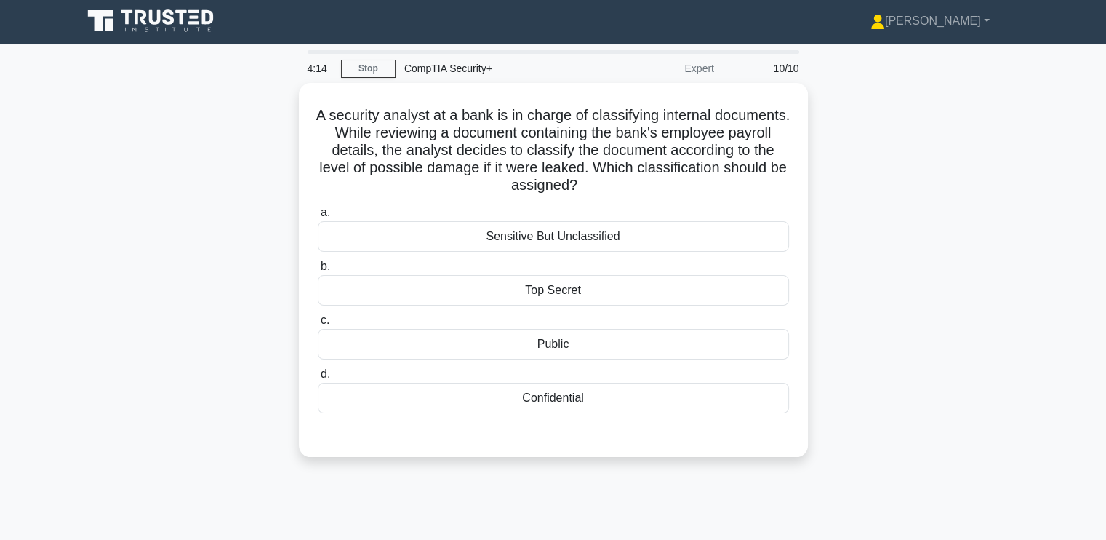
scroll to position [0, 0]
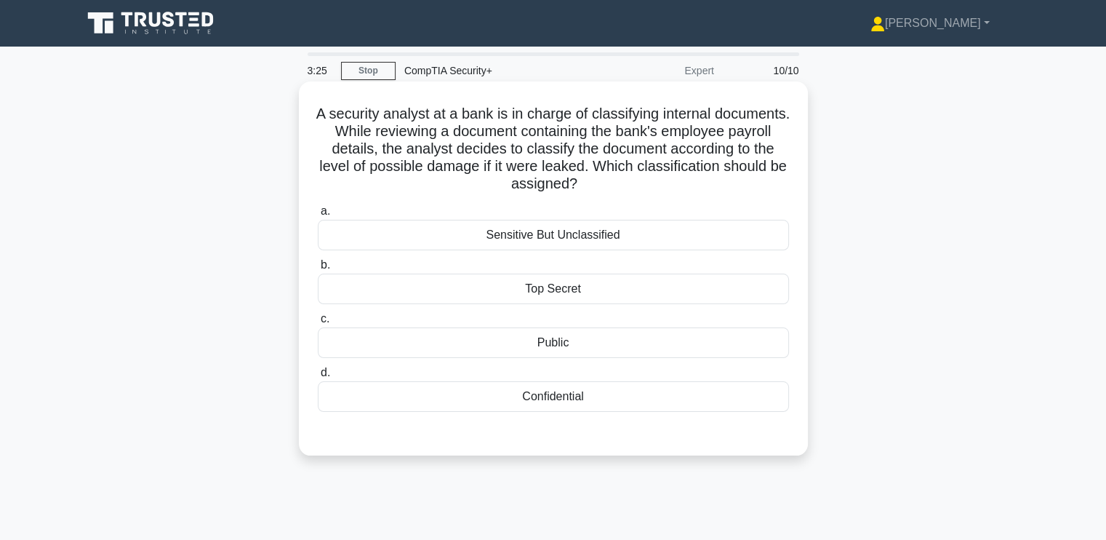
click at [582, 239] on div "Sensitive But Unclassified" at bounding box center [553, 235] width 471 height 31
click at [318, 216] on input "a. Sensitive But Unclassified" at bounding box center [318, 211] width 0 height 9
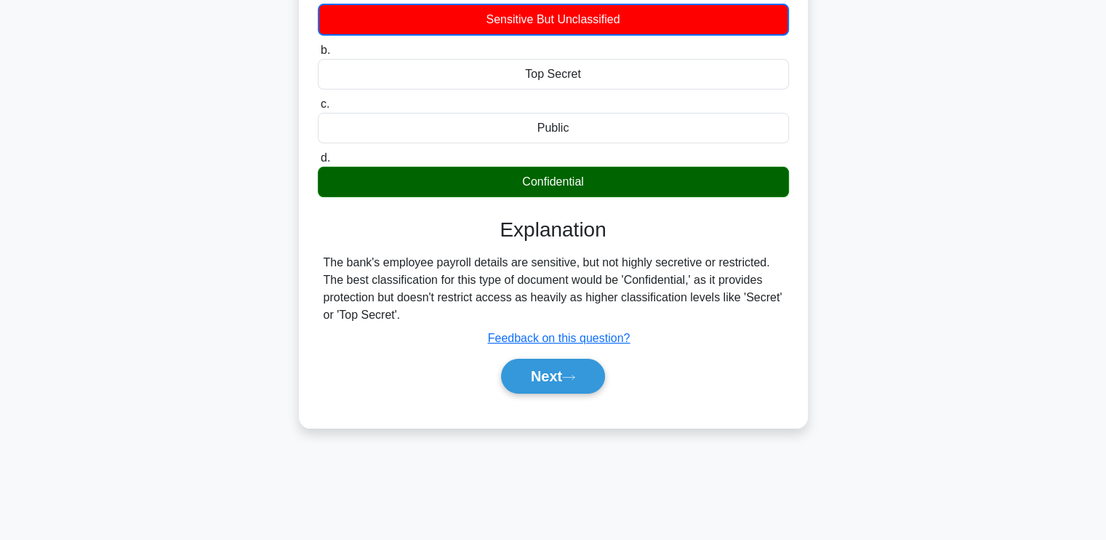
scroll to position [217, 0]
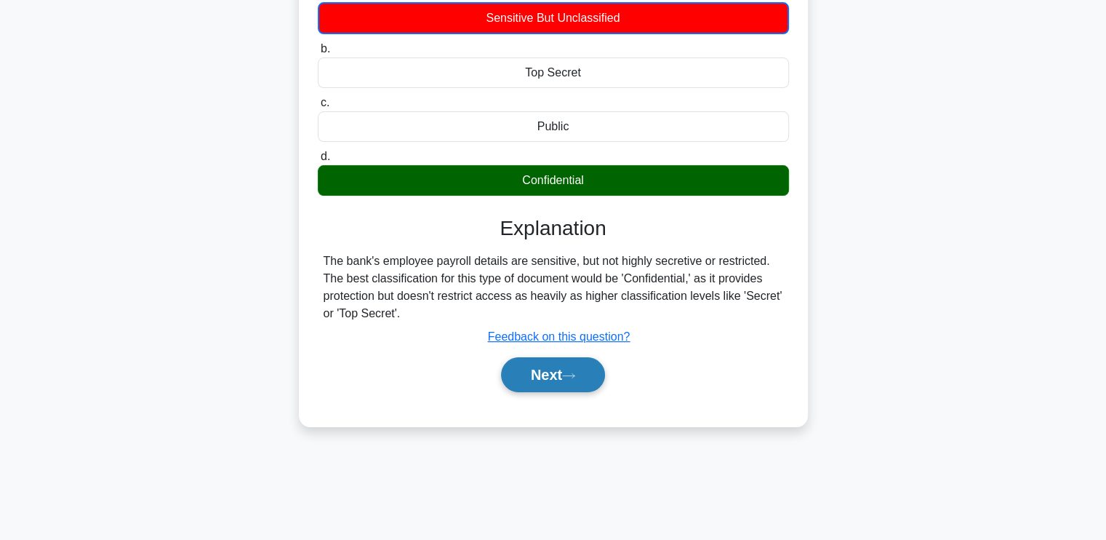
click at [555, 372] on button "Next" at bounding box center [553, 374] width 104 height 35
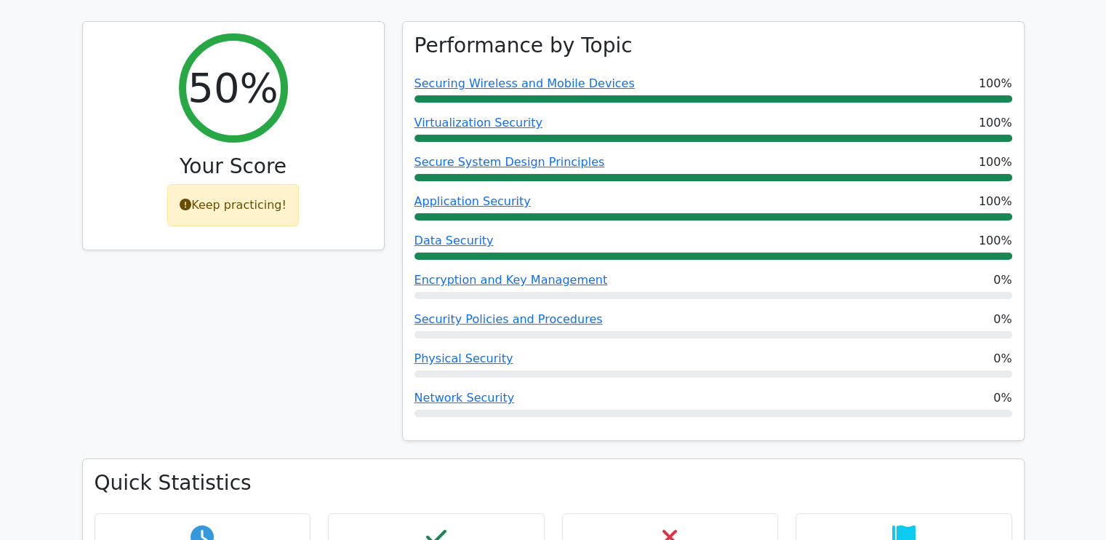
scroll to position [188, 0]
